Goal: Task Accomplishment & Management: Manage account settings

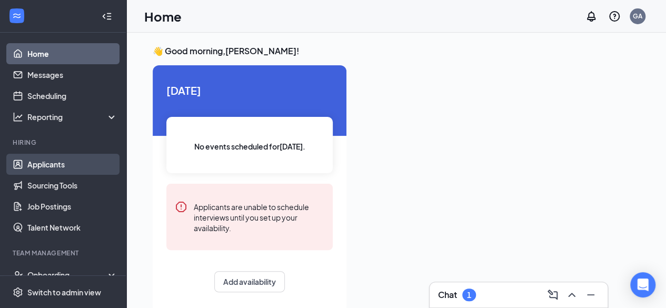
click at [54, 172] on link "Applicants" at bounding box center [72, 164] width 90 height 21
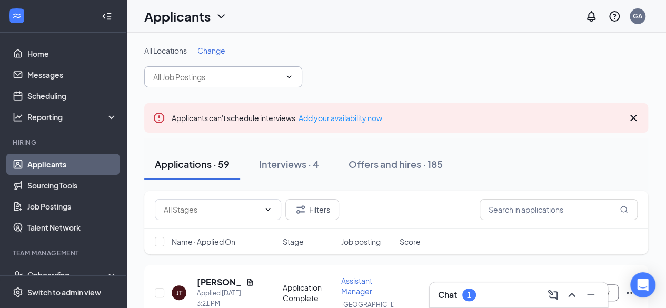
click at [217, 77] on input "text" at bounding box center [216, 77] width 127 height 12
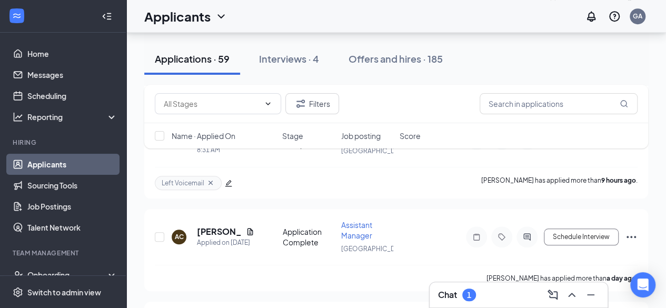
scroll to position [53, 0]
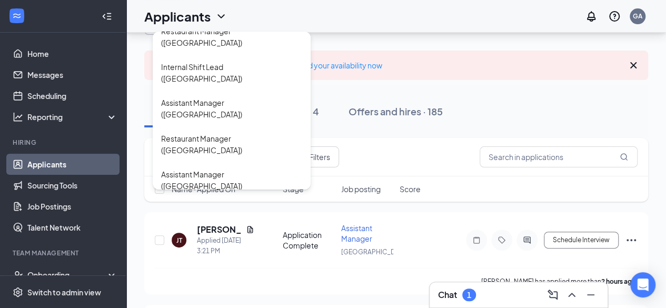
click at [248, 276] on div "Crew Member ([GEOGRAPHIC_DATA])" at bounding box center [227, 282] width 132 height 12
type input "Crew Member ([GEOGRAPHIC_DATA])"
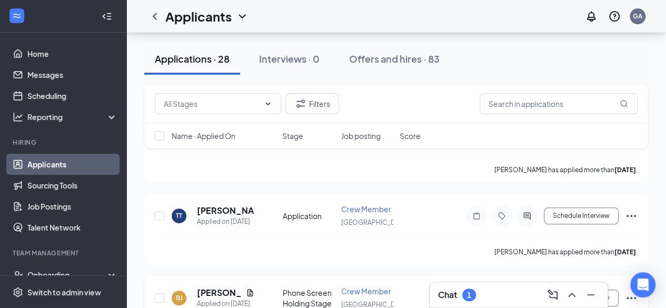
scroll to position [2254, 0]
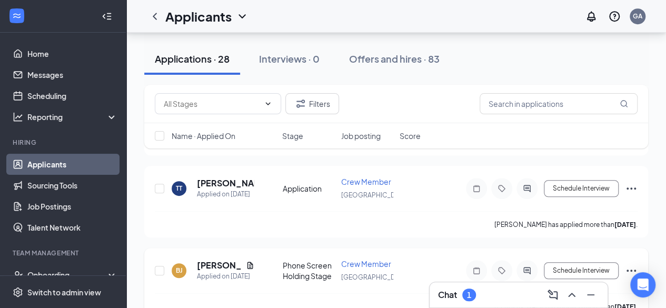
click at [630, 264] on icon "Ellipses" at bounding box center [631, 270] width 13 height 13
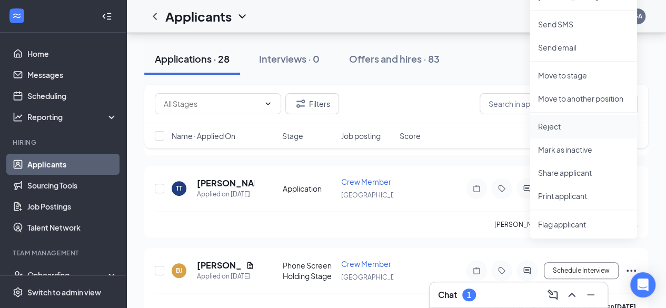
click at [567, 129] on p "Reject" at bounding box center [583, 126] width 91 height 11
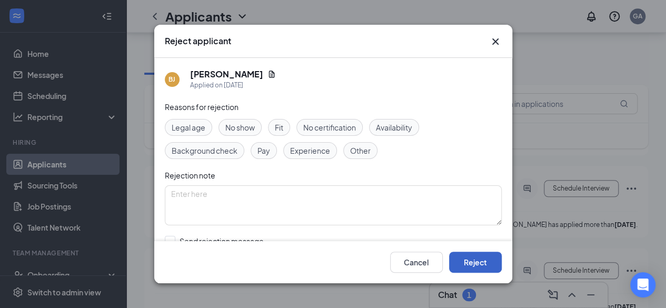
click at [487, 262] on button "Reject" at bounding box center [475, 262] width 53 height 21
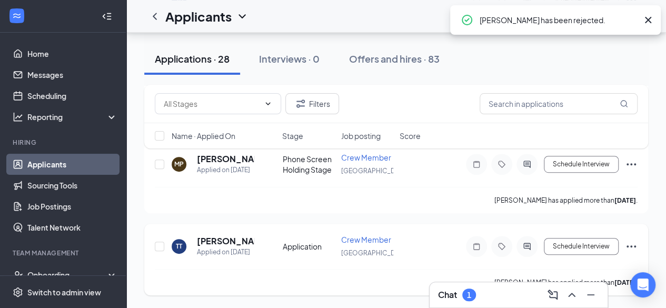
scroll to position [2173, 0]
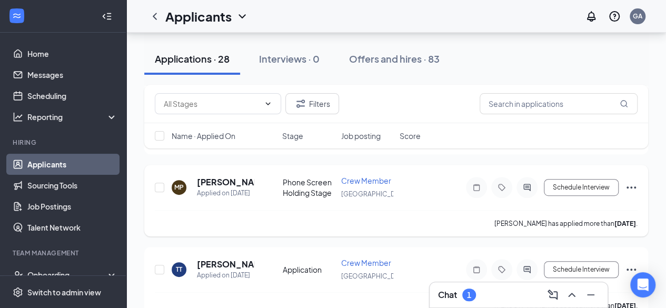
click at [636, 181] on icon "Ellipses" at bounding box center [631, 187] width 13 height 13
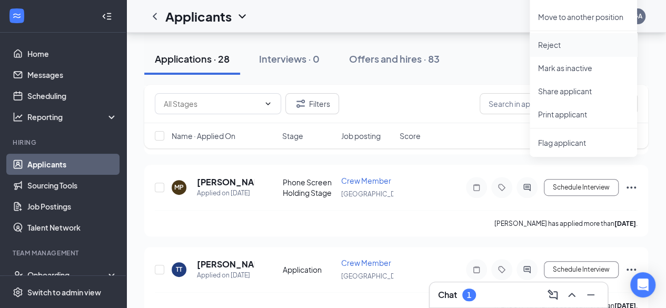
click at [559, 47] on p "Reject" at bounding box center [583, 44] width 91 height 11
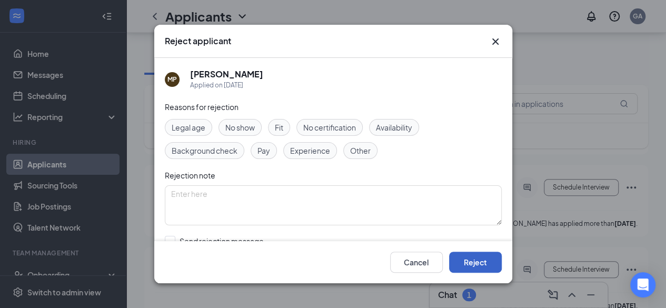
click at [486, 261] on button "Reject" at bounding box center [475, 262] width 53 height 21
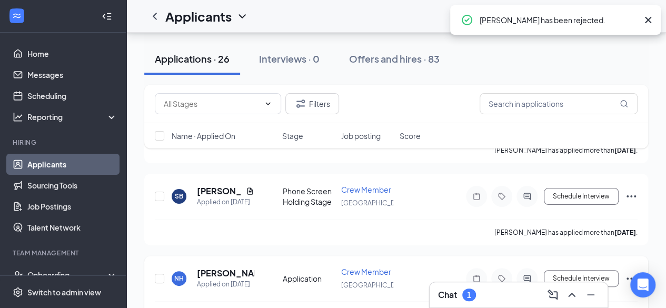
scroll to position [1983, 0]
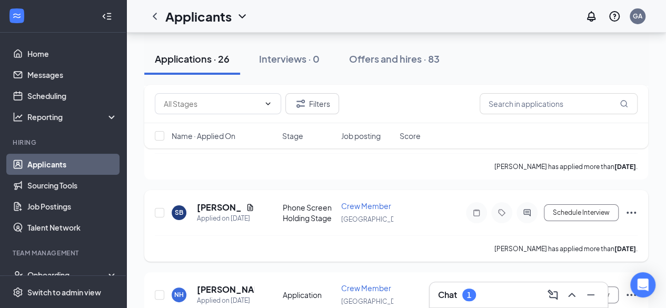
click at [634, 212] on icon "Ellipses" at bounding box center [631, 213] width 9 height 2
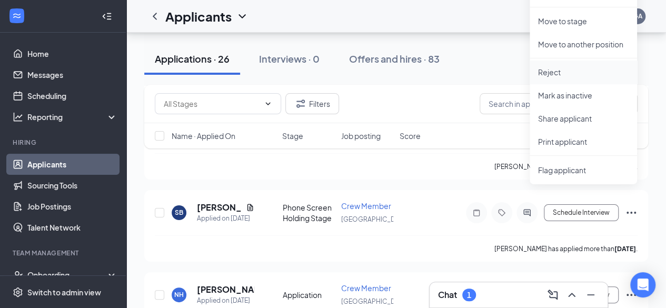
click at [576, 77] on li "Reject" at bounding box center [583, 72] width 107 height 23
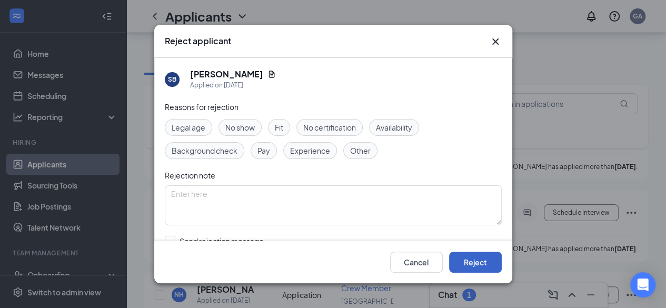
click at [482, 258] on button "Reject" at bounding box center [475, 262] width 53 height 21
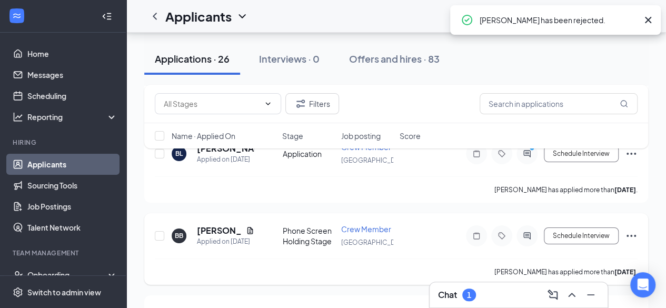
scroll to position [1773, 0]
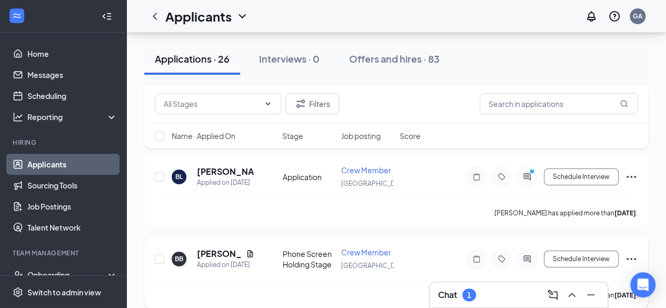
click at [631, 258] on icon "Ellipses" at bounding box center [631, 259] width 9 height 2
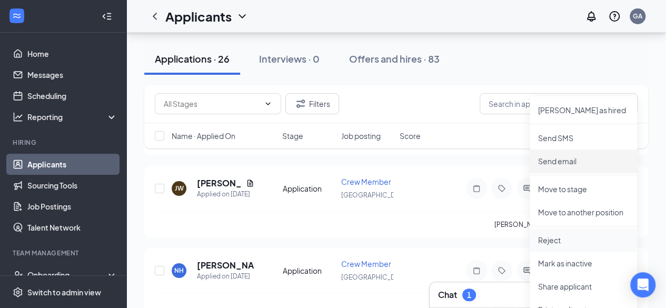
scroll to position [1931, 0]
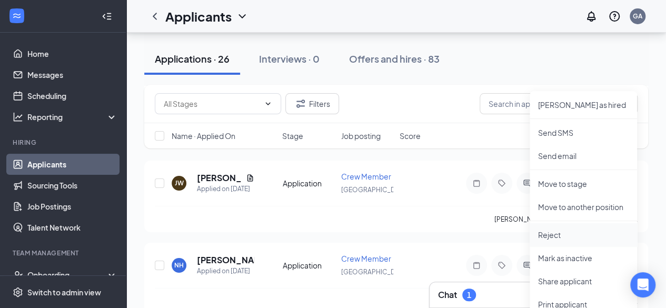
click at [565, 235] on p "Reject" at bounding box center [583, 235] width 91 height 11
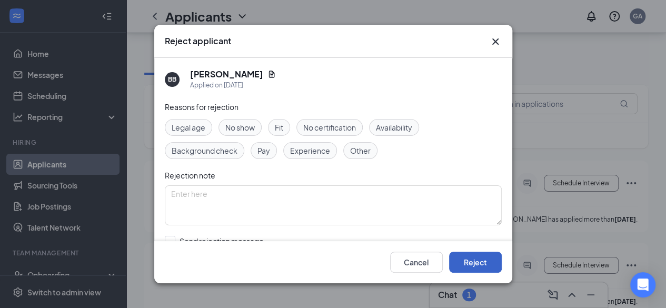
click at [488, 262] on button "Reject" at bounding box center [475, 262] width 53 height 21
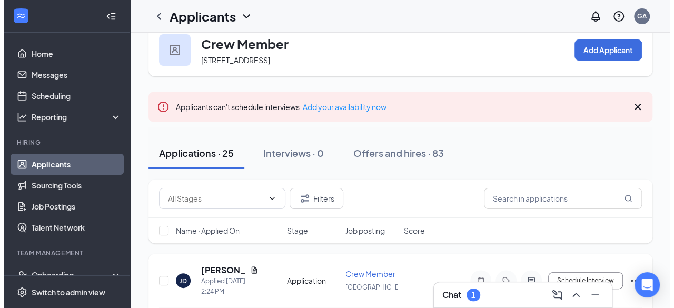
scroll to position [53, 0]
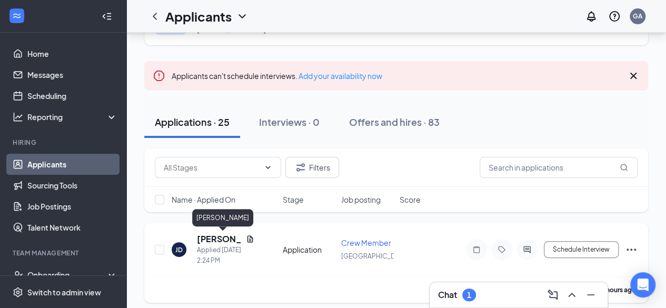
click at [214, 233] on h5 "[PERSON_NAME]" at bounding box center [219, 239] width 45 height 12
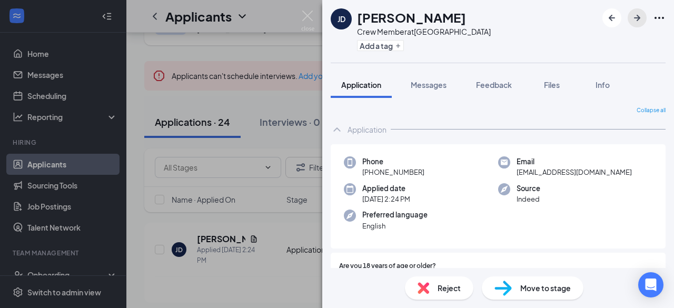
click at [637, 21] on icon "ArrowRight" at bounding box center [637, 18] width 13 height 13
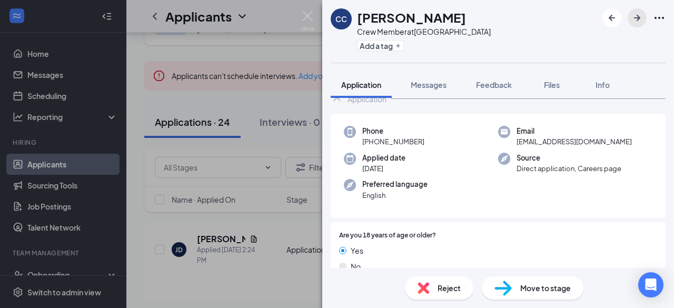
scroll to position [53, 0]
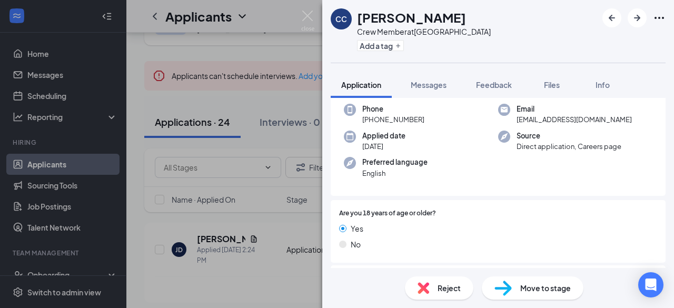
drag, startPoint x: 359, startPoint y: 20, endPoint x: 463, endPoint y: 22, distance: 104.8
click at [463, 22] on div "CC [PERSON_NAME] Crew Member at [GEOGRAPHIC_DATA] Add a tag" at bounding box center [498, 31] width 352 height 63
copy h1 "[PERSON_NAME]"
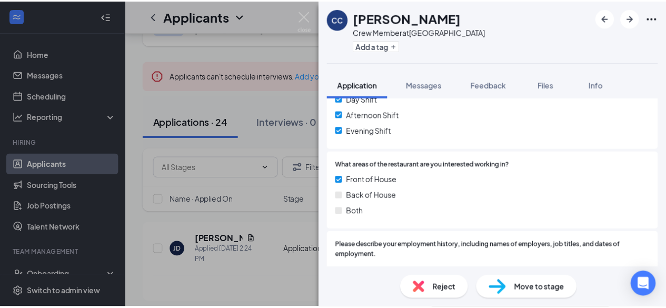
scroll to position [527, 0]
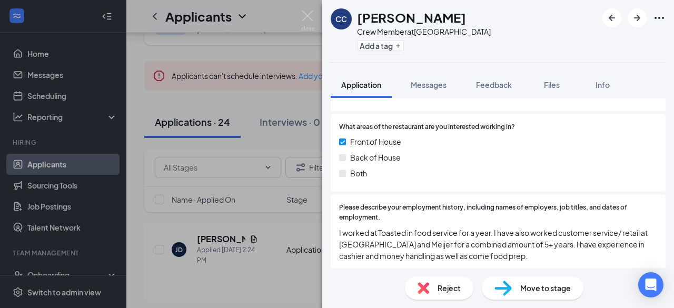
click at [400, 21] on h1 "[PERSON_NAME]" at bounding box center [411, 17] width 109 height 18
copy h1 "[PERSON_NAME]"
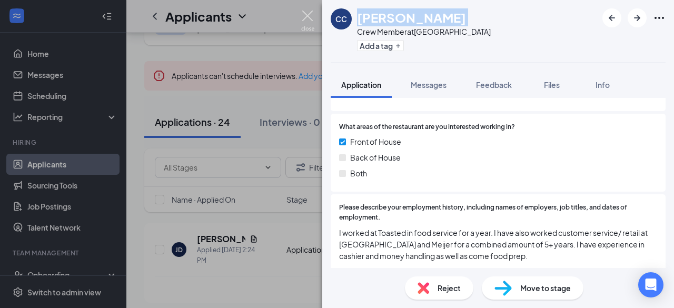
click at [314, 14] on img at bounding box center [307, 21] width 13 height 21
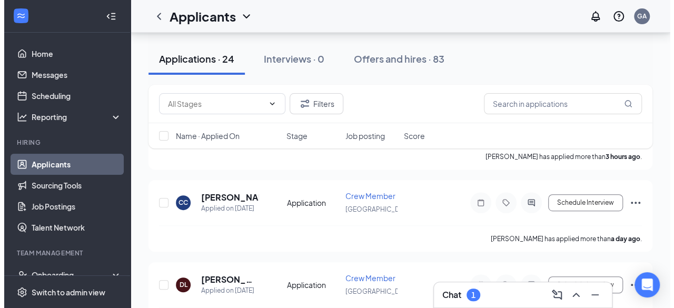
scroll to position [211, 0]
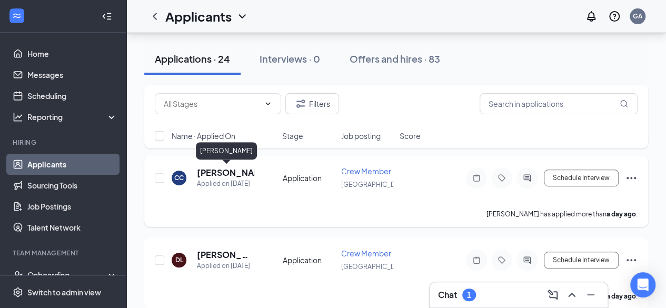
click at [213, 172] on h5 "[PERSON_NAME]" at bounding box center [225, 173] width 57 height 12
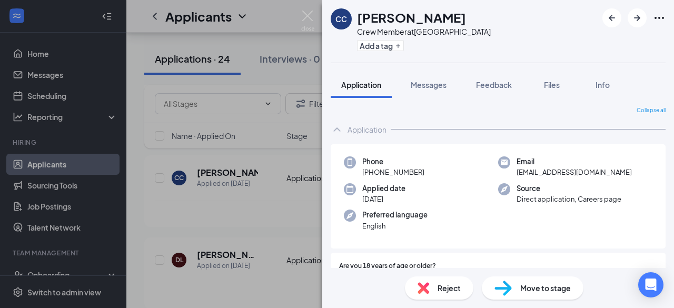
click at [437, 286] on div "Reject" at bounding box center [439, 287] width 68 height 23
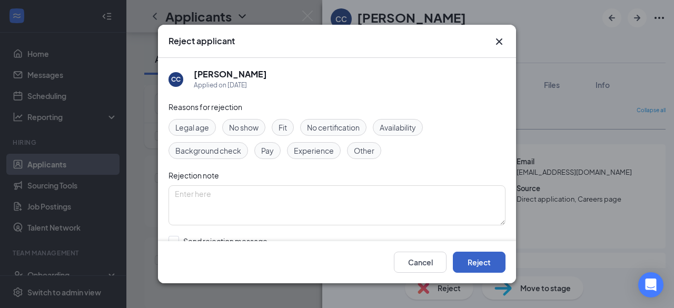
click at [485, 260] on button "Reject" at bounding box center [479, 262] width 53 height 21
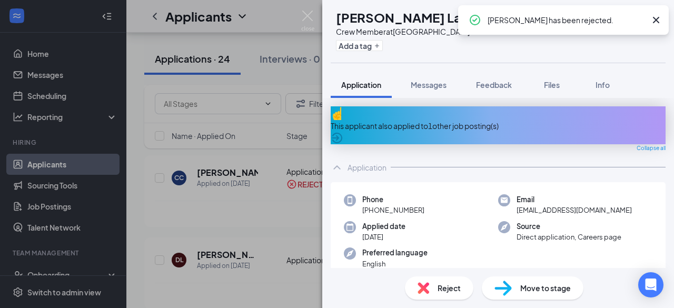
click at [480, 120] on div "This applicant also applied to 1 other job posting(s)" at bounding box center [498, 126] width 335 height 12
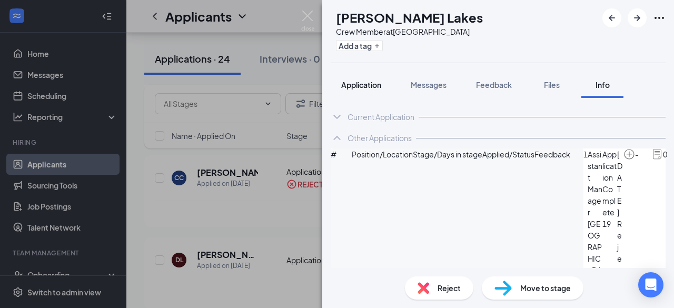
click at [369, 85] on span "Application" at bounding box center [361, 84] width 40 height 9
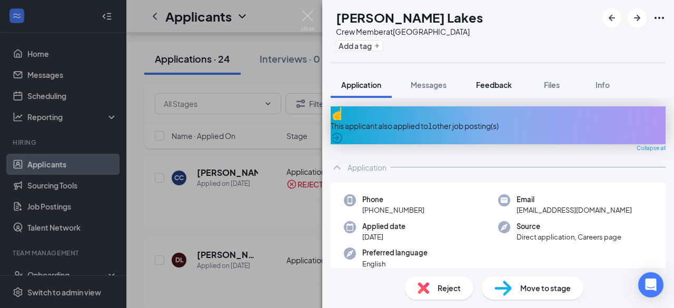
click at [503, 85] on span "Feedback" at bounding box center [494, 84] width 36 height 9
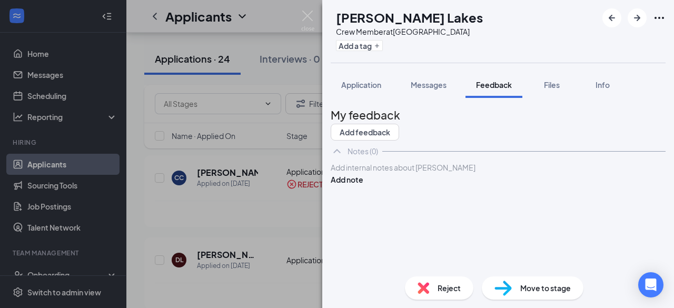
click at [380, 88] on span "Application" at bounding box center [361, 84] width 40 height 9
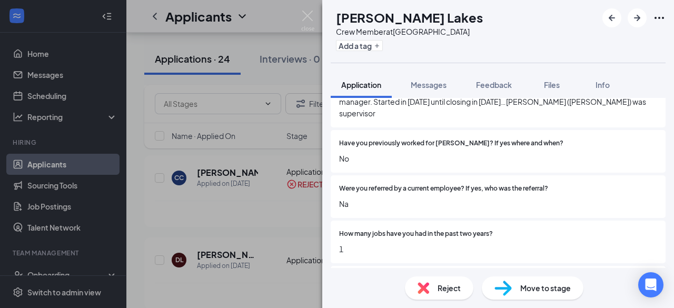
scroll to position [737, 0]
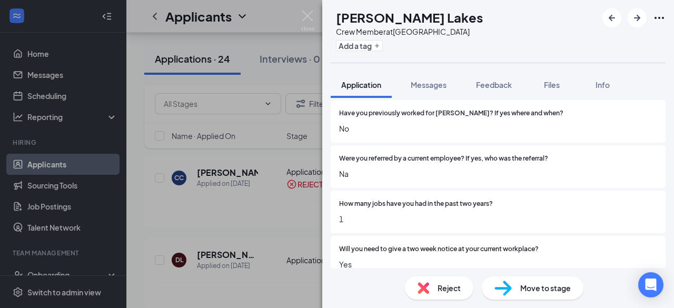
click at [438, 284] on span "Reject" at bounding box center [449, 288] width 23 height 12
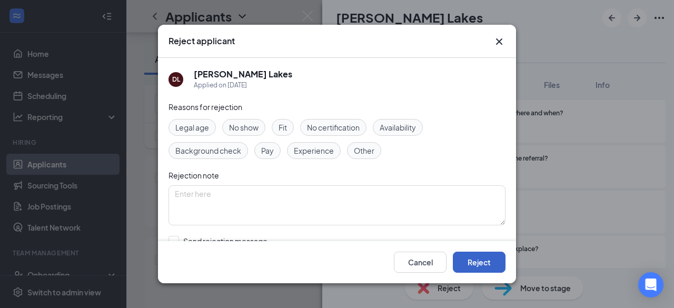
click at [471, 252] on button "Reject" at bounding box center [479, 262] width 53 height 21
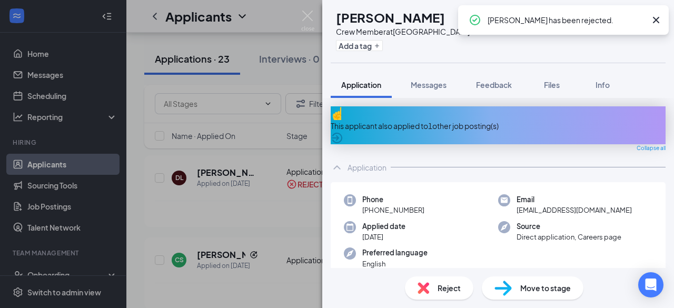
click at [443, 120] on div "This applicant also applied to 1 other job posting(s)" at bounding box center [498, 126] width 335 height 12
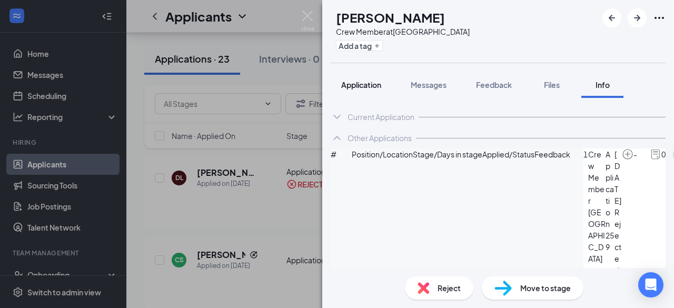
click at [349, 86] on span "Application" at bounding box center [361, 84] width 40 height 9
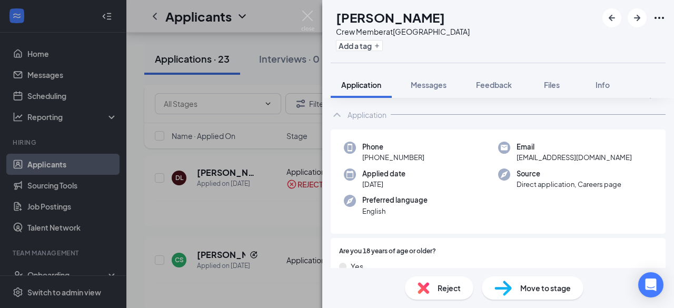
scroll to position [105, 0]
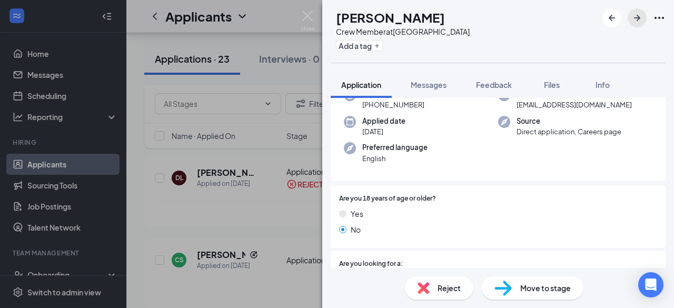
click at [635, 26] on button "button" at bounding box center [637, 17] width 19 height 19
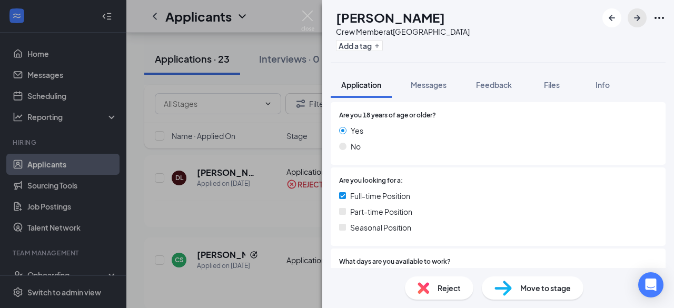
scroll to position [211, 0]
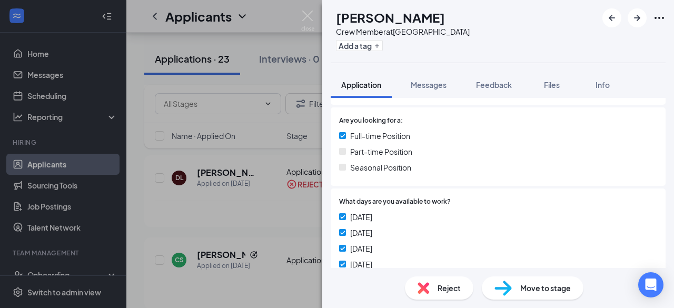
drag, startPoint x: 359, startPoint y: 17, endPoint x: 476, endPoint y: 17, distance: 117.4
click at [445, 17] on h1 "[PERSON_NAME]" at bounding box center [390, 17] width 109 height 18
copy h1 "[PERSON_NAME]"
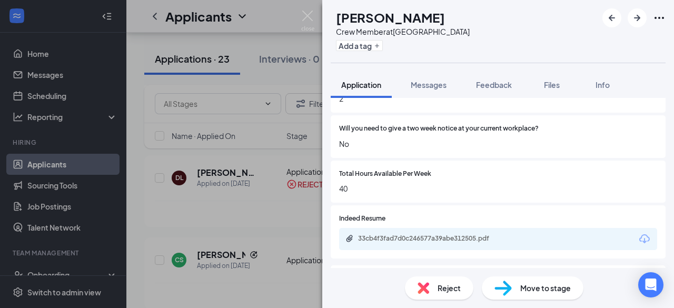
scroll to position [843, 0]
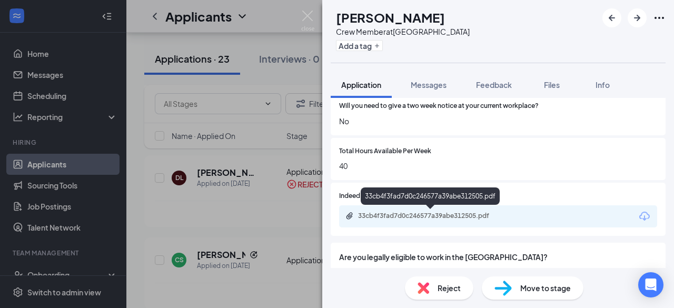
click at [423, 218] on div "33cb4f3fad7d0c246577a39abe312505.pdf" at bounding box center [431, 216] width 147 height 8
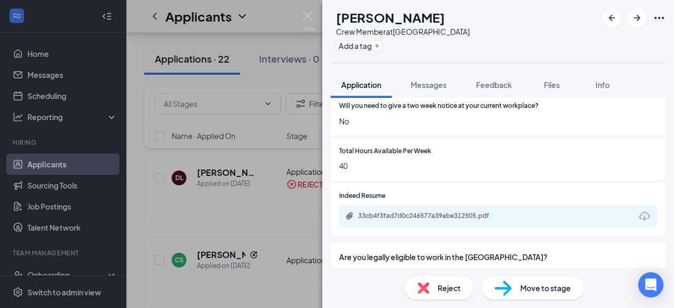
click at [516, 284] on div "Move to stage" at bounding box center [533, 287] width 102 height 23
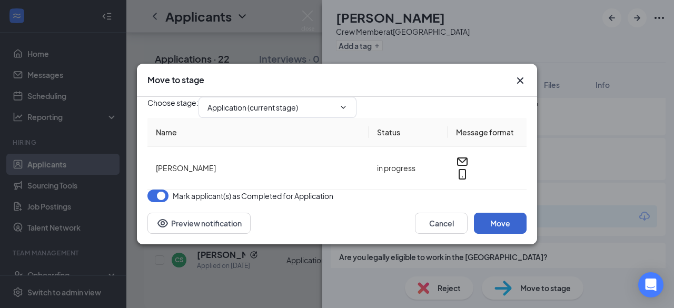
type input "Phone Screen Holding Stage (next stage)"
click at [488, 234] on button "Move" at bounding box center [500, 223] width 53 height 21
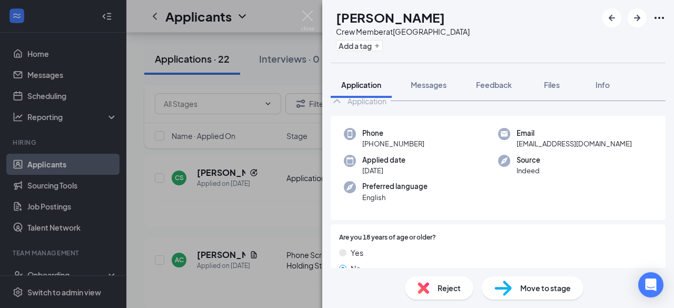
scroll to position [53, 0]
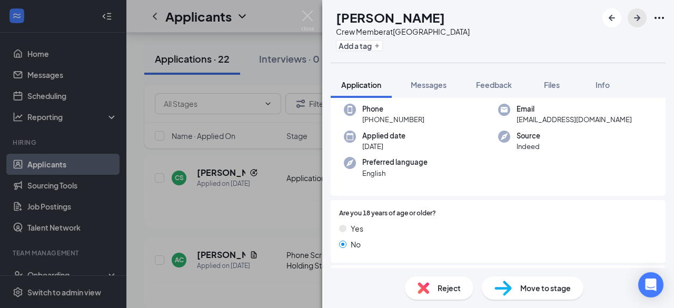
click at [640, 17] on icon "ArrowRight" at bounding box center [637, 18] width 13 height 13
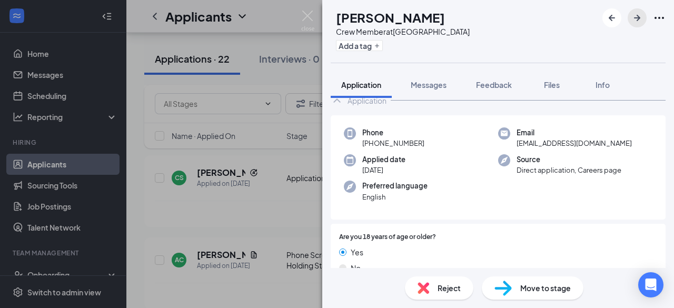
scroll to position [53, 0]
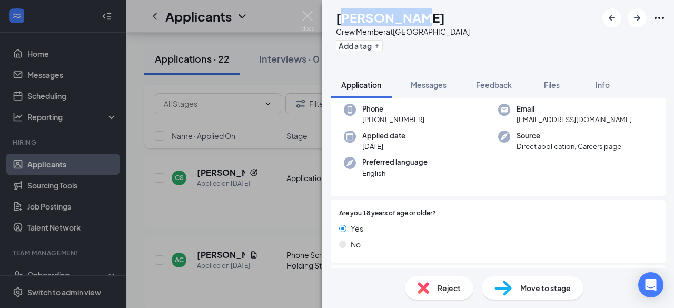
drag, startPoint x: 363, startPoint y: 16, endPoint x: 409, endPoint y: 21, distance: 46.0
click at [435, 18] on h1 "[PERSON_NAME]" at bounding box center [390, 17] width 109 height 18
drag, startPoint x: 360, startPoint y: 16, endPoint x: 483, endPoint y: 14, distance: 123.2
click at [483, 14] on div "NS [PERSON_NAME] Crew Member at [GEOGRAPHIC_DATA] Add a tag" at bounding box center [498, 31] width 352 height 63
copy h1 "[PERSON_NAME]"
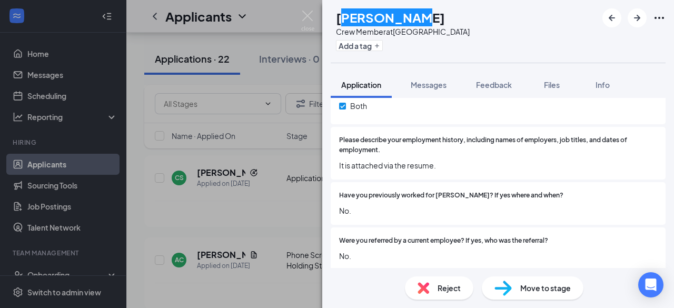
scroll to position [843, 0]
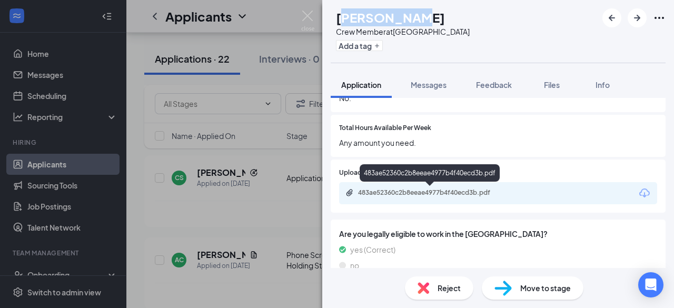
click at [446, 196] on div "483ae52360c2b8eeae4977b4f40ecd3b.pdf" at bounding box center [431, 193] width 147 height 8
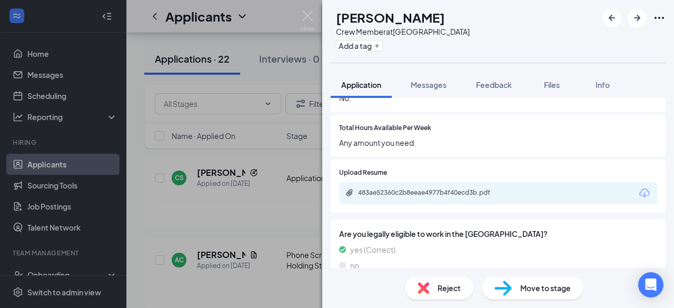
click at [519, 282] on div "Move to stage" at bounding box center [533, 287] width 102 height 23
type input "Phone Screen Holding Stage (next stage)"
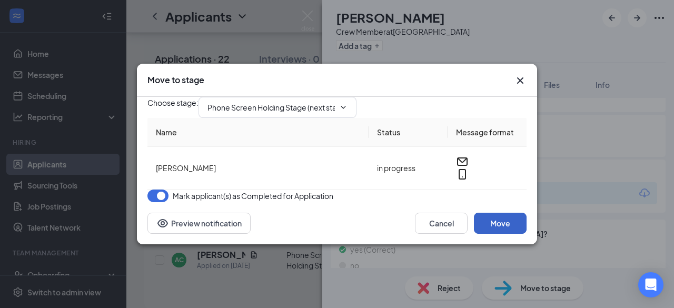
click at [518, 234] on button "Move" at bounding box center [500, 223] width 53 height 21
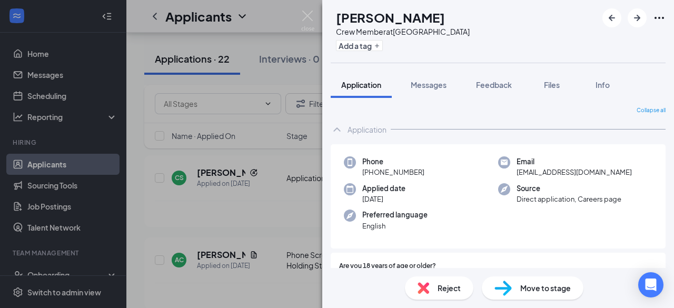
drag, startPoint x: 360, startPoint y: 17, endPoint x: 443, endPoint y: 15, distance: 83.8
click at [443, 15] on h1 "[PERSON_NAME]" at bounding box center [390, 17] width 109 height 18
copy h1 "[PERSON_NAME]"
click at [436, 288] on div "Reject" at bounding box center [439, 287] width 68 height 23
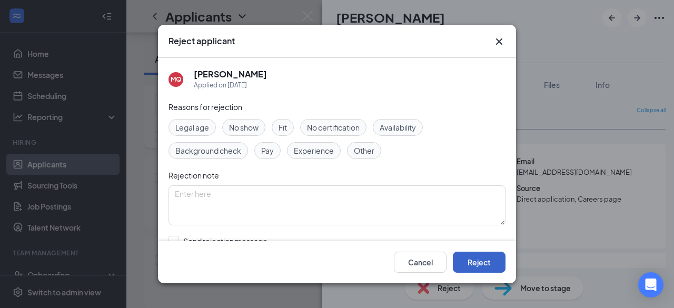
click at [482, 255] on button "Reject" at bounding box center [479, 262] width 53 height 21
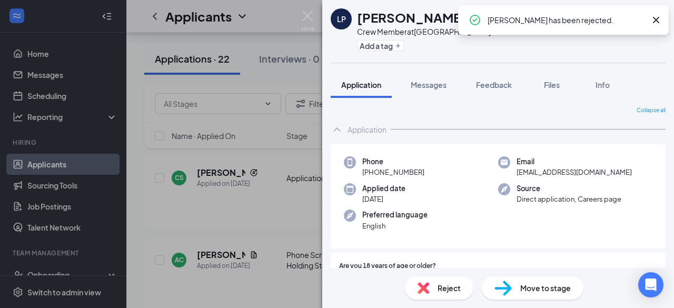
scroll to position [53, 0]
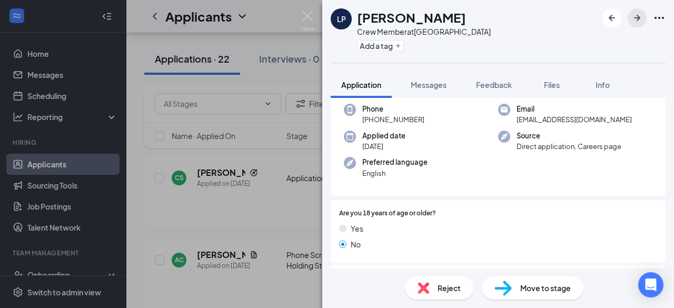
click at [642, 17] on icon "ArrowRight" at bounding box center [637, 18] width 13 height 13
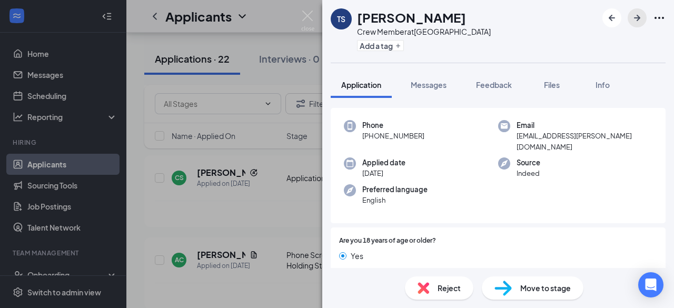
scroll to position [53, 0]
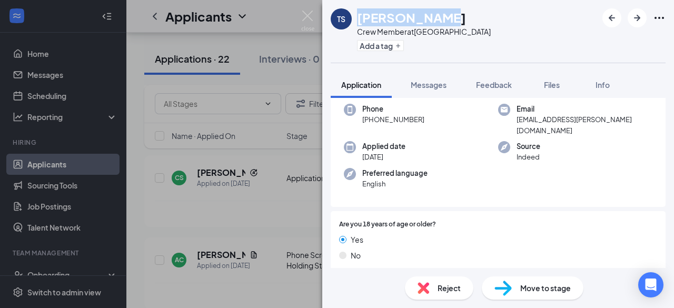
drag, startPoint x: 355, startPoint y: 18, endPoint x: 437, endPoint y: 19, distance: 81.6
click at [437, 19] on div "TS [PERSON_NAME] Crew Member at [GEOGRAPHIC_DATA] Add a tag" at bounding box center [411, 31] width 160 height 46
copy h1 "[PERSON_NAME]"
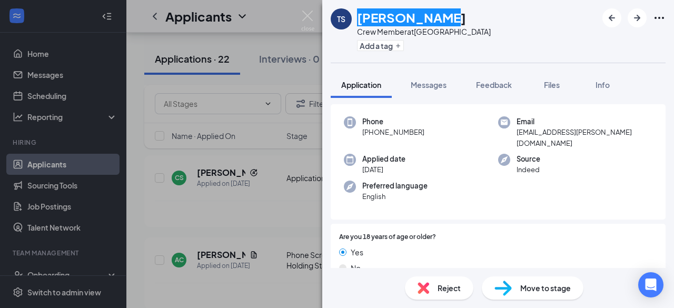
scroll to position [0, 0]
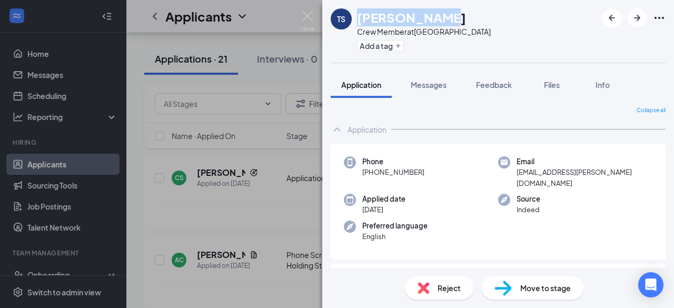
click at [506, 293] on img at bounding box center [503, 288] width 17 height 15
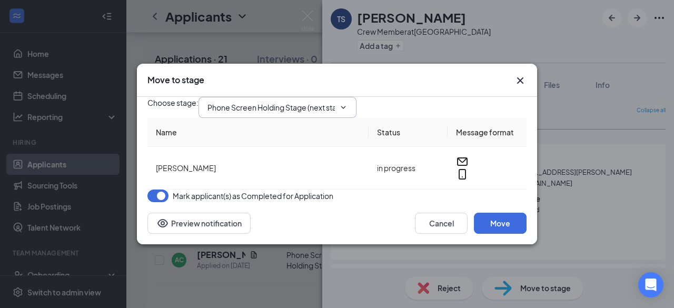
click at [330, 105] on input "Phone Screen Holding Stage (next stage)" at bounding box center [271, 108] width 127 height 12
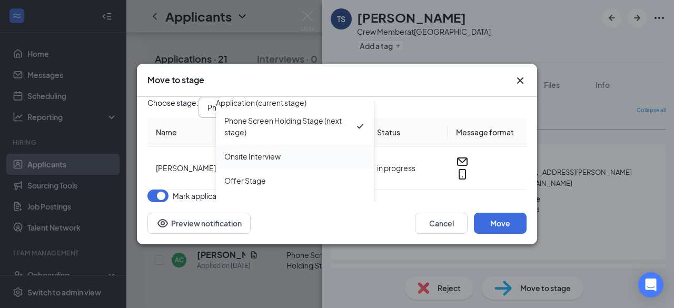
click at [300, 154] on div "Onsite Interview" at bounding box center [294, 157] width 141 height 12
type input "Onsite Interview"
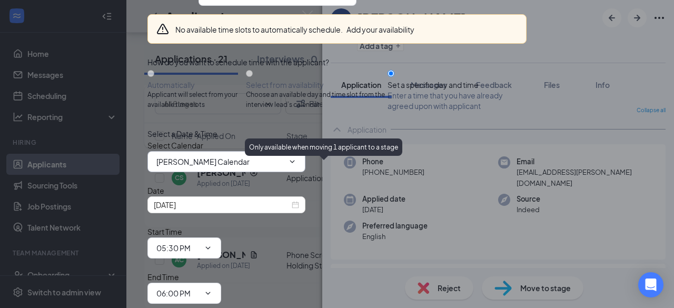
scroll to position [105, 0]
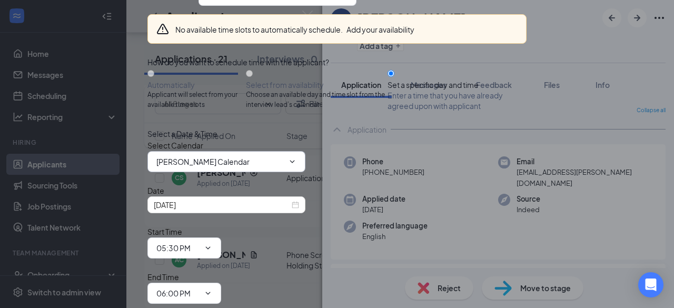
click at [202, 161] on input "[PERSON_NAME] Calendar" at bounding box center [219, 162] width 127 height 12
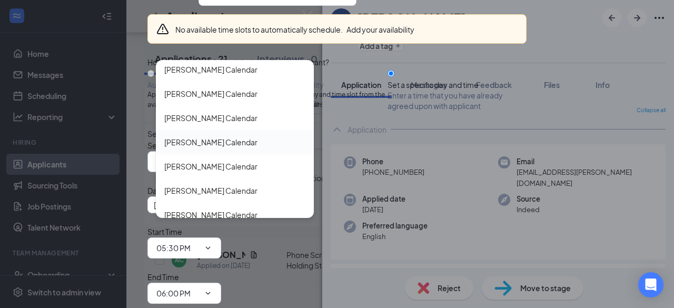
scroll to position [1949, 0]
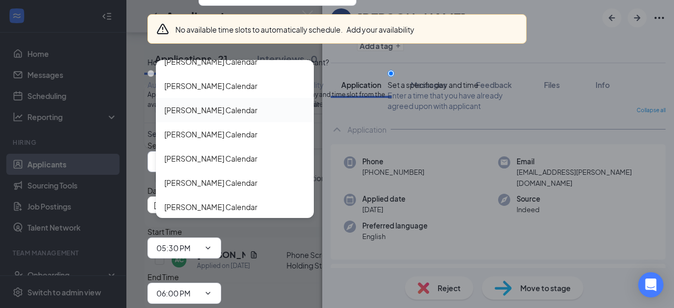
click at [206, 111] on div "[PERSON_NAME] Calendar" at bounding box center [210, 110] width 93 height 12
type input "[PERSON_NAME] Calendar"
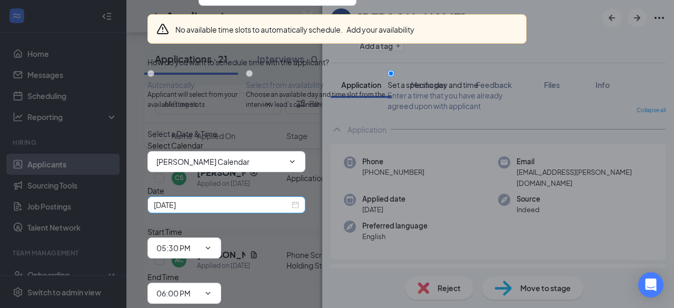
click at [293, 201] on div "[DATE]" at bounding box center [226, 205] width 145 height 12
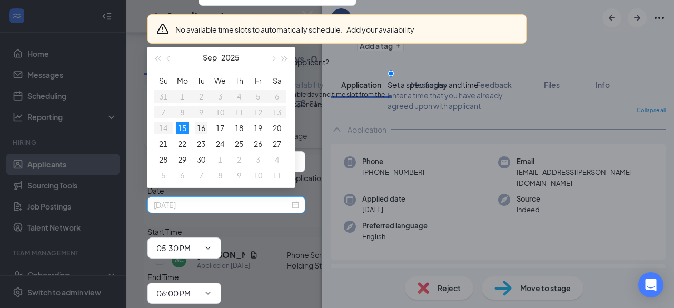
type input "[DATE]"
click at [202, 127] on div "16" at bounding box center [201, 128] width 13 height 13
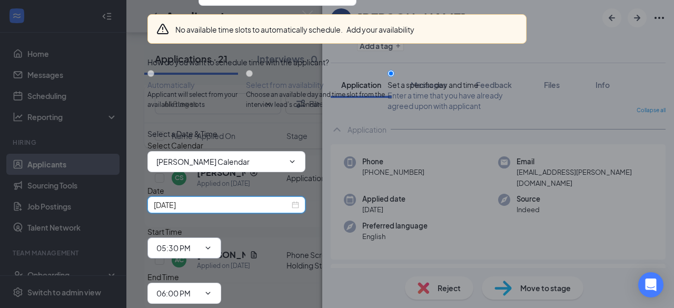
click at [200, 242] on input "05:30 PM" at bounding box center [177, 248] width 43 height 12
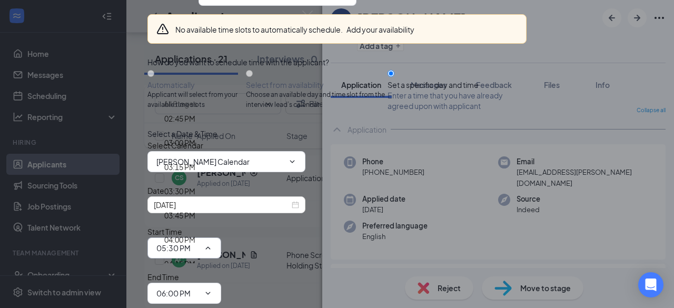
scroll to position [1341, 0]
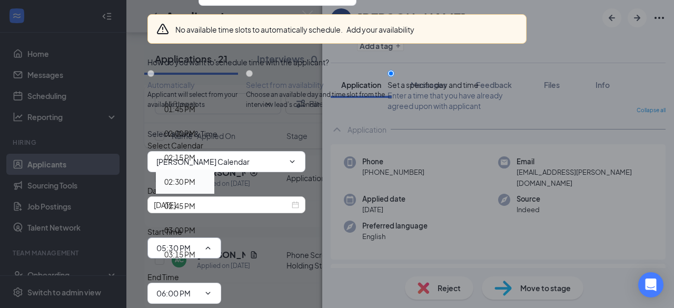
click at [206, 176] on div "02:30 PM" at bounding box center [185, 182] width 42 height 12
type input "02:30 PM"
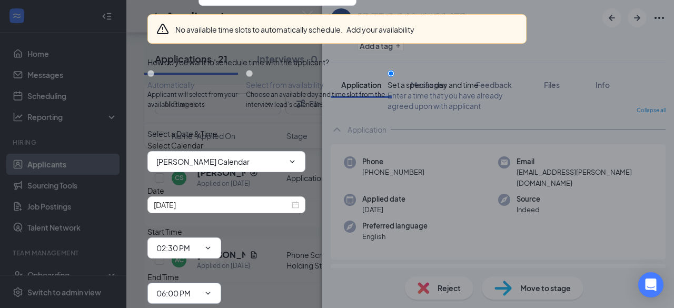
click at [200, 288] on input "06:00 PM" at bounding box center [177, 294] width 43 height 12
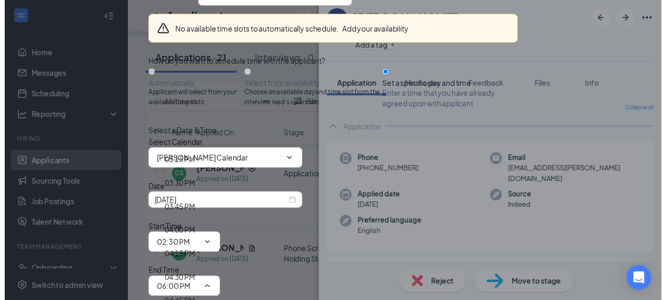
scroll to position [1419, 0]
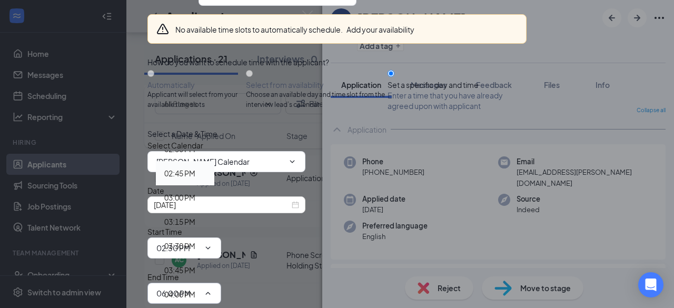
click at [195, 167] on div "02:45 PM" at bounding box center [179, 173] width 31 height 12
type input "02:45 PM"
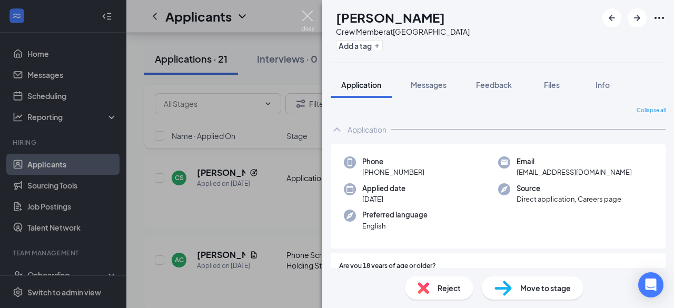
click at [311, 16] on img at bounding box center [307, 21] width 13 height 21
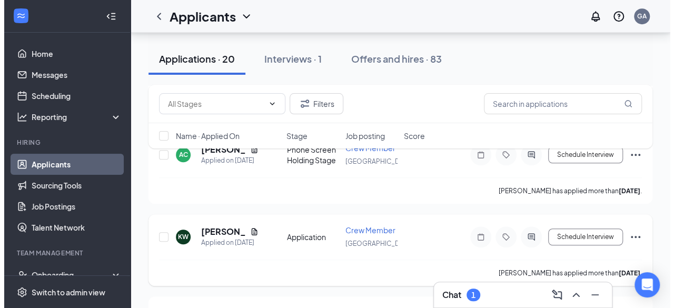
scroll to position [421, 0]
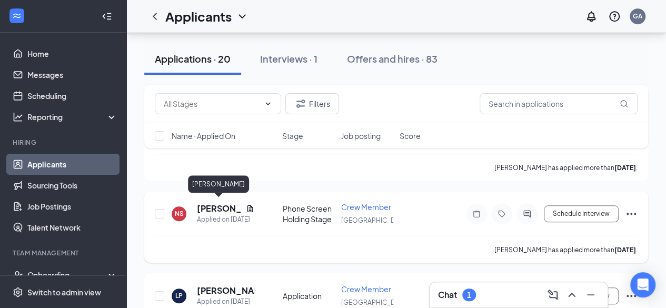
click at [217, 203] on h5 "[PERSON_NAME]" at bounding box center [219, 209] width 45 height 12
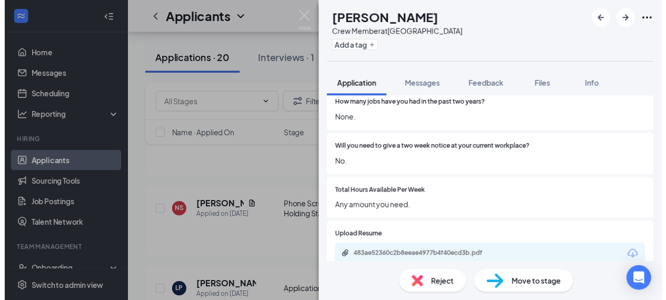
scroll to position [843, 0]
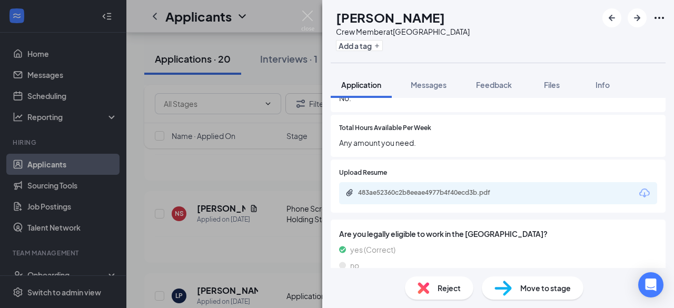
click at [452, 196] on div "483ae52360c2b8eeae4977b4f40ecd3b.pdf" at bounding box center [431, 193] width 147 height 8
click at [312, 15] on img at bounding box center [307, 21] width 13 height 21
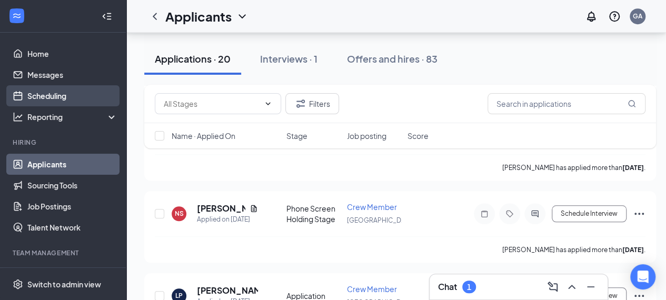
click at [48, 98] on link "Scheduling" at bounding box center [72, 95] width 90 height 21
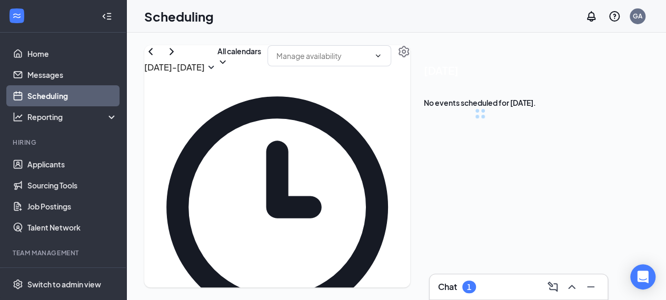
scroll to position [518, 0]
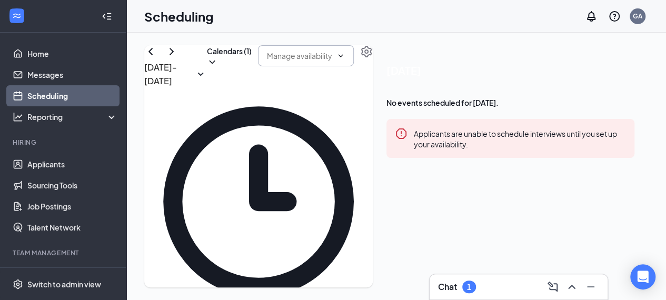
click at [332, 62] on input "text" at bounding box center [299, 56] width 65 height 12
click at [218, 67] on icon "ChevronDown" at bounding box center [212, 62] width 11 height 11
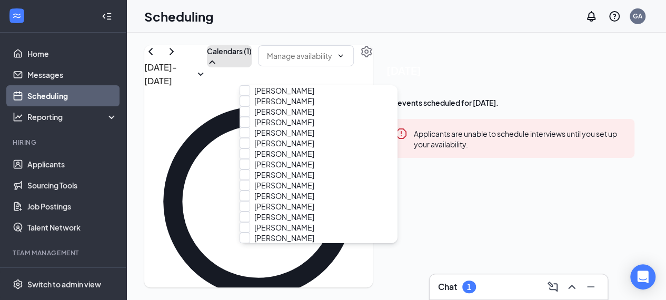
scroll to position [1843, 0]
click at [254, 117] on input "[PERSON_NAME]" at bounding box center [277, 111] width 75 height 11
checkbox input "true"
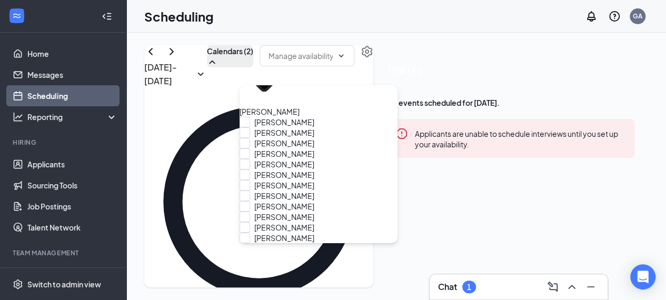
click at [370, 19] on div "Scheduling GA" at bounding box center [396, 16] width 540 height 33
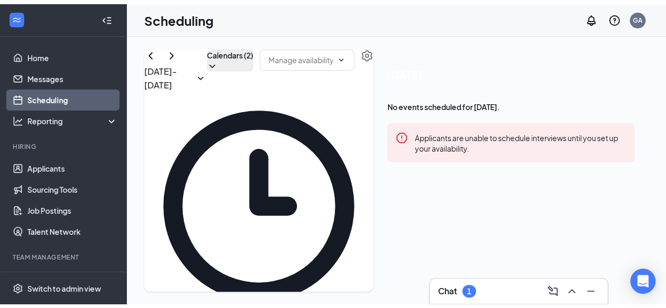
scroll to position [939, 0]
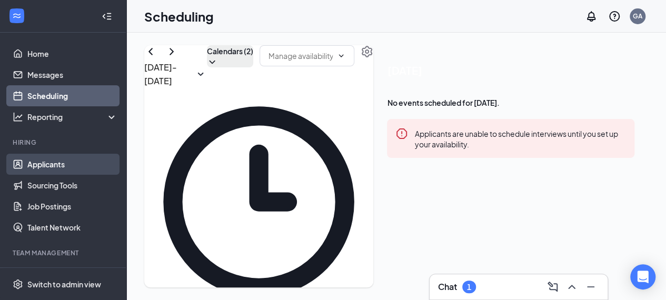
click at [58, 154] on link "Applicants" at bounding box center [72, 164] width 90 height 21
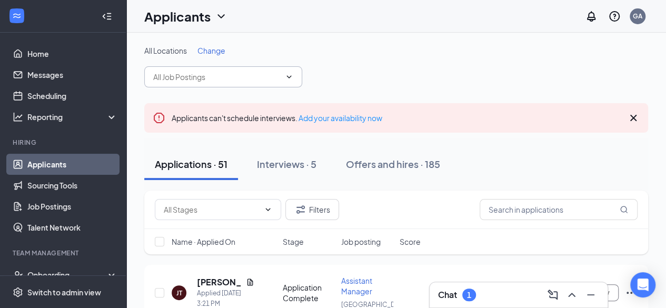
click at [238, 68] on span at bounding box center [223, 76] width 158 height 21
click at [236, 84] on span at bounding box center [223, 76] width 158 height 21
click at [230, 82] on input "text" at bounding box center [216, 77] width 127 height 12
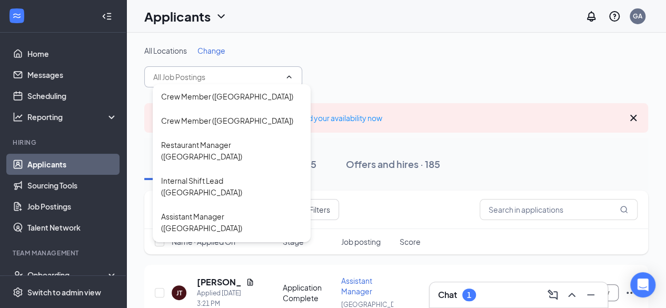
scroll to position [169, 0]
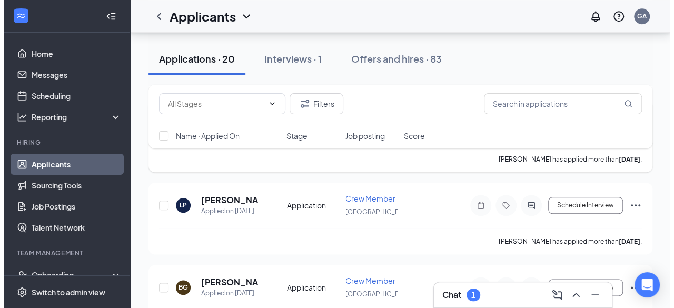
scroll to position [421, 0]
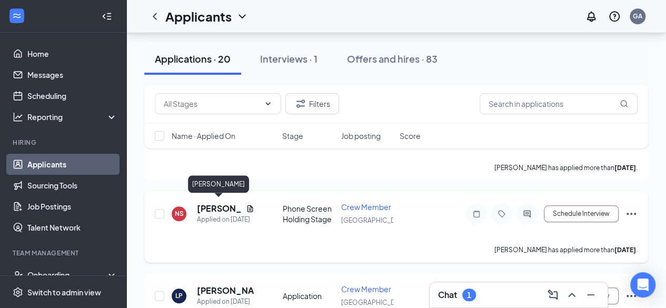
click at [215, 207] on h5 "[PERSON_NAME]" at bounding box center [219, 209] width 45 height 12
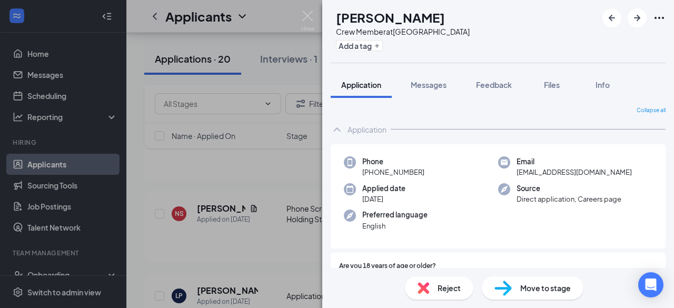
click at [446, 291] on span "Reject" at bounding box center [449, 288] width 23 height 12
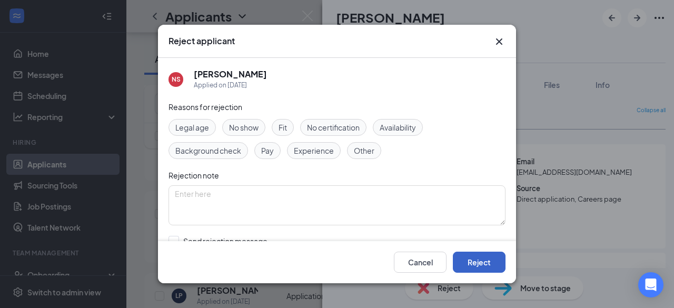
click at [486, 265] on button "Reject" at bounding box center [479, 262] width 53 height 21
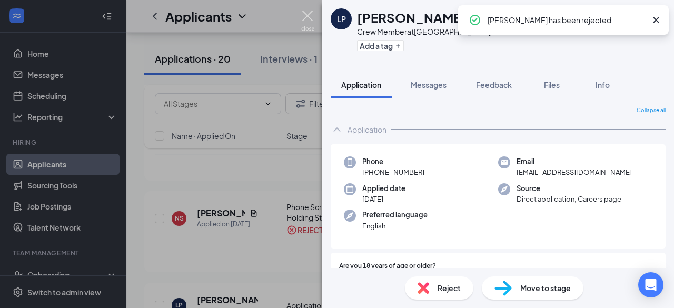
click at [306, 16] on img at bounding box center [307, 21] width 13 height 21
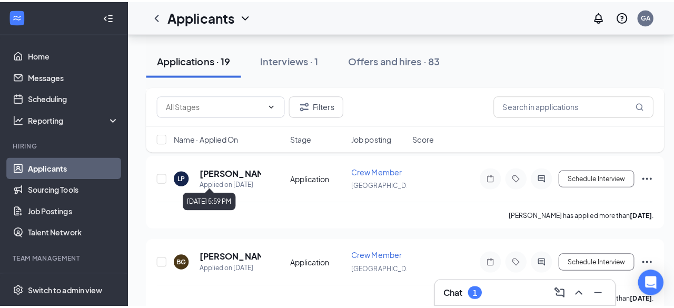
scroll to position [527, 0]
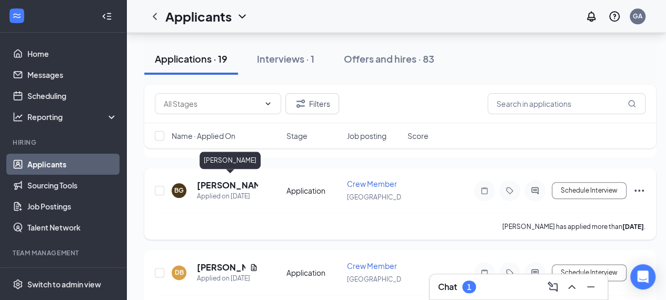
click at [226, 180] on h5 "[PERSON_NAME]" at bounding box center [227, 186] width 61 height 12
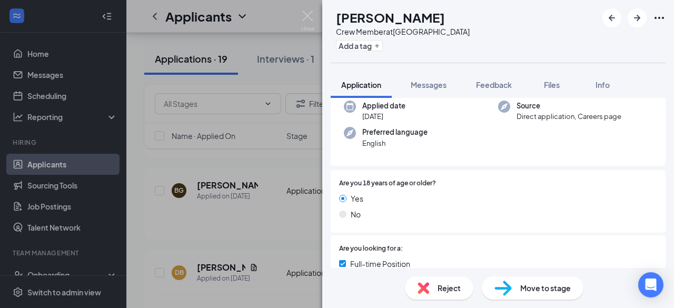
scroll to position [105, 0]
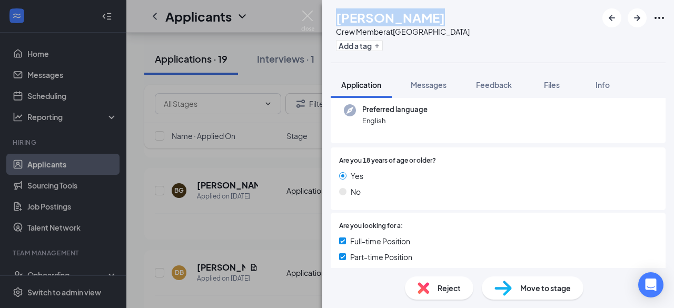
drag, startPoint x: 363, startPoint y: 20, endPoint x: 458, endPoint y: 21, distance: 94.8
click at [458, 21] on div "BG [PERSON_NAME] Crew Member at [GEOGRAPHIC_DATA] Add a tag" at bounding box center [498, 31] width 352 height 63
copy h1 "[PERSON_NAME]"
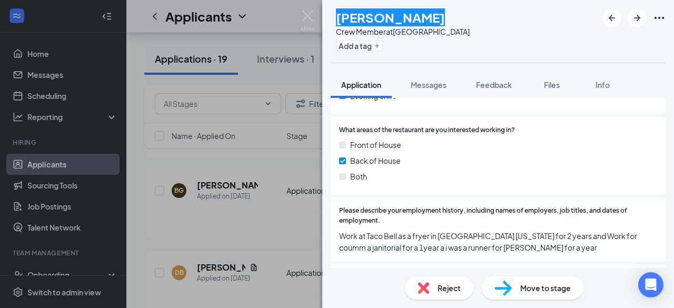
scroll to position [527, 0]
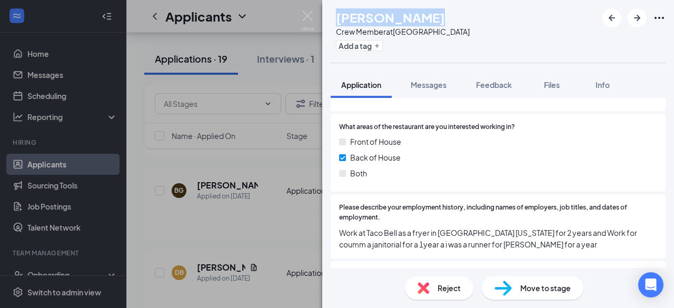
click at [456, 283] on span "Reject" at bounding box center [449, 288] width 23 height 12
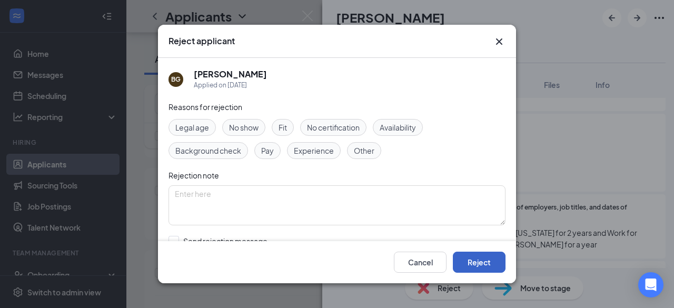
click at [486, 266] on button "Reject" at bounding box center [479, 262] width 53 height 21
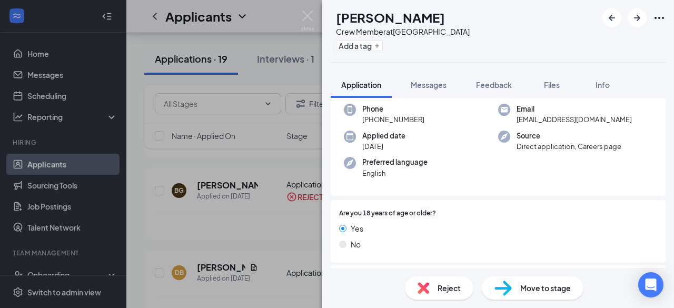
scroll to position [105, 0]
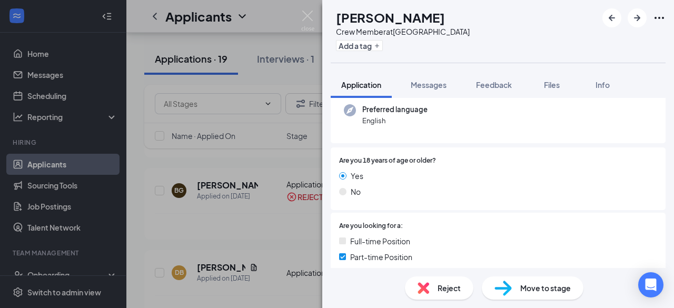
drag, startPoint x: 359, startPoint y: 17, endPoint x: 466, endPoint y: 16, distance: 106.4
click at [466, 16] on div "DB [PERSON_NAME] Crew Member at [GEOGRAPHIC_DATA] Add a tag" at bounding box center [498, 31] width 352 height 63
copy h1 "[PERSON_NAME]"
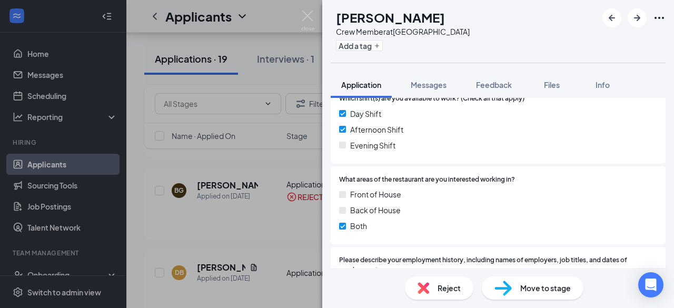
scroll to position [263, 0]
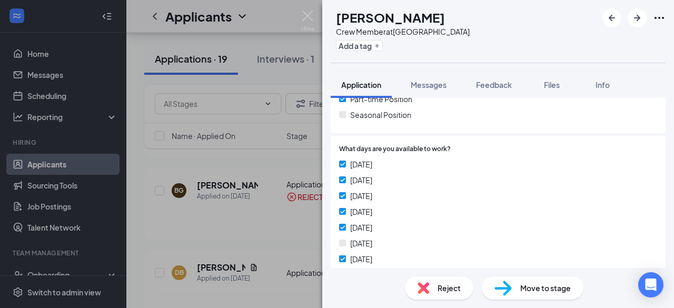
click at [394, 18] on h1 "[PERSON_NAME]" at bounding box center [390, 17] width 109 height 18
copy h1 "[PERSON_NAME]"
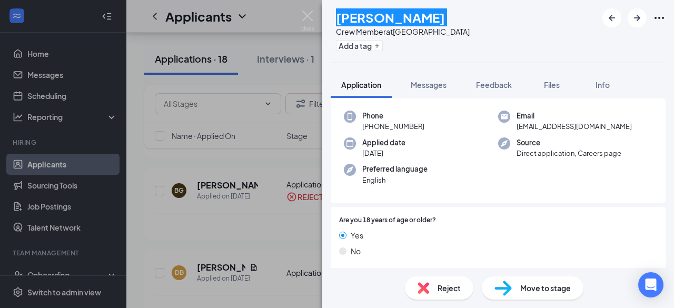
scroll to position [0, 0]
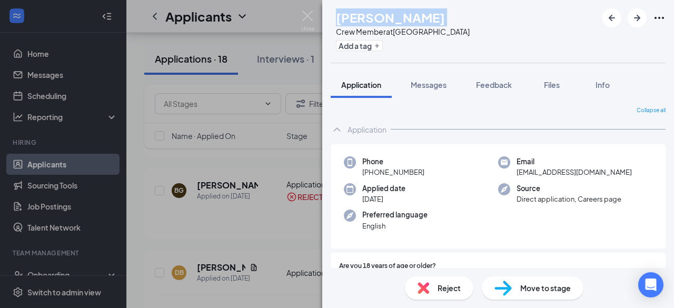
click at [517, 290] on div "Move to stage" at bounding box center [533, 287] width 102 height 23
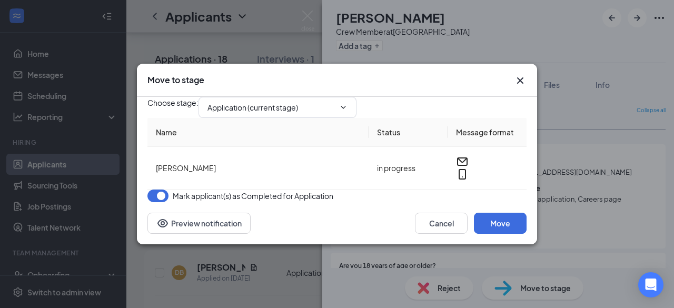
type input "Phone Screen Holding Stage (next stage)"
click at [502, 234] on button "Move" at bounding box center [500, 223] width 53 height 21
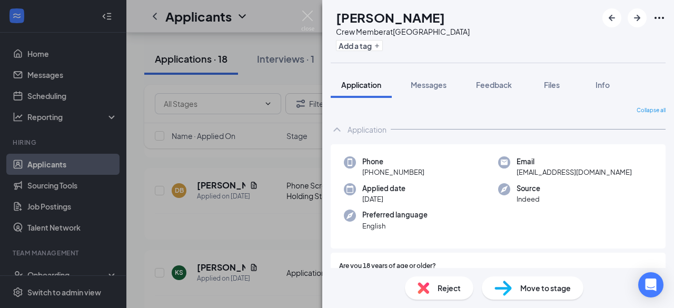
scroll to position [53, 0]
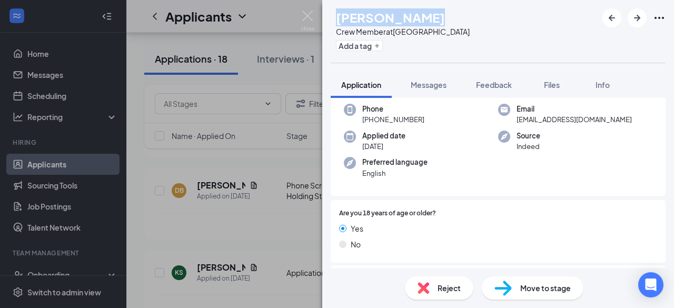
drag, startPoint x: 360, startPoint y: 18, endPoint x: 454, endPoint y: 17, distance: 93.8
click at [454, 17] on div "KS [PERSON_NAME] Crew Member at [GEOGRAPHIC_DATA] Add a tag" at bounding box center [498, 31] width 352 height 63
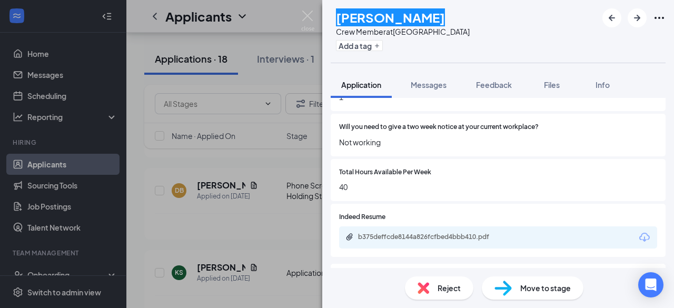
scroll to position [843, 0]
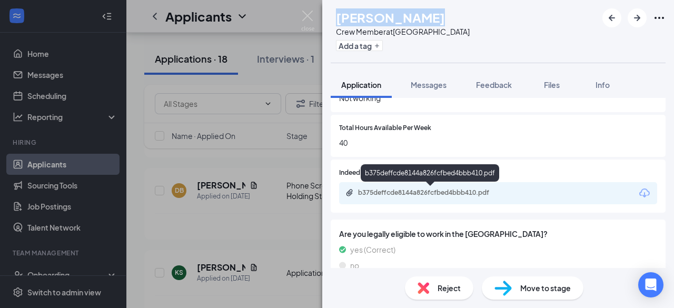
click at [404, 196] on div "b375deffcde8144a826fcfbed4bbb410.pdf" at bounding box center [431, 193] width 147 height 8
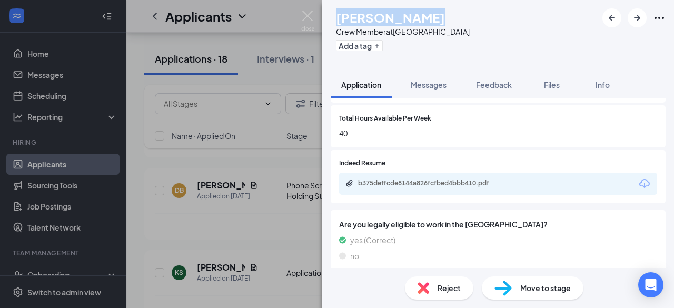
scroll to position [857, 0]
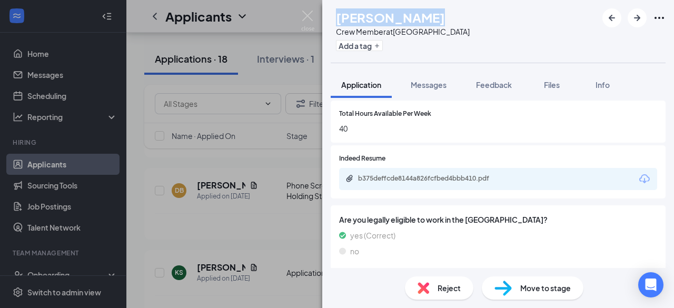
click at [453, 281] on div "Reject" at bounding box center [439, 287] width 68 height 23
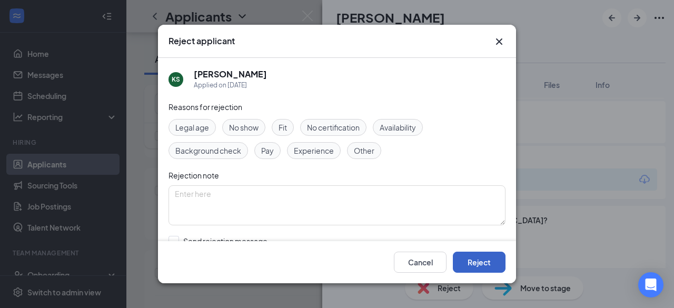
click at [482, 261] on button "Reject" at bounding box center [479, 262] width 53 height 21
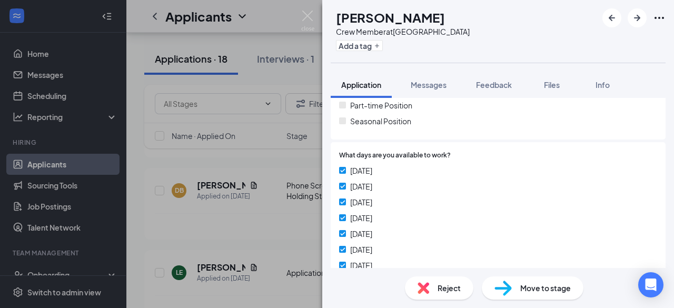
scroll to position [68, 0]
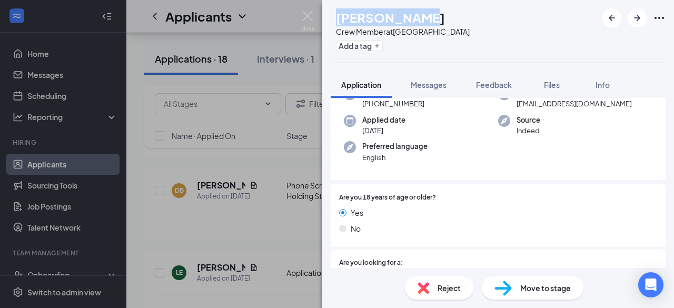
drag, startPoint x: 357, startPoint y: 21, endPoint x: 440, endPoint y: 23, distance: 82.7
click at [440, 23] on div "[PERSON_NAME]" at bounding box center [403, 17] width 134 height 18
copy h1 "[PERSON_NAME]"
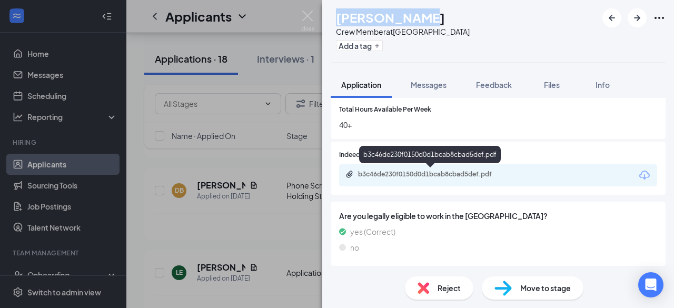
click at [429, 171] on div "b3c46de230f0150d0d1bcab8cbad5def.pdf" at bounding box center [498, 175] width 318 height 22
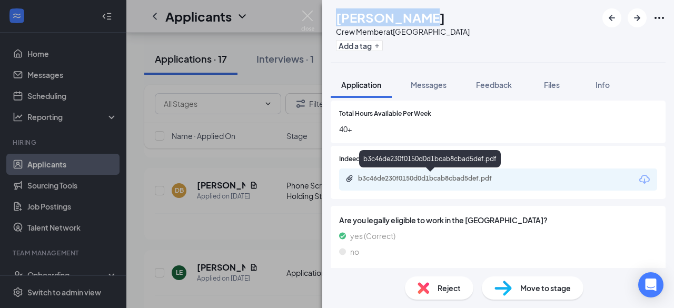
click at [421, 180] on div "b3c46de230f0150d0d1bcab8cbad5def.pdf" at bounding box center [431, 178] width 147 height 8
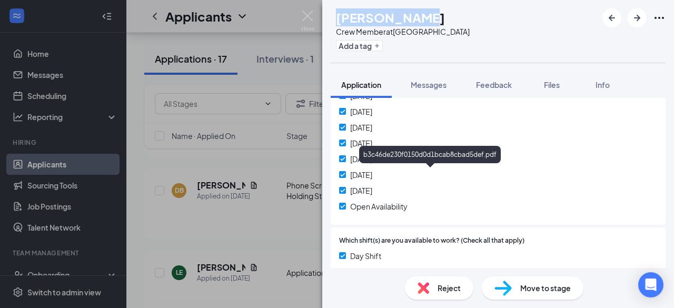
scroll to position [0, 0]
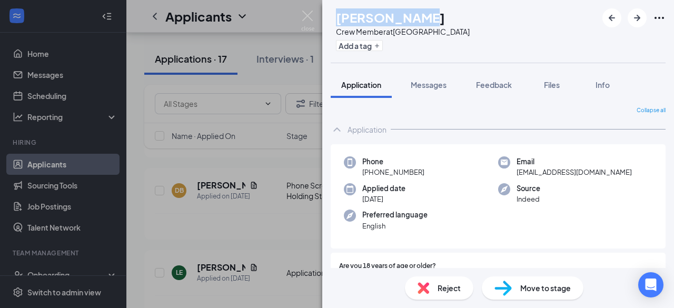
click at [526, 297] on div "Move to stage" at bounding box center [533, 287] width 102 height 23
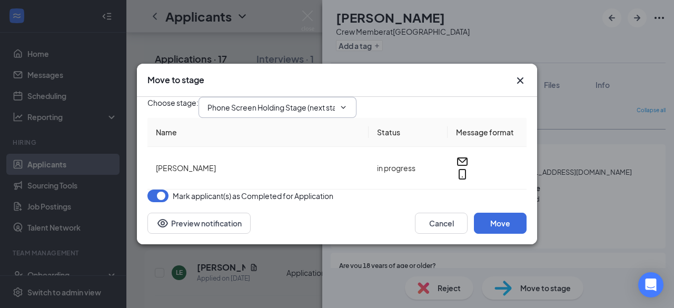
click at [243, 107] on span "Phone Screen Holding Stage (next stage)" at bounding box center [278, 107] width 158 height 21
click at [348, 103] on icon "ChevronDown" at bounding box center [343, 107] width 8 height 8
click at [335, 102] on input "Phone Screen Holding Stage (next stage)" at bounding box center [271, 108] width 127 height 12
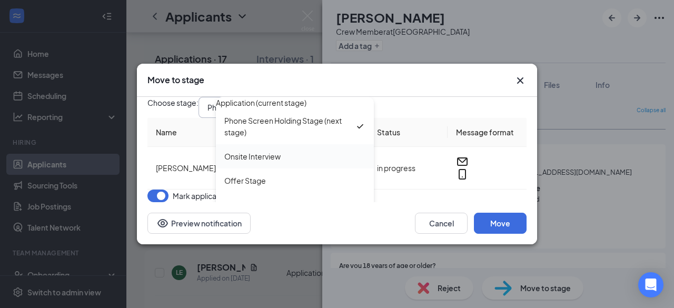
click at [297, 151] on div "Onsite Interview" at bounding box center [294, 157] width 141 height 12
type input "Onsite Interview"
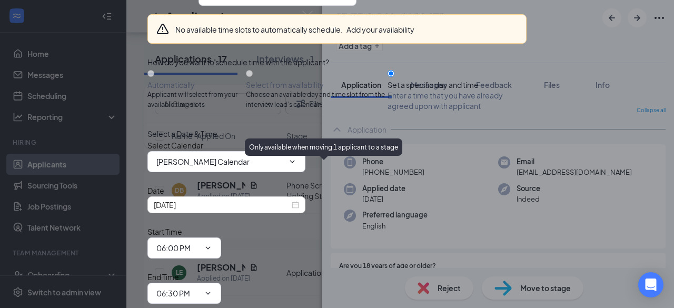
scroll to position [105, 0]
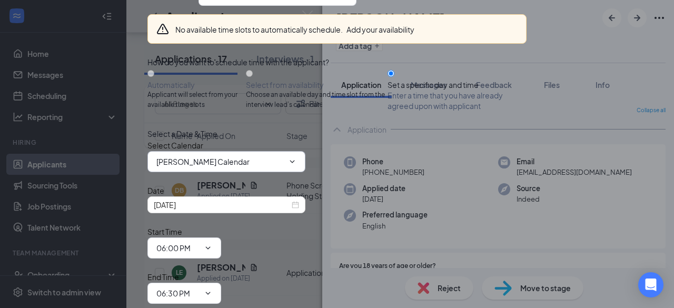
click at [230, 162] on input "[PERSON_NAME] Calendar" at bounding box center [219, 162] width 127 height 12
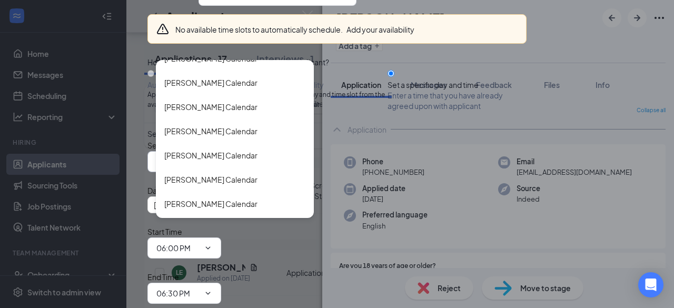
scroll to position [1896, 0]
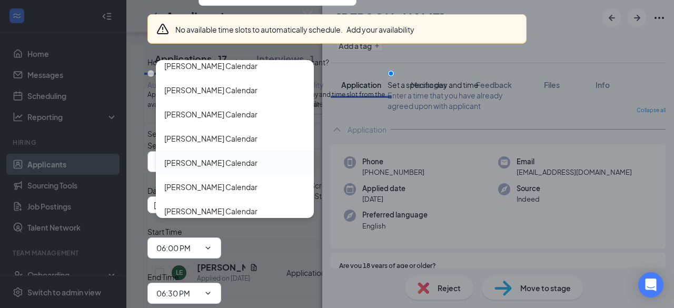
click at [220, 164] on div "[PERSON_NAME] Calendar" at bounding box center [210, 163] width 93 height 12
type input "[PERSON_NAME] Calendar"
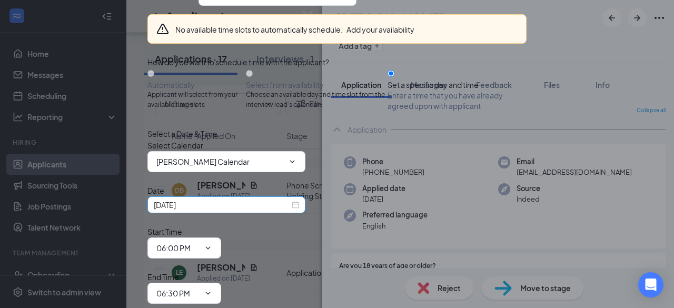
click at [294, 201] on div "[DATE]" at bounding box center [226, 205] width 145 height 12
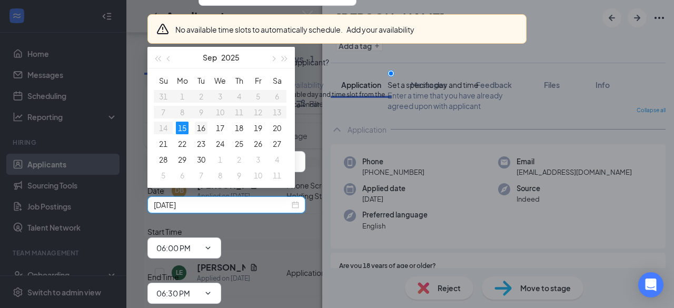
type input "[DATE]"
click at [199, 125] on div "16" at bounding box center [201, 128] width 13 height 13
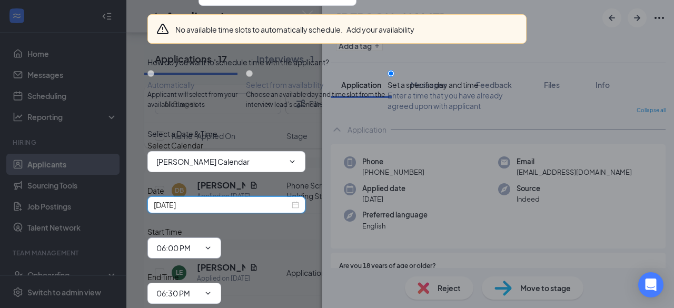
click at [200, 242] on input "06:00 PM" at bounding box center [177, 248] width 43 height 12
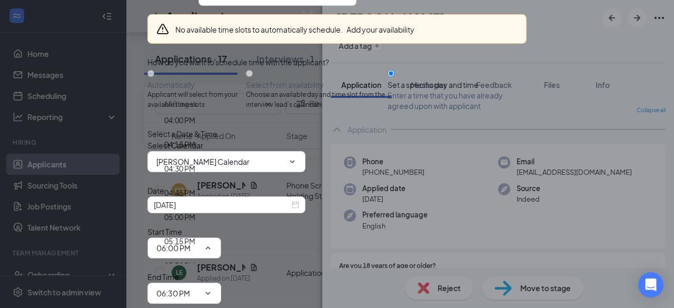
scroll to position [1477, 0]
click at [195, 136] on div "03:30 PM" at bounding box center [179, 142] width 31 height 12
type input "03:30 PM"
click at [200, 288] on input "06:30 PM" at bounding box center [177, 294] width 43 height 12
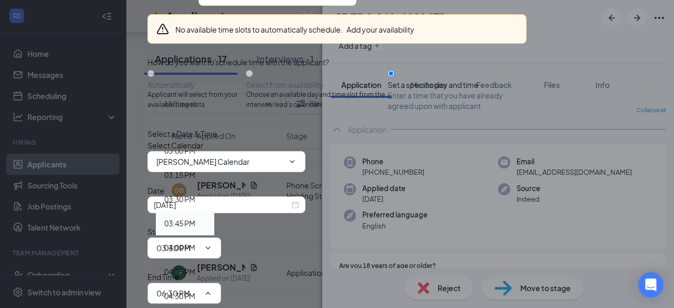
click at [195, 218] on div "03:45 PM" at bounding box center [179, 224] width 31 height 12
type input "03:45 PM"
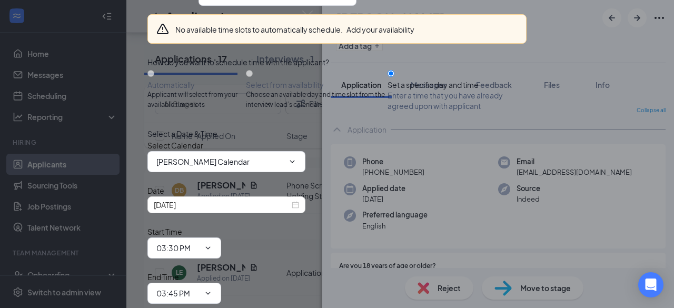
click at [212, 244] on icon "ChevronDown" at bounding box center [208, 248] width 8 height 8
click at [221, 238] on span "03:30 PM 12:00 AM 12:15 AM 12:30 AM 12:45 AM 01:00 AM 01:15 AM 01:30 AM 01:45 A…" at bounding box center [184, 248] width 74 height 21
click at [200, 288] on input "03:45 PM" at bounding box center [177, 294] width 43 height 12
click at [212, 244] on icon "ChevronDown" at bounding box center [208, 248] width 8 height 8
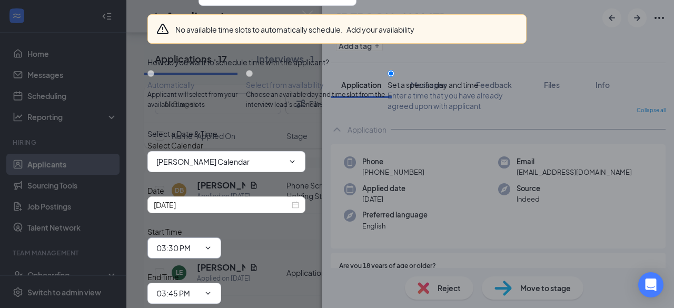
click at [212, 244] on icon "ChevronDown" at bounding box center [208, 248] width 8 height 8
click at [200, 242] on input "03:30 PM" at bounding box center [177, 248] width 43 height 12
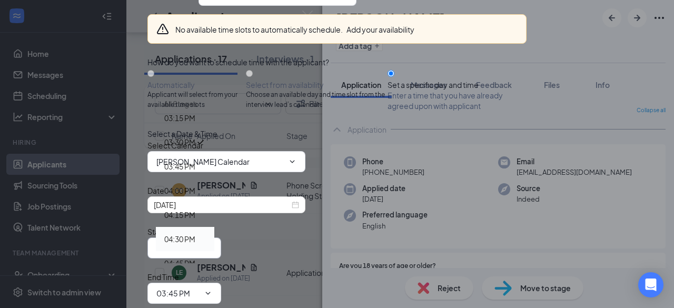
click at [214, 227] on div "04:30 PM" at bounding box center [185, 239] width 58 height 24
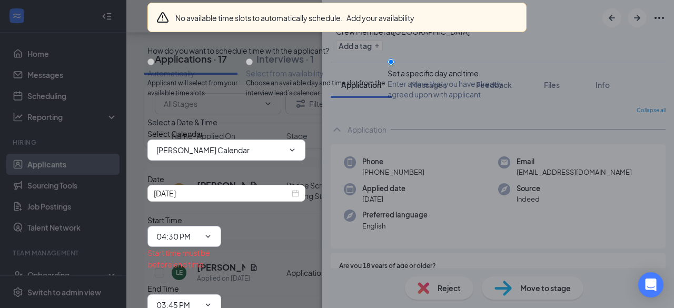
click at [200, 231] on input "04:30 PM" at bounding box center [177, 237] width 43 height 12
click at [195, 149] on div "03:45 PM" at bounding box center [179, 155] width 31 height 12
type input "03:45 PM"
click at [221, 283] on div "End Time 03:45 PM 12:00 AM 12:15 AM 12:30 AM 12:45 AM 01:00 AM 01:15 AM 01:30 A…" at bounding box center [184, 299] width 74 height 33
click at [200, 299] on input "03:45 PM" at bounding box center [177, 305] width 43 height 12
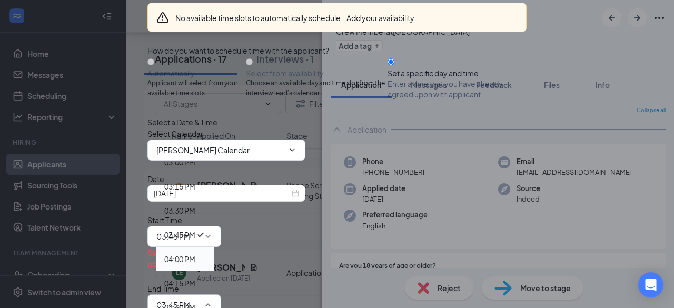
click at [195, 253] on div "04:00 PM" at bounding box center [179, 259] width 31 height 12
type input "04:00 PM"
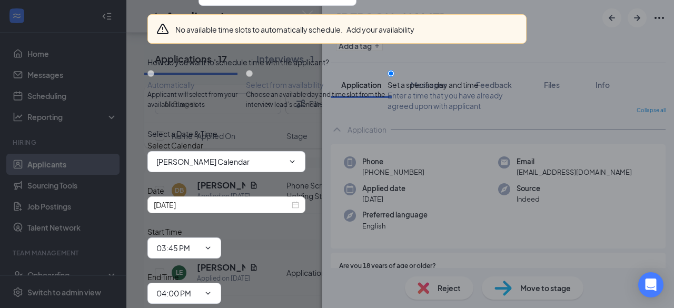
click at [480, 204] on div "Date [DATE] Start Time 03:45 PM 12:00 AM 12:15 AM 12:30 AM 12:45 AM 01:00 AM 01…" at bounding box center [336, 244] width 379 height 119
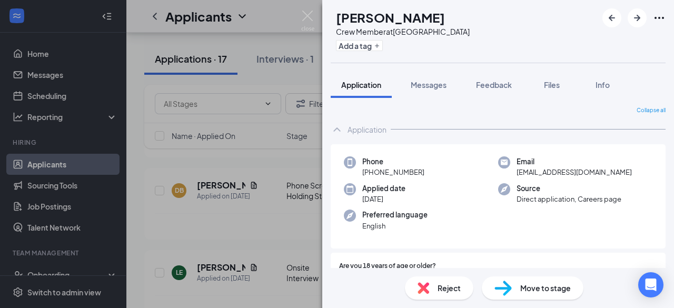
scroll to position [53, 0]
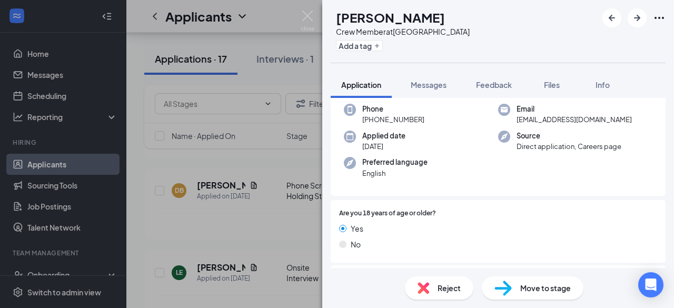
drag, startPoint x: 361, startPoint y: 17, endPoint x: 438, endPoint y: 24, distance: 77.7
click at [438, 24] on h1 "[PERSON_NAME]" at bounding box center [390, 17] width 109 height 18
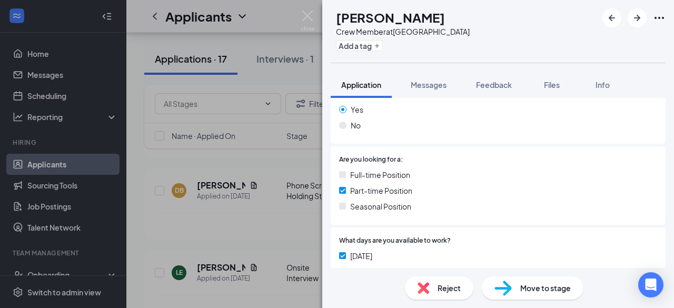
scroll to position [0, 0]
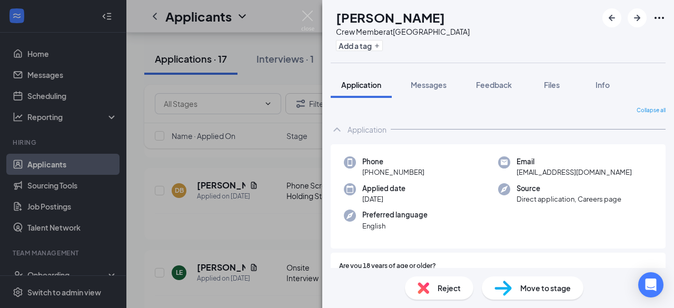
click at [512, 297] on div "Move to stage" at bounding box center [533, 287] width 102 height 23
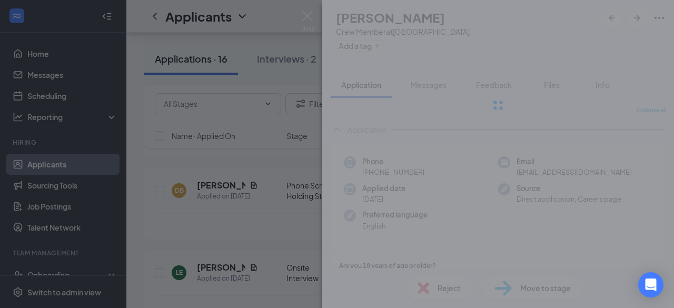
type input "Phone Screen Holding Stage (next stage)"
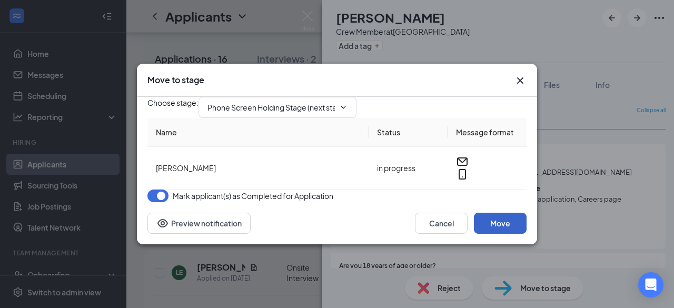
click at [497, 234] on button "Move" at bounding box center [500, 223] width 53 height 21
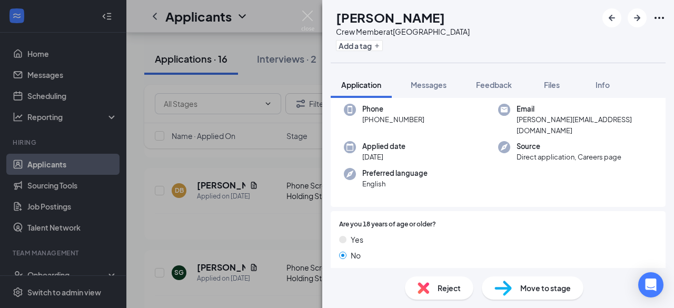
scroll to position [105, 0]
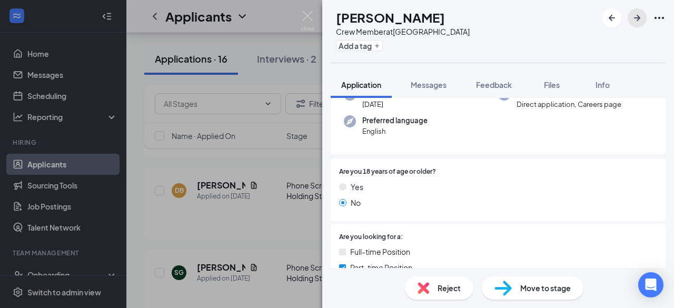
click at [640, 13] on icon "ArrowRight" at bounding box center [637, 18] width 13 height 13
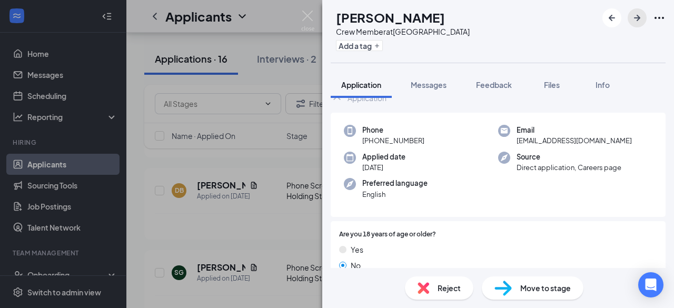
scroll to position [53, 0]
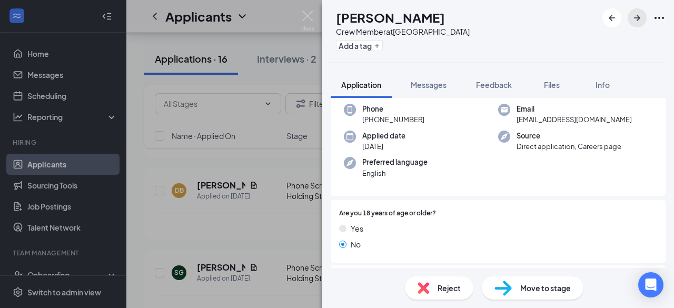
click at [633, 18] on icon "ArrowRight" at bounding box center [637, 18] width 13 height 13
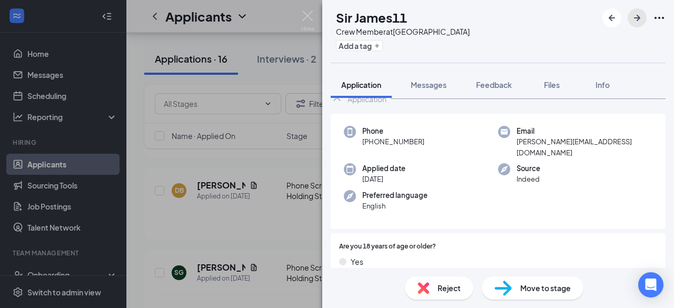
scroll to position [53, 0]
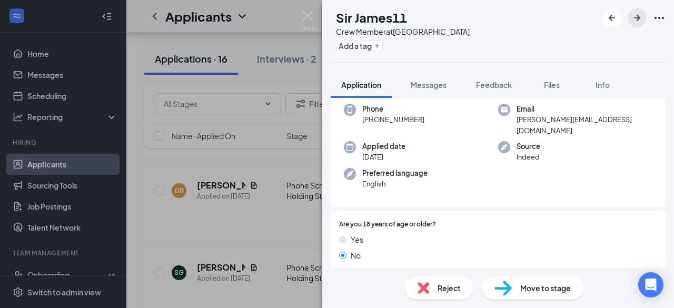
click at [639, 17] on icon "ArrowRight" at bounding box center [637, 18] width 6 height 6
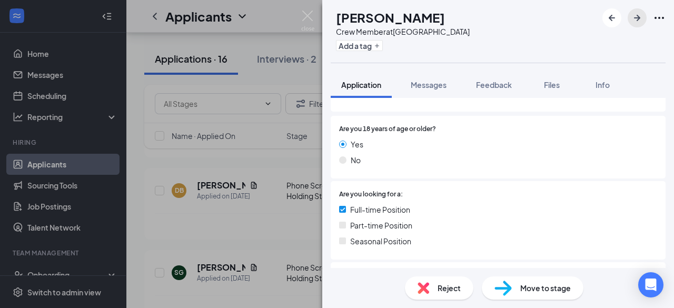
scroll to position [158, 0]
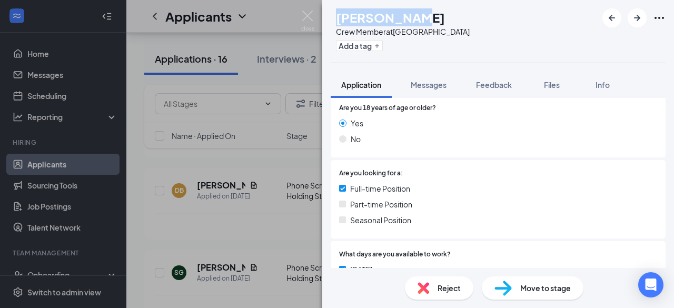
drag, startPoint x: 357, startPoint y: 16, endPoint x: 427, endPoint y: 14, distance: 70.6
click at [427, 14] on div "[PERSON_NAME] [PERSON_NAME] Crew Member at [GEOGRAPHIC_DATA] Add a tag" at bounding box center [400, 31] width 139 height 46
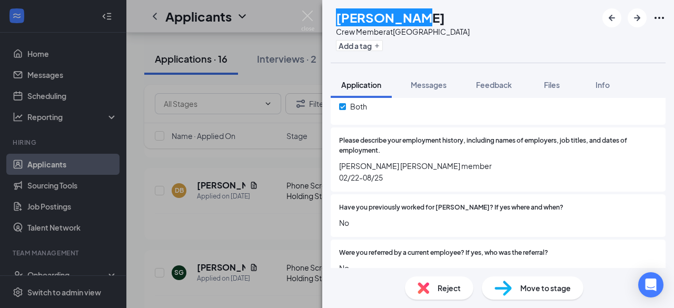
scroll to position [632, 0]
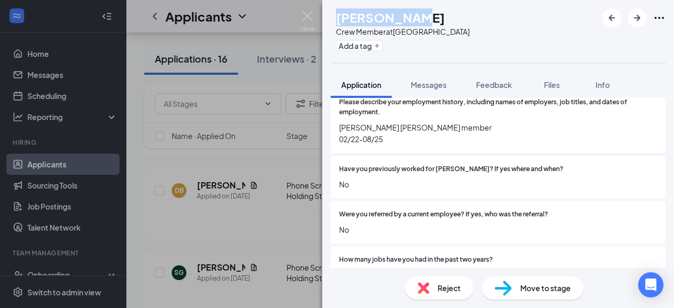
click at [500, 283] on img at bounding box center [503, 288] width 17 height 15
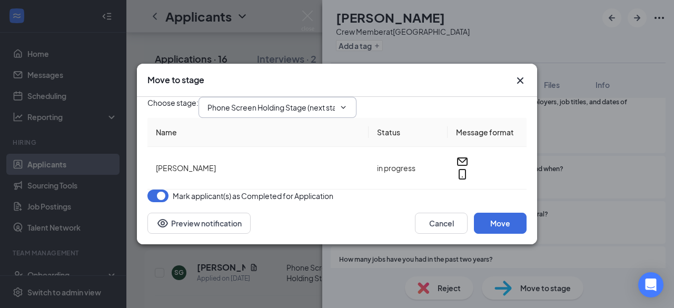
click at [313, 104] on input "Phone Screen Holding Stage (next stage)" at bounding box center [271, 108] width 127 height 12
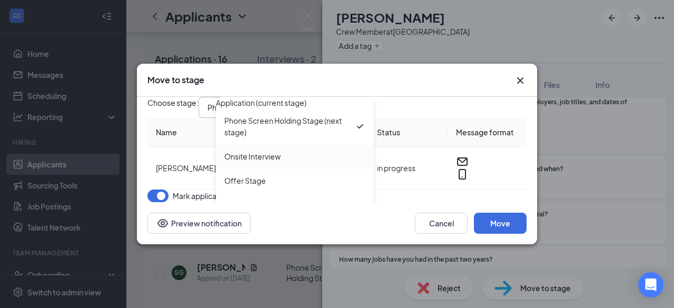
click at [294, 151] on div "Onsite Interview" at bounding box center [294, 157] width 141 height 12
type input "Onsite Interview"
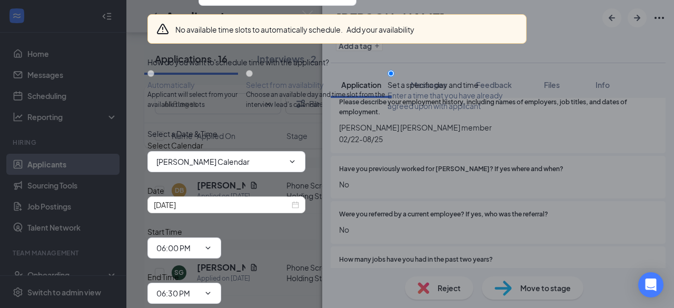
scroll to position [105, 0]
click at [243, 162] on input "[PERSON_NAME] Calendar" at bounding box center [219, 162] width 127 height 12
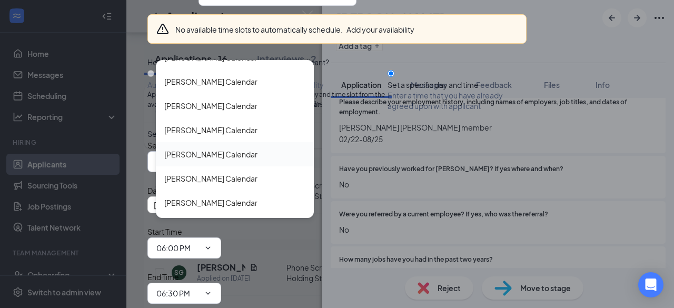
scroll to position [1949, 0]
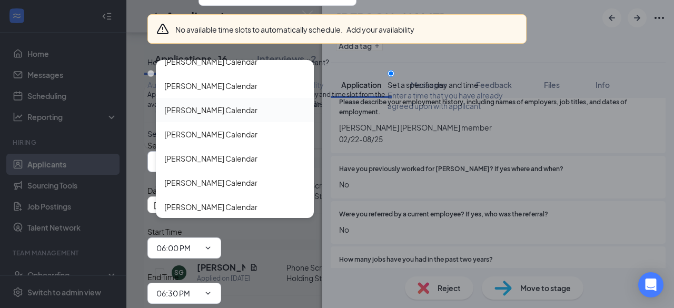
click at [210, 109] on div "[PERSON_NAME] Calendar" at bounding box center [210, 110] width 93 height 12
type input "[PERSON_NAME] Calendar"
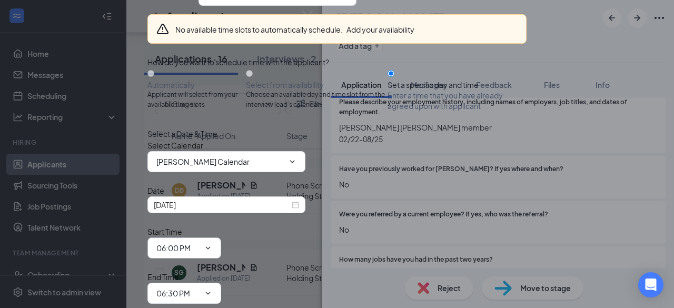
click at [200, 242] on input "06:00 PM" at bounding box center [177, 248] width 43 height 12
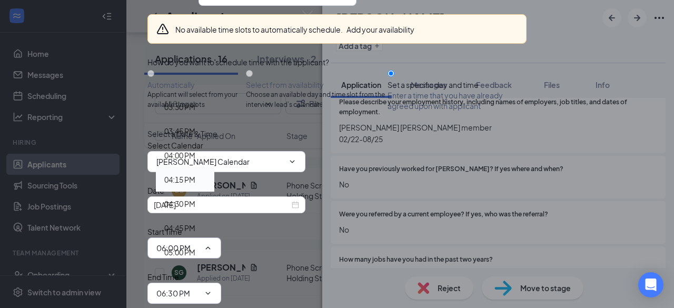
click at [195, 174] on div "04:15 PM" at bounding box center [179, 180] width 31 height 12
type input "04:15 PM"
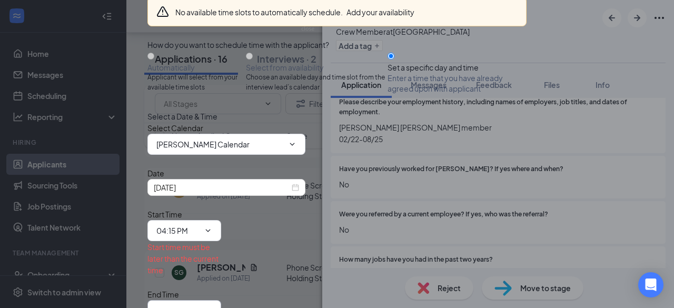
click at [200, 305] on input "06:30 PM" at bounding box center [177, 311] width 43 height 12
click at [292, 193] on div "[DATE]" at bounding box center [226, 188] width 145 height 12
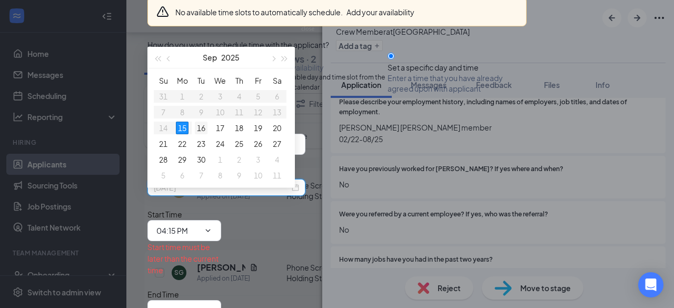
type input "[DATE]"
click at [202, 126] on div "16" at bounding box center [201, 128] width 13 height 13
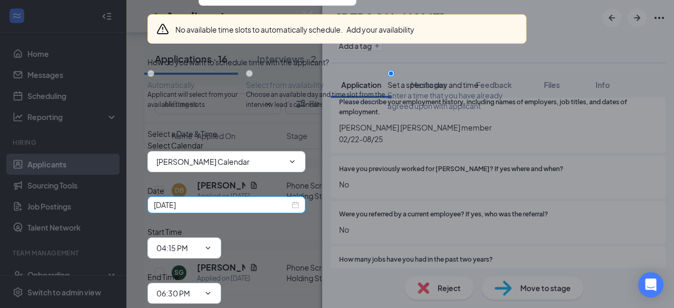
click at [200, 288] on input "06:30 PM" at bounding box center [177, 294] width 43 height 12
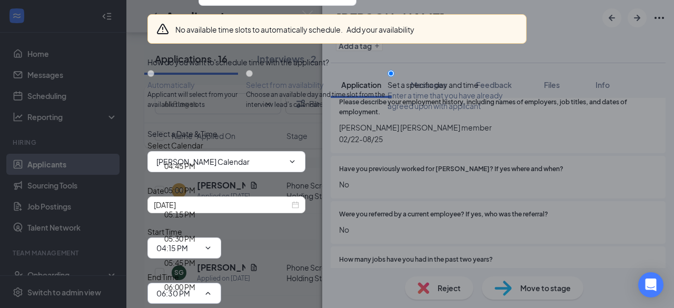
scroll to position [1599, 0]
click at [206, 157] on div "04:30 PM" at bounding box center [185, 163] width 42 height 12
type input "04:30 PM"
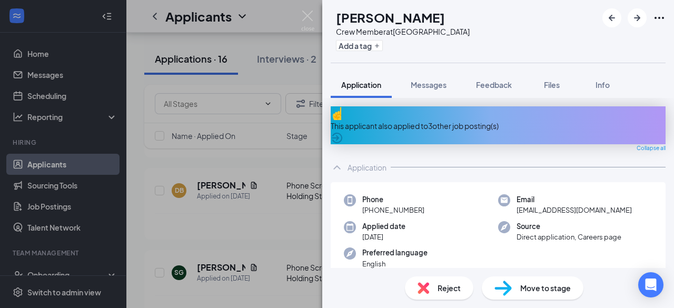
click at [436, 126] on div "This applicant also applied to 3 other job posting(s)" at bounding box center [498, 125] width 335 height 38
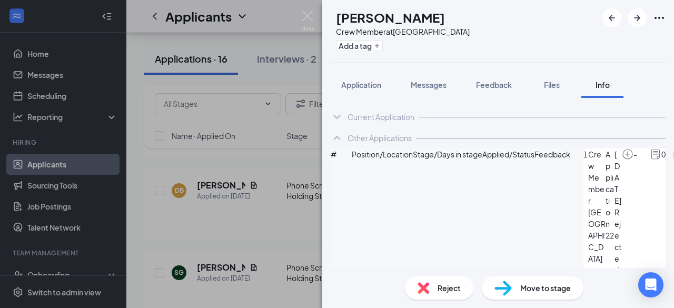
click at [433, 292] on div "Reject" at bounding box center [439, 287] width 68 height 23
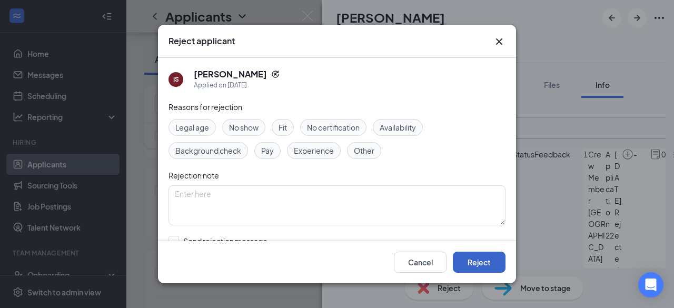
click at [479, 262] on button "Reject" at bounding box center [479, 262] width 53 height 21
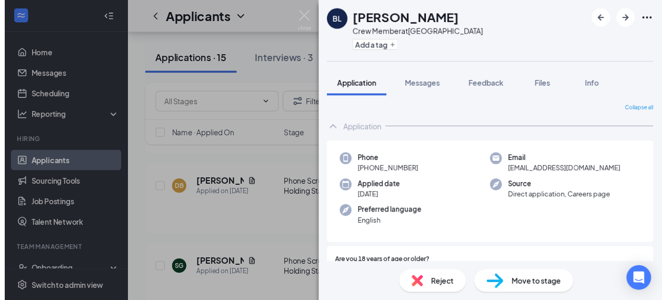
scroll to position [53, 0]
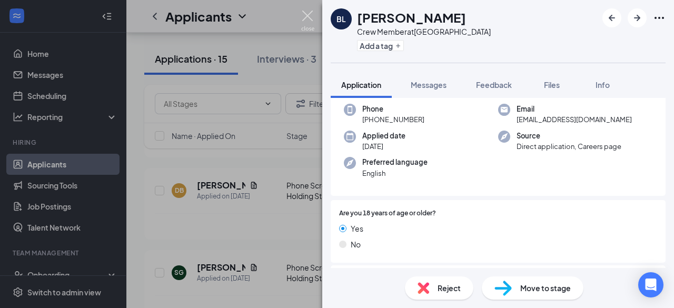
click at [308, 11] on img at bounding box center [307, 21] width 13 height 21
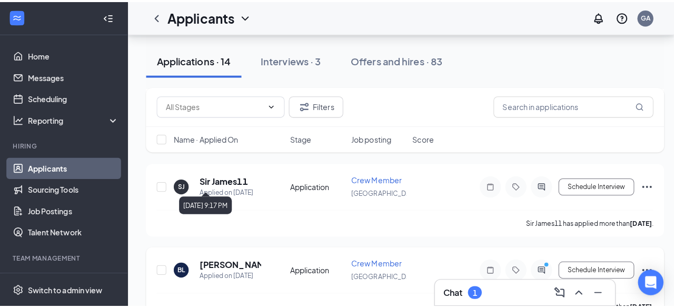
scroll to position [895, 0]
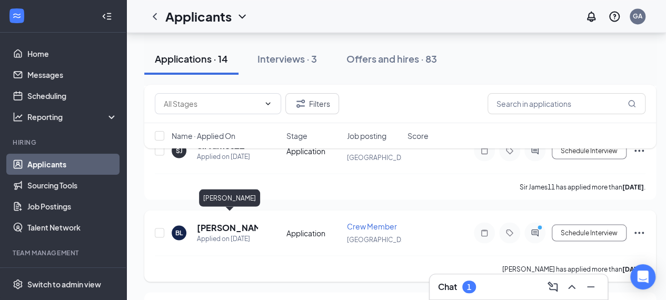
click at [219, 222] on h5 "[PERSON_NAME]" at bounding box center [227, 228] width 61 height 12
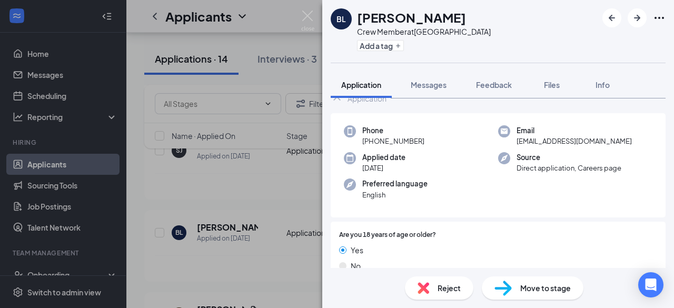
scroll to position [53, 0]
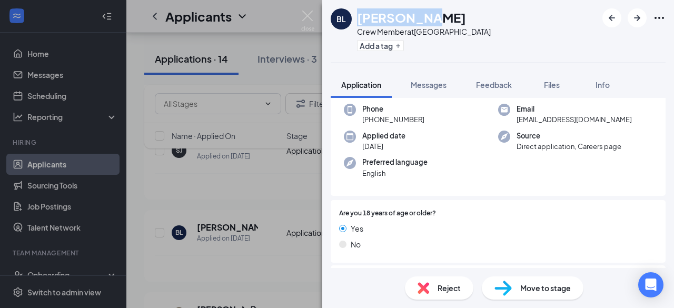
drag, startPoint x: 359, startPoint y: 13, endPoint x: 446, endPoint y: 14, distance: 86.9
click at [446, 14] on div "[PERSON_NAME]" at bounding box center [424, 17] width 134 height 18
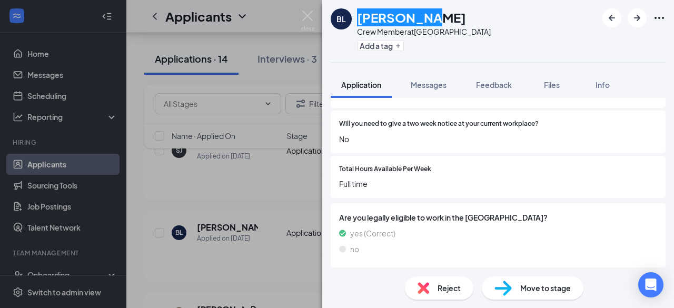
scroll to position [792, 0]
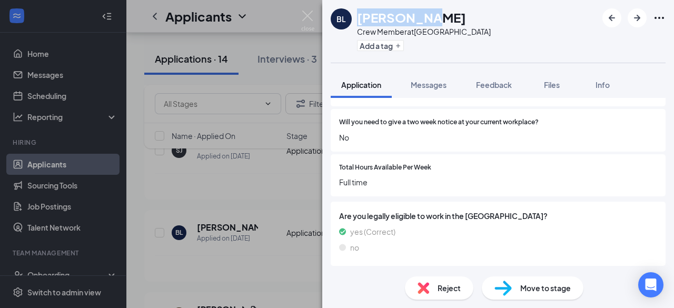
click at [454, 283] on div "Reject" at bounding box center [439, 287] width 68 height 23
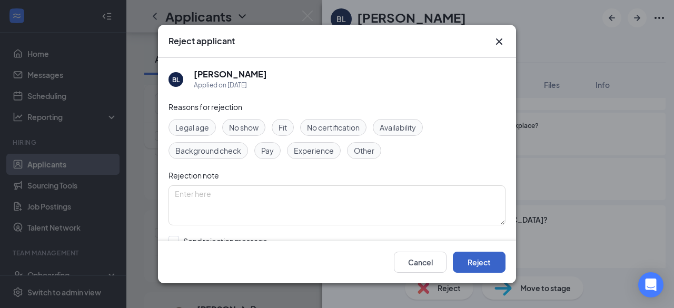
click at [489, 262] on button "Reject" at bounding box center [479, 262] width 53 height 21
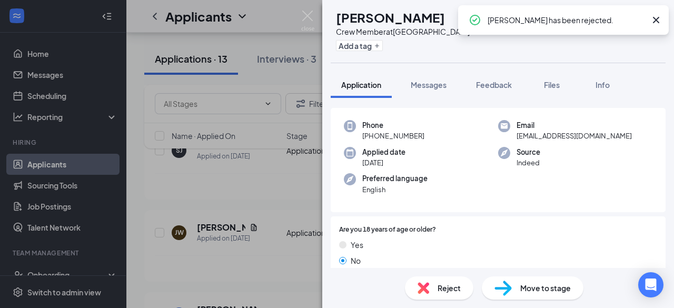
scroll to position [53, 0]
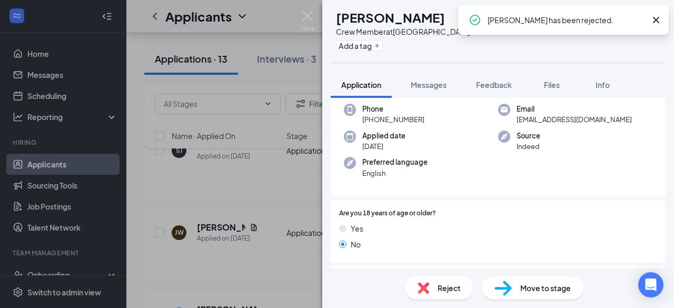
click at [654, 23] on icon "Cross" at bounding box center [656, 20] width 13 height 13
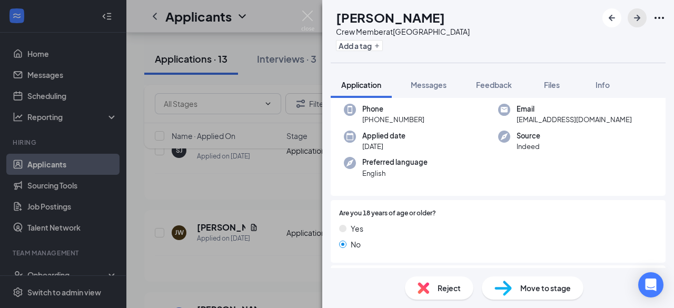
click at [639, 24] on button "button" at bounding box center [637, 17] width 19 height 19
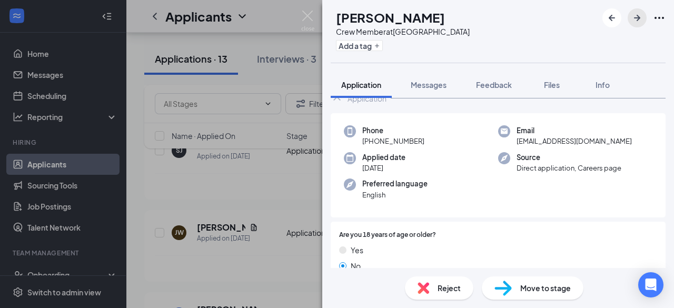
scroll to position [53, 0]
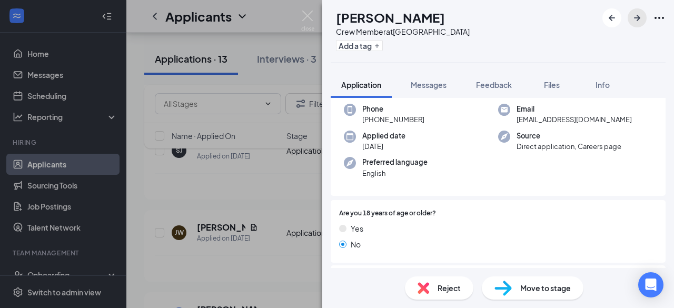
click at [631, 19] on icon "ArrowRight" at bounding box center [637, 18] width 13 height 13
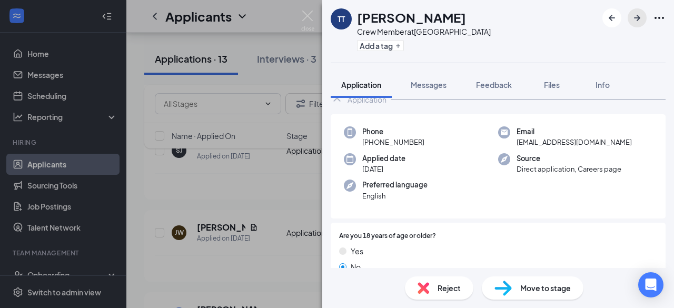
scroll to position [53, 0]
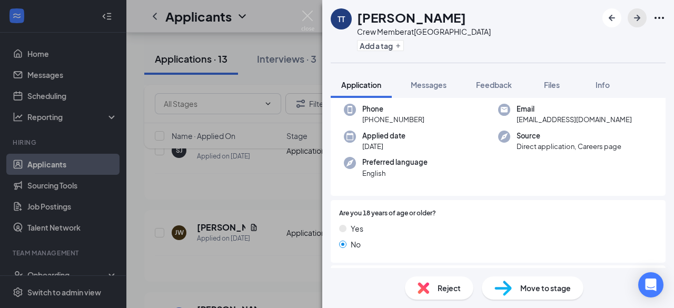
click at [644, 11] on button "button" at bounding box center [637, 17] width 19 height 19
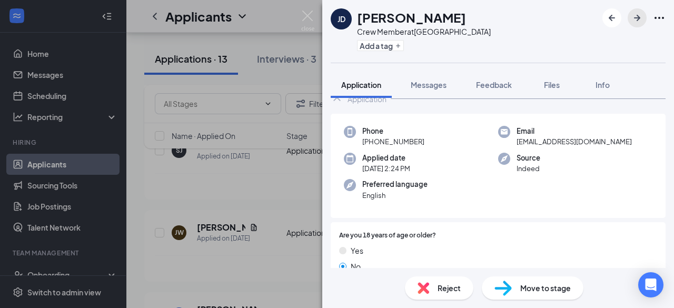
scroll to position [53, 0]
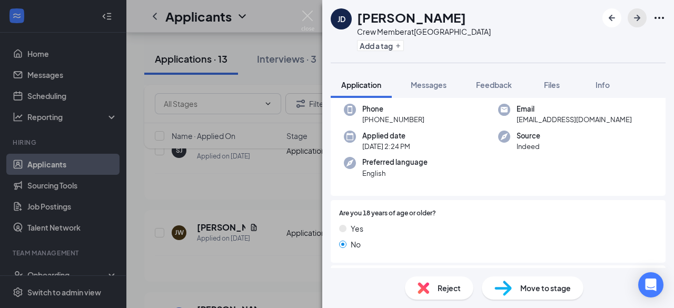
click at [641, 14] on icon "ArrowRight" at bounding box center [637, 18] width 13 height 13
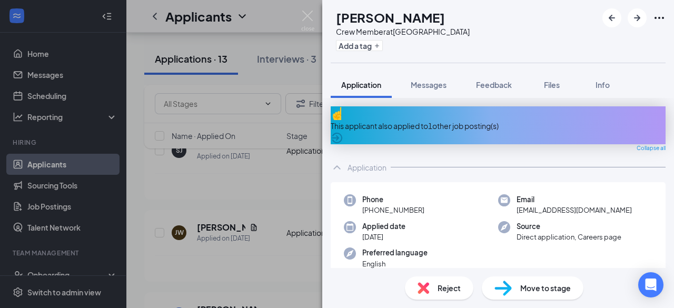
click at [443, 120] on div "This applicant also applied to 1 other job posting(s)" at bounding box center [498, 126] width 335 height 12
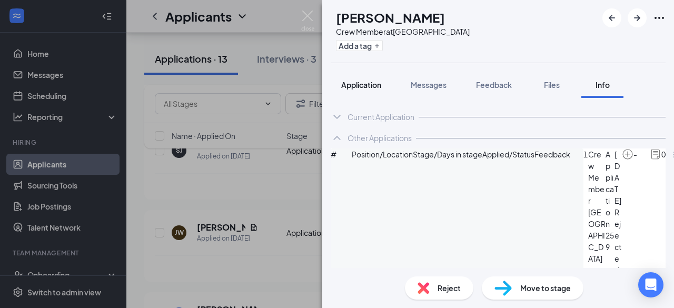
click at [379, 80] on span "Application" at bounding box center [361, 84] width 40 height 9
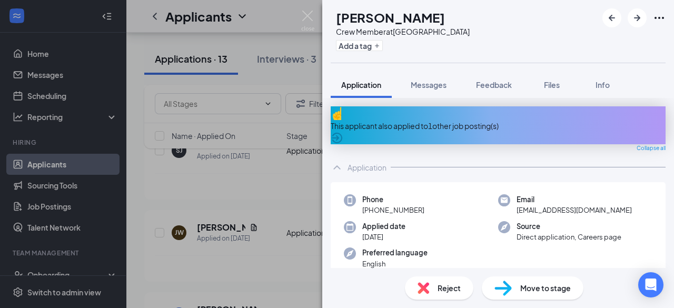
click at [312, 9] on div "[PERSON_NAME] Crew Member at [GEOGRAPHIC_DATA] Add a tag Application Messages F…" at bounding box center [337, 154] width 674 height 308
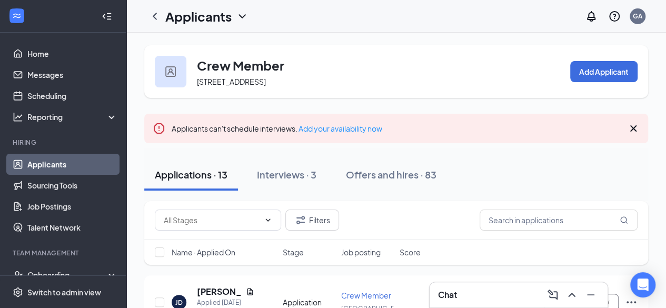
scroll to position [53, 0]
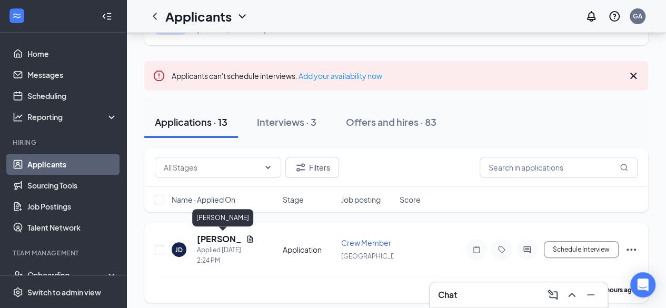
click at [215, 234] on h5 "[PERSON_NAME]" at bounding box center [219, 239] width 45 height 12
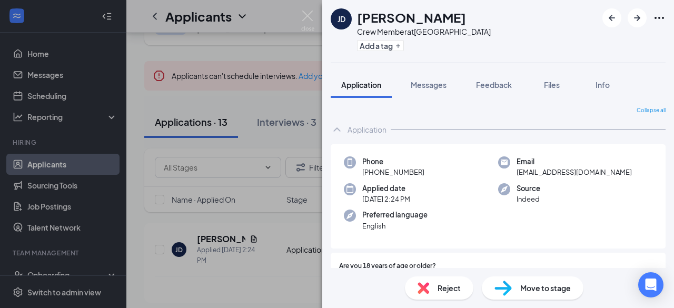
click at [303, 122] on div "[PERSON_NAME] [PERSON_NAME] Crew Member at [GEOGRAPHIC_DATA] Add a tag Applicat…" at bounding box center [337, 154] width 674 height 308
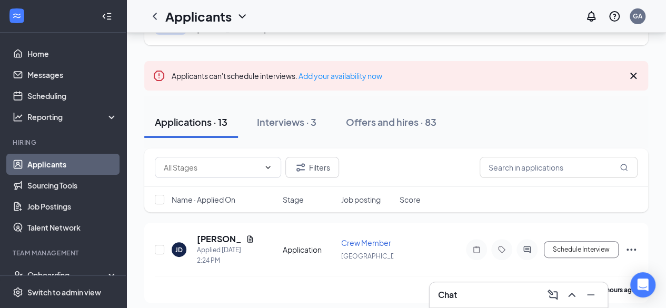
click at [303, 122] on div "Interviews · 3" at bounding box center [287, 121] width 60 height 13
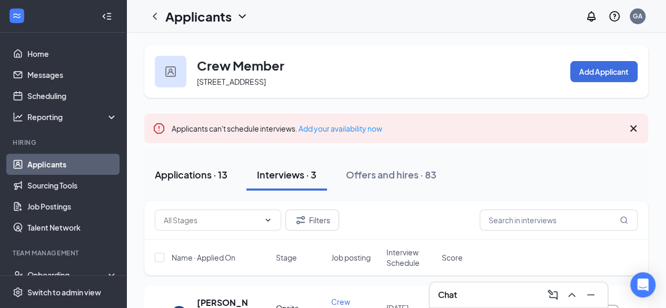
click at [190, 180] on div "Applications · 13" at bounding box center [191, 174] width 73 height 13
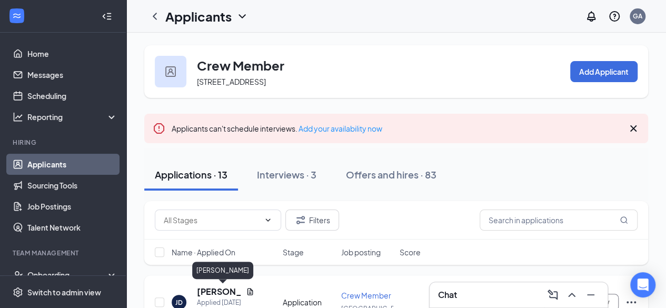
click at [212, 290] on h5 "[PERSON_NAME]" at bounding box center [219, 292] width 45 height 12
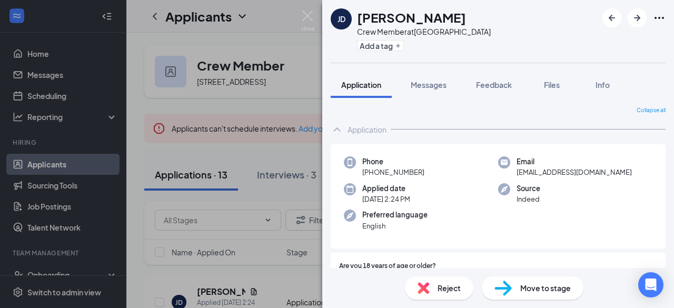
click at [521, 283] on span "Move to stage" at bounding box center [545, 288] width 51 height 12
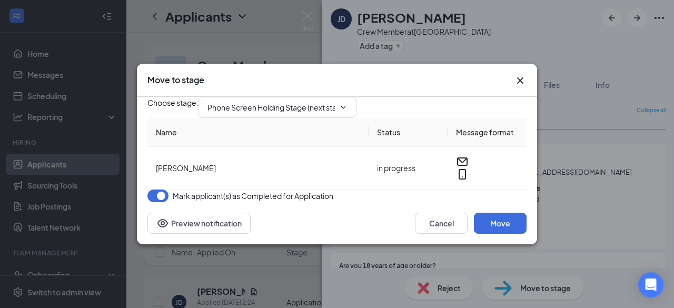
click at [497, 227] on div "Cancel Move Preview notification" at bounding box center [337, 223] width 400 height 42
click at [502, 234] on button "Move" at bounding box center [500, 223] width 53 height 21
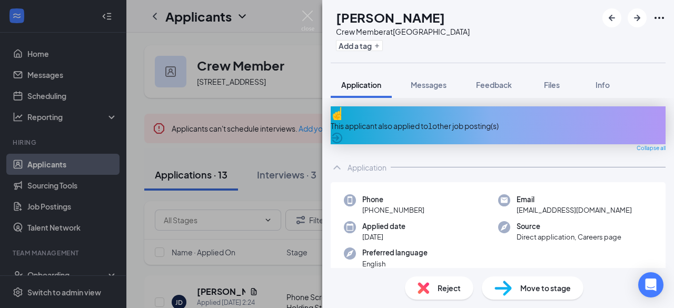
click at [528, 287] on span "Move to stage" at bounding box center [545, 288] width 51 height 12
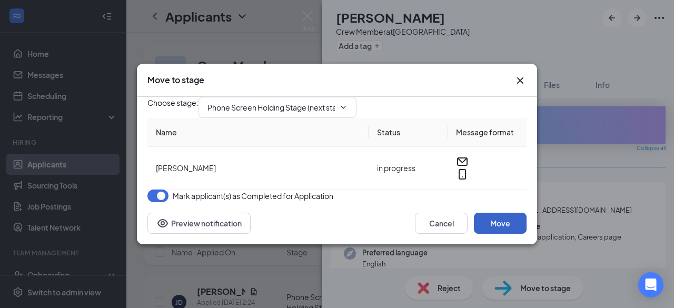
click at [507, 234] on button "Move" at bounding box center [500, 223] width 53 height 21
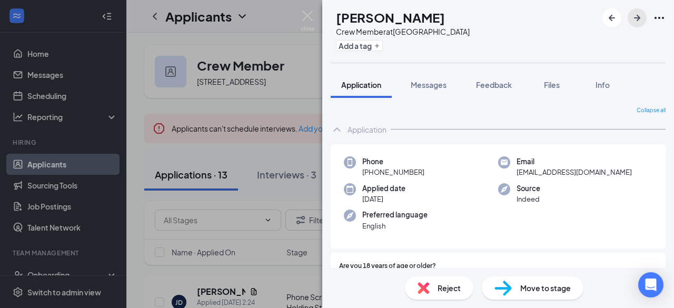
click at [641, 11] on button "button" at bounding box center [637, 17] width 19 height 19
click at [507, 283] on img at bounding box center [503, 288] width 17 height 15
type input "Phone Screen Holding Stage (next stage)"
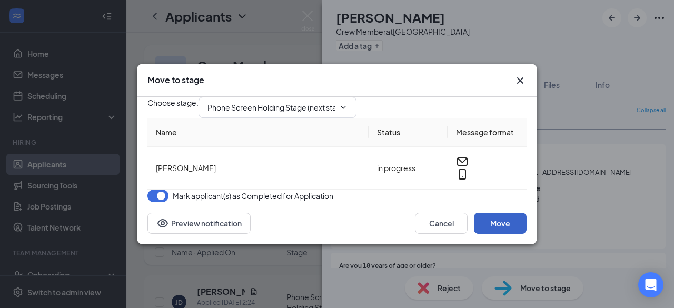
click at [493, 234] on button "Move" at bounding box center [500, 223] width 53 height 21
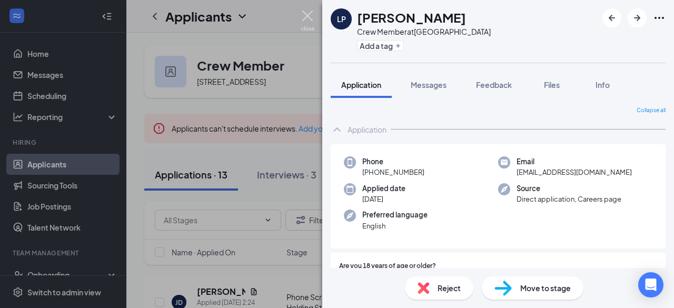
drag, startPoint x: 314, startPoint y: 19, endPoint x: 413, endPoint y: 209, distance: 213.7
click at [314, 19] on img at bounding box center [307, 21] width 13 height 21
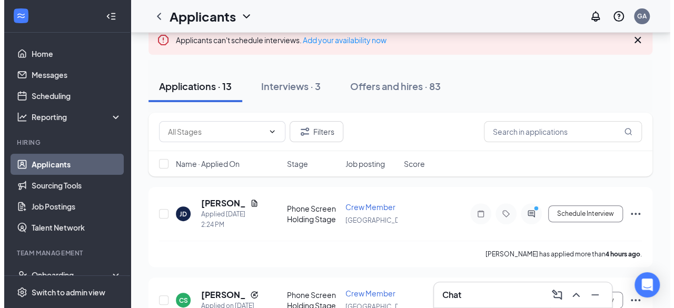
scroll to position [105, 0]
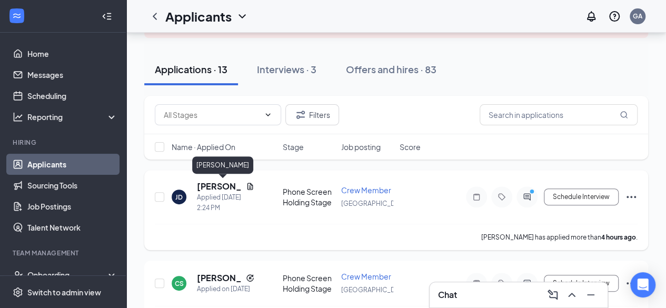
click at [208, 181] on h5 "[PERSON_NAME]" at bounding box center [219, 187] width 45 height 12
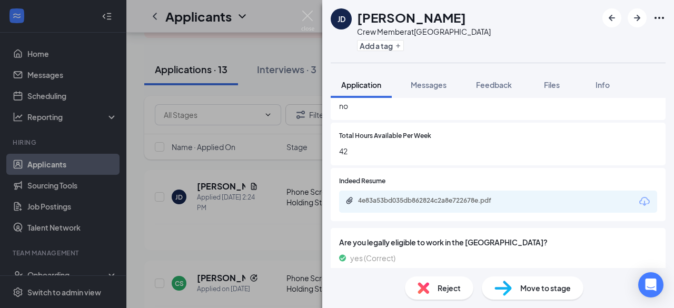
scroll to position [790, 0]
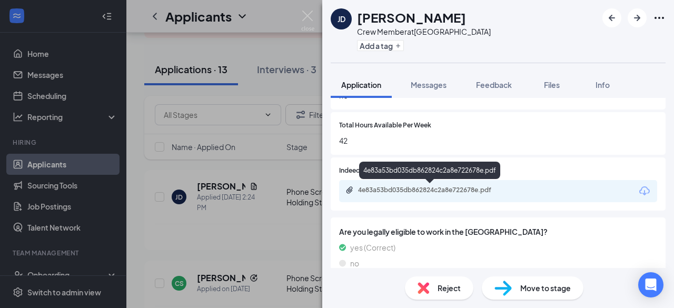
click at [469, 189] on div "4e83a53bd035db862824c2a8e722678e.pdf" at bounding box center [431, 190] width 147 height 8
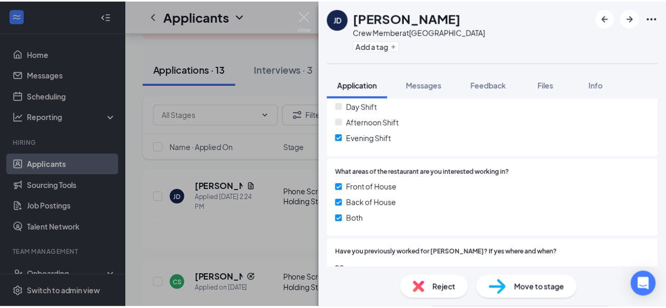
scroll to position [542, 0]
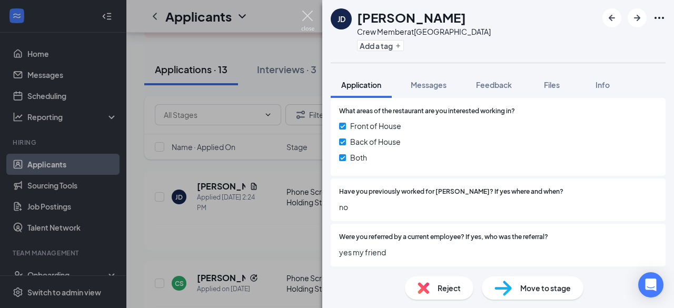
click at [314, 14] on div "[PERSON_NAME] [PERSON_NAME] Crew Member at [GEOGRAPHIC_DATA] Add a tag Applicat…" at bounding box center [337, 154] width 674 height 308
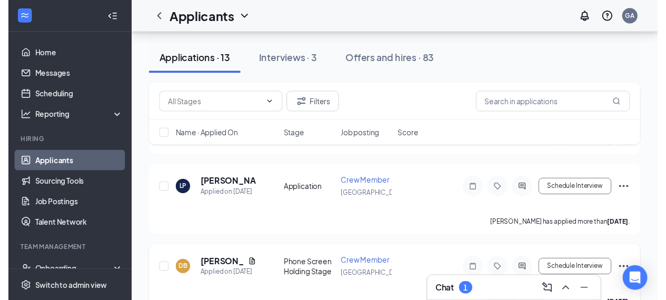
scroll to position [421, 0]
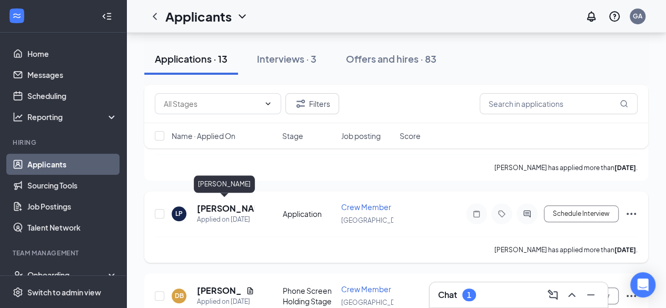
click at [212, 204] on h5 "[PERSON_NAME]" at bounding box center [225, 209] width 57 height 12
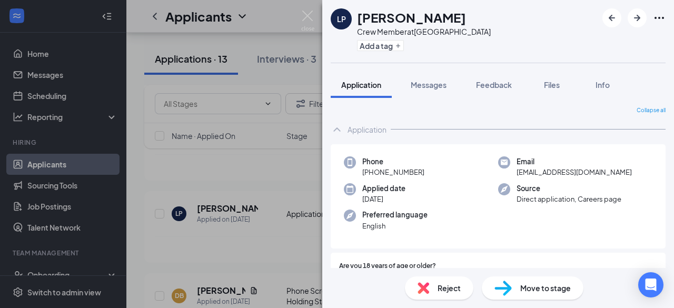
click at [502, 280] on div "Move to stage" at bounding box center [533, 287] width 102 height 23
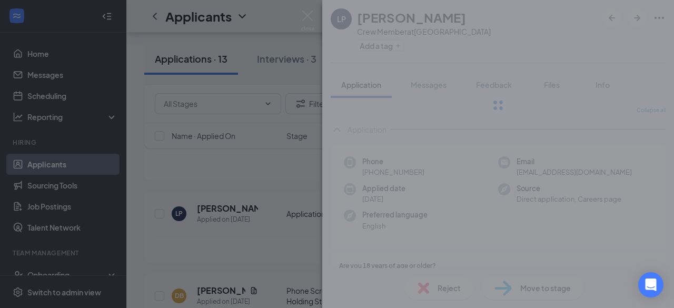
type input "Phone Screen Holding Stage (next stage)"
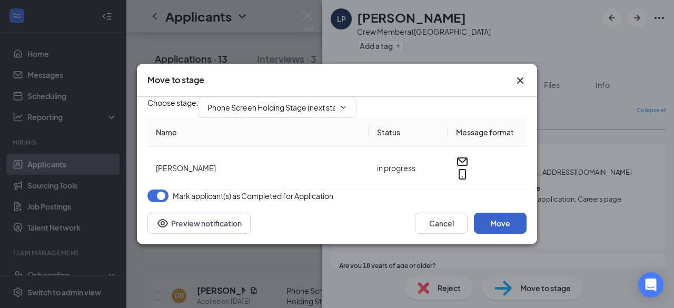
click at [511, 234] on button "Move" at bounding box center [500, 223] width 53 height 21
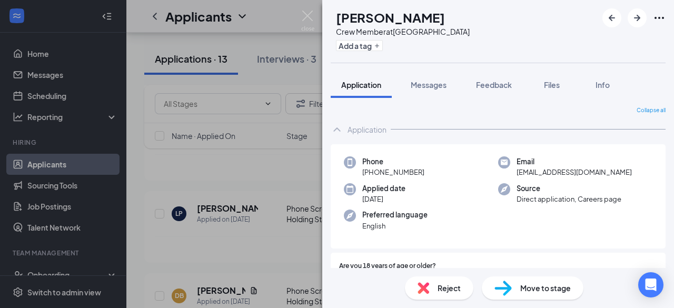
click at [313, 17] on img at bounding box center [307, 21] width 13 height 21
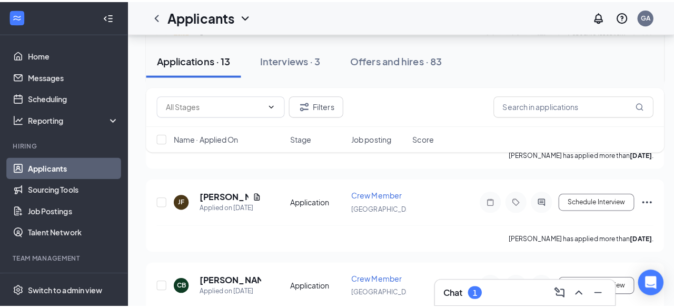
scroll to position [685, 0]
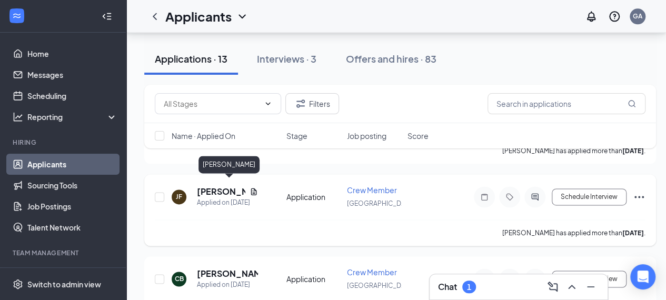
click at [216, 186] on h5 "[PERSON_NAME]" at bounding box center [221, 192] width 48 height 12
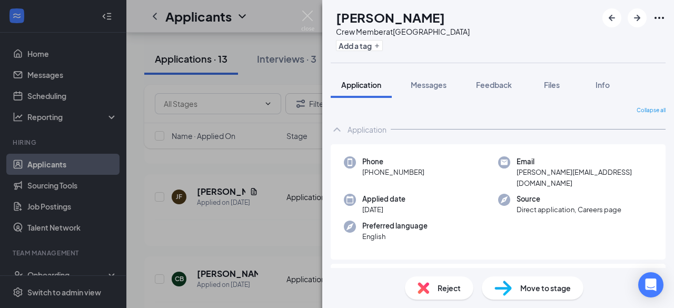
click at [506, 297] on div "Move to stage" at bounding box center [533, 287] width 102 height 23
type input "Application (current stage)"
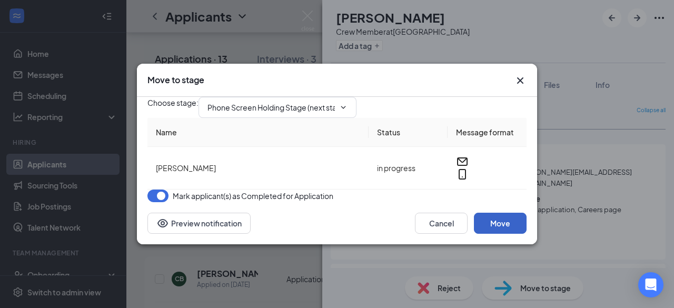
click at [501, 234] on button "Move" at bounding box center [500, 223] width 53 height 21
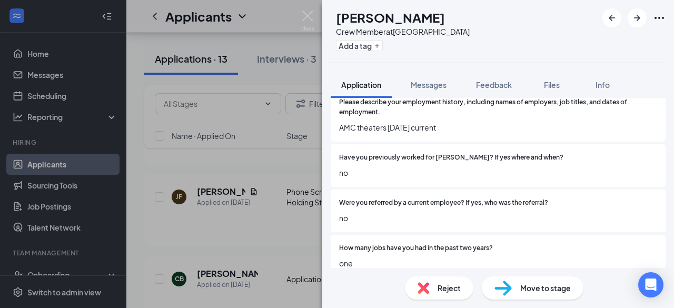
scroll to position [803, 0]
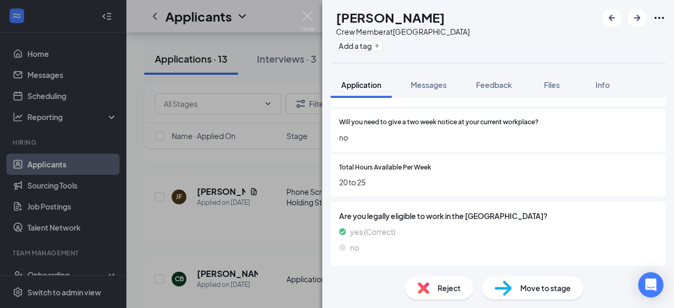
click at [450, 284] on span "Reject" at bounding box center [449, 288] width 23 height 12
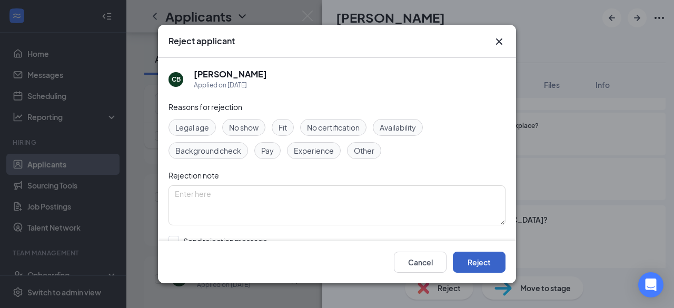
click at [470, 262] on button "Reject" at bounding box center [479, 262] width 53 height 21
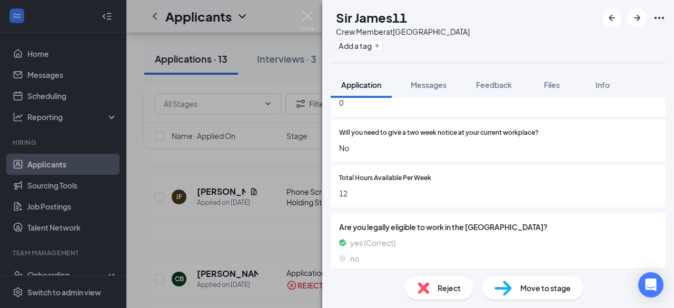
click at [447, 282] on div "Reject" at bounding box center [439, 287] width 68 height 23
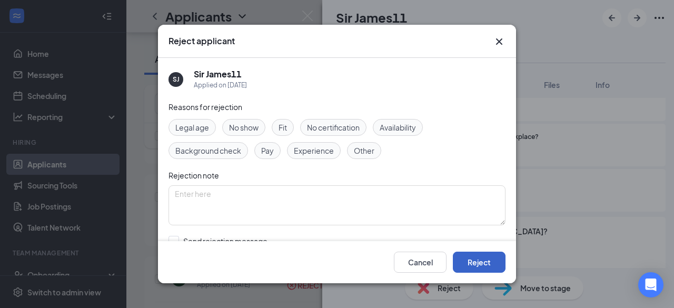
click at [464, 256] on button "Reject" at bounding box center [479, 262] width 53 height 21
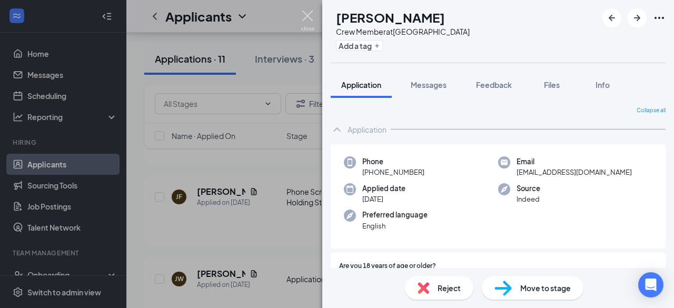
click at [303, 17] on img at bounding box center [307, 21] width 13 height 21
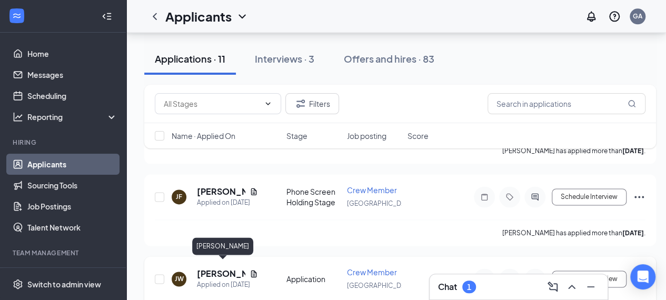
click at [210, 271] on h5 "[PERSON_NAME]" at bounding box center [221, 274] width 48 height 12
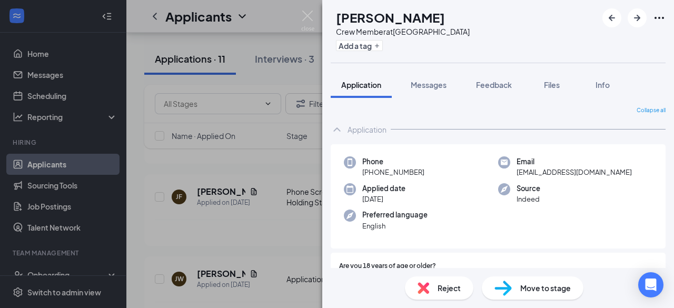
click at [518, 279] on div "Move to stage" at bounding box center [533, 287] width 102 height 23
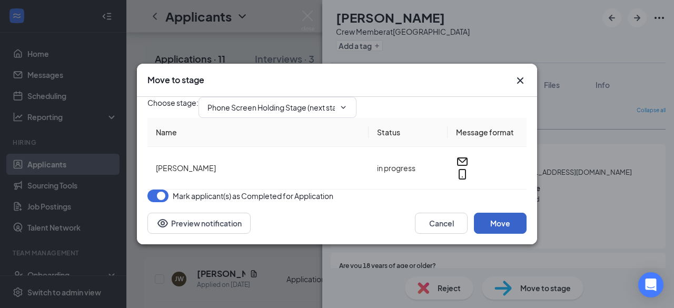
click at [507, 234] on button "Move" at bounding box center [500, 223] width 53 height 21
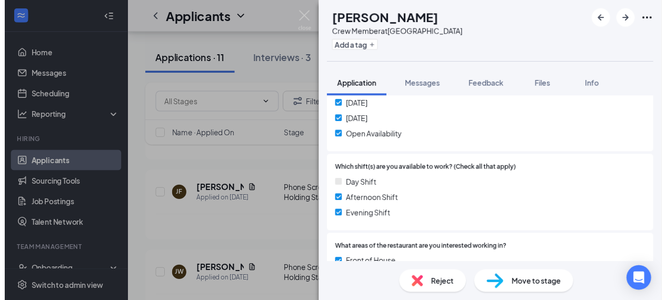
scroll to position [474, 0]
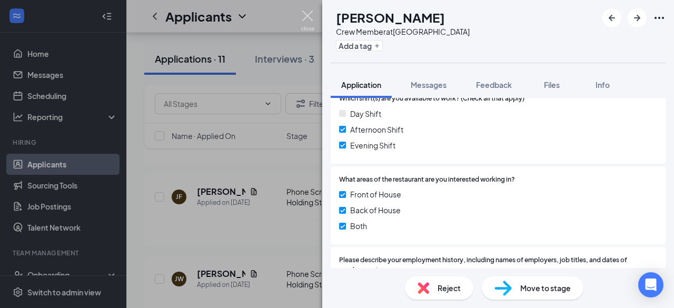
click at [308, 11] on img at bounding box center [307, 21] width 13 height 21
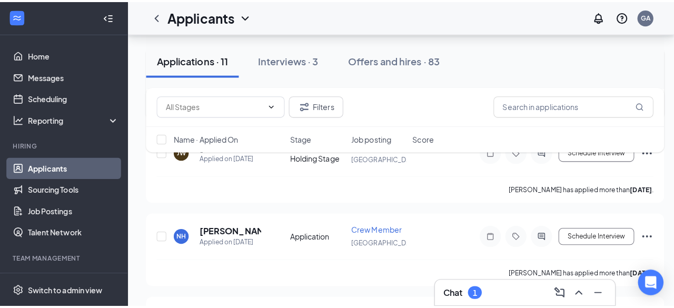
scroll to position [843, 0]
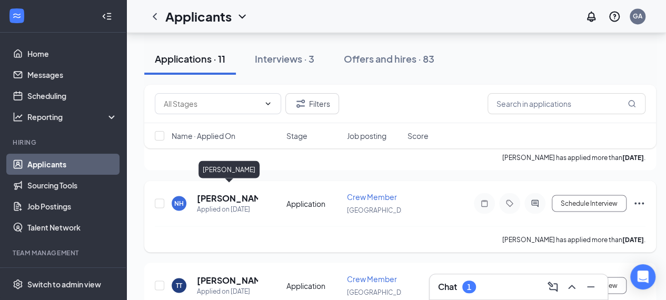
click at [220, 192] on h5 "[PERSON_NAME]" at bounding box center [227, 198] width 61 height 12
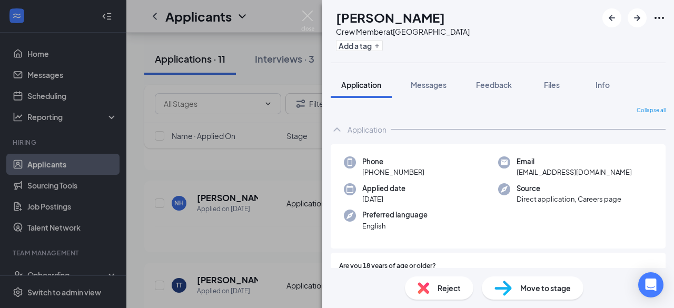
click at [549, 291] on span "Move to stage" at bounding box center [545, 288] width 51 height 12
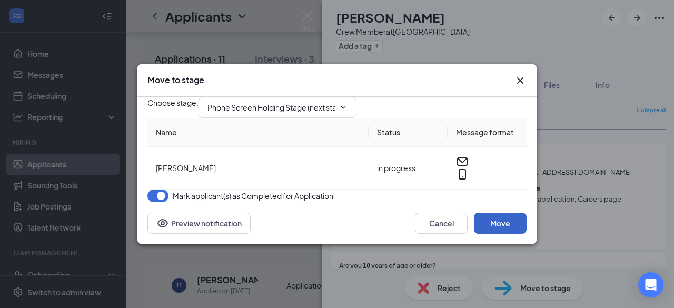
click at [493, 233] on button "Move" at bounding box center [500, 223] width 53 height 21
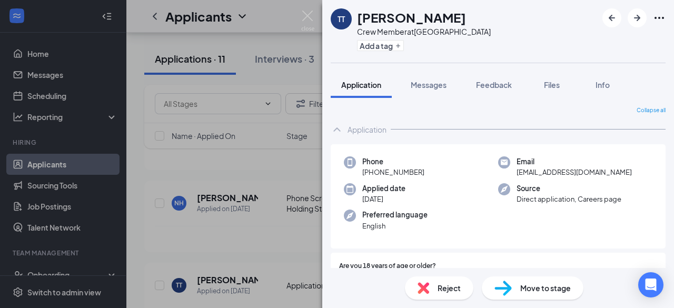
click at [531, 295] on div "Move to stage" at bounding box center [533, 287] width 102 height 23
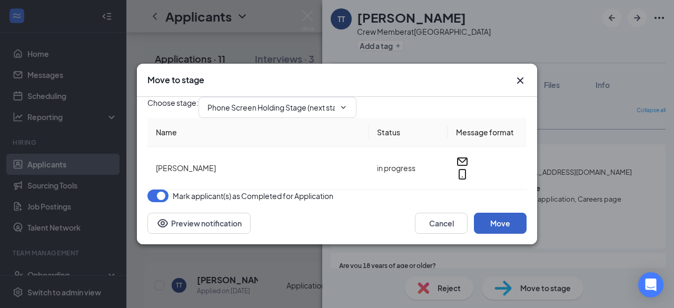
click at [511, 234] on button "Move" at bounding box center [500, 223] width 53 height 21
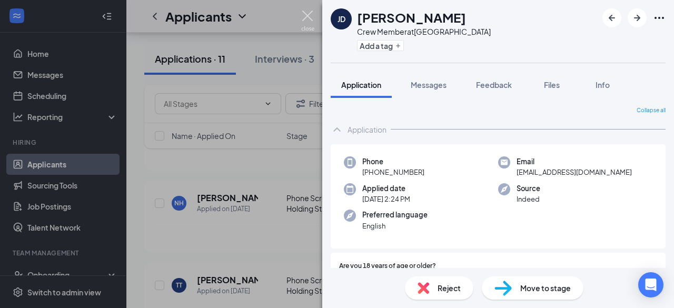
click at [312, 15] on img at bounding box center [307, 21] width 13 height 21
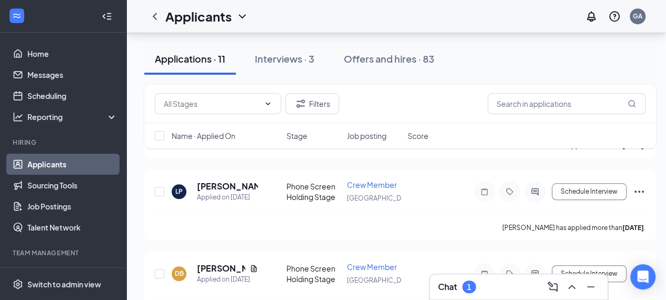
scroll to position [263, 0]
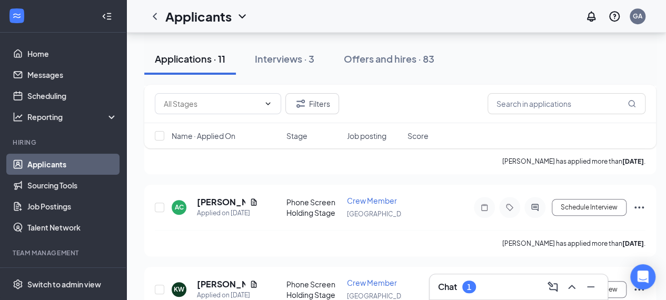
click at [43, 158] on link "Applicants" at bounding box center [72, 164] width 90 height 21
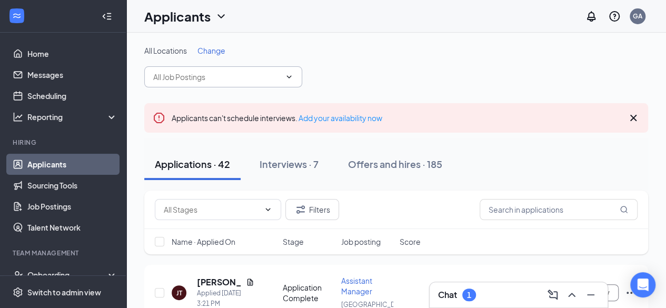
click at [245, 78] on input "text" at bounding box center [216, 77] width 127 height 12
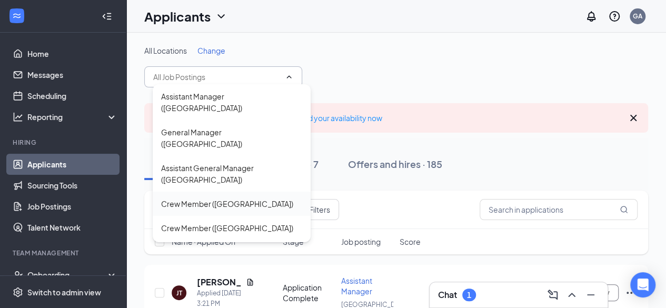
click at [235, 192] on div "Crew Member ([GEOGRAPHIC_DATA])" at bounding box center [232, 204] width 158 height 24
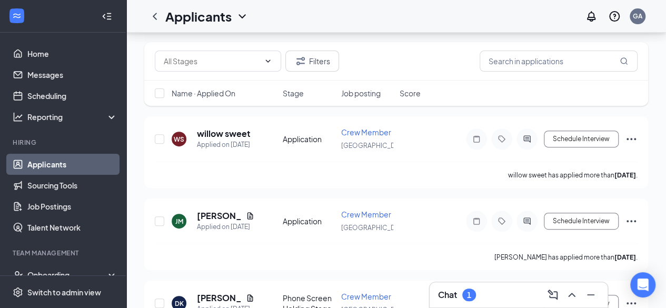
scroll to position [211, 0]
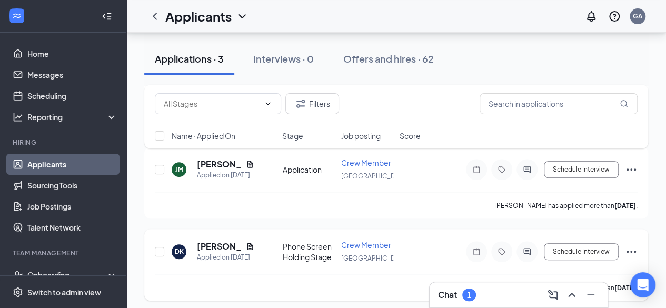
click at [634, 246] on icon "Ellipses" at bounding box center [631, 251] width 13 height 13
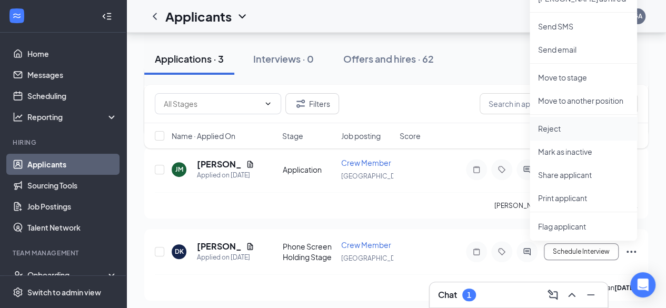
click at [571, 125] on p "Reject" at bounding box center [583, 128] width 91 height 11
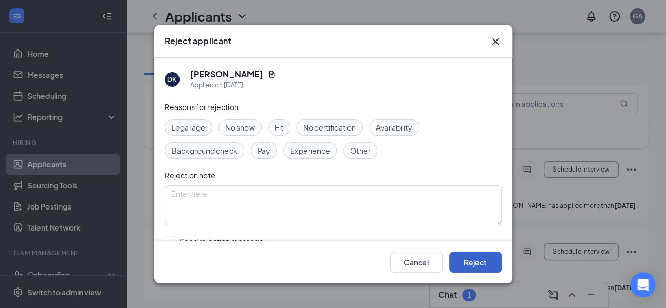
click at [472, 263] on button "Reject" at bounding box center [475, 262] width 53 height 21
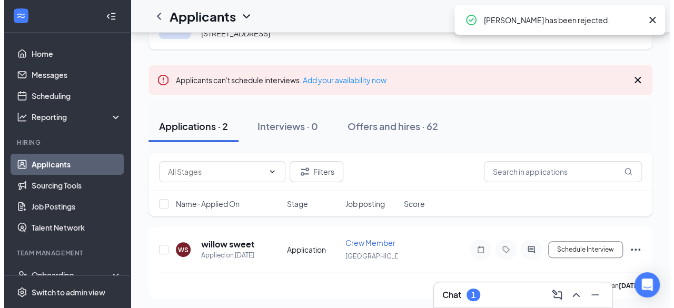
scroll to position [105, 0]
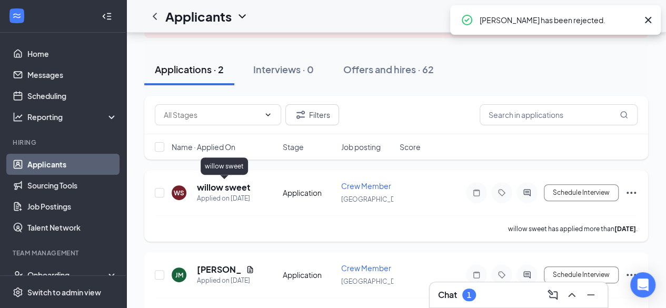
click at [240, 189] on h5 "willow sweet" at bounding box center [224, 188] width 54 height 12
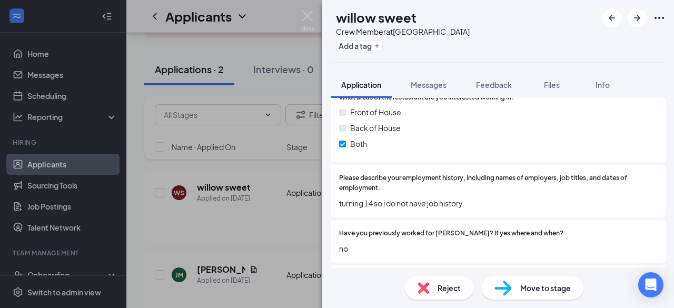
scroll to position [579, 0]
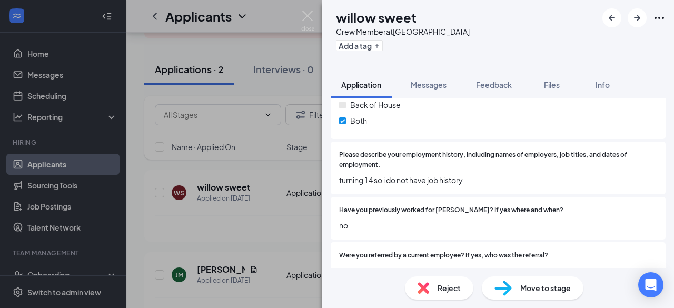
click at [443, 292] on span "Reject" at bounding box center [449, 288] width 23 height 12
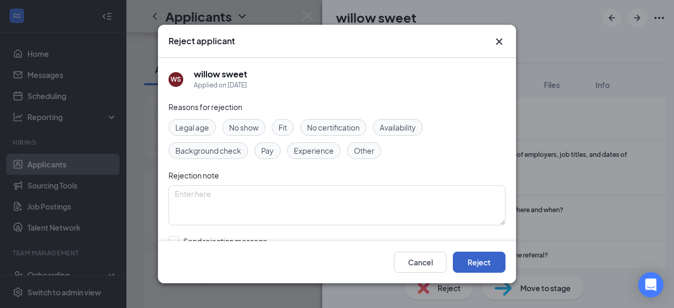
click at [466, 262] on button "Reject" at bounding box center [479, 262] width 53 height 21
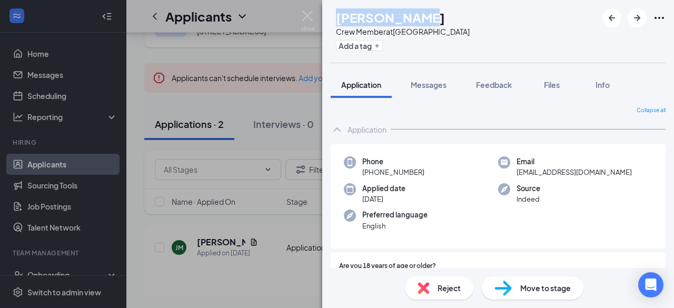
drag, startPoint x: 358, startPoint y: 18, endPoint x: 439, endPoint y: 15, distance: 81.2
click at [439, 15] on h1 "[PERSON_NAME]" at bounding box center [390, 17] width 109 height 18
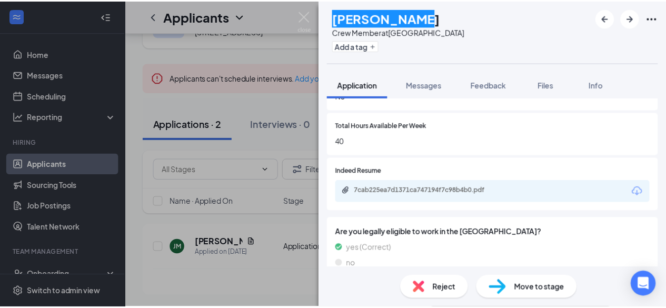
scroll to position [790, 0]
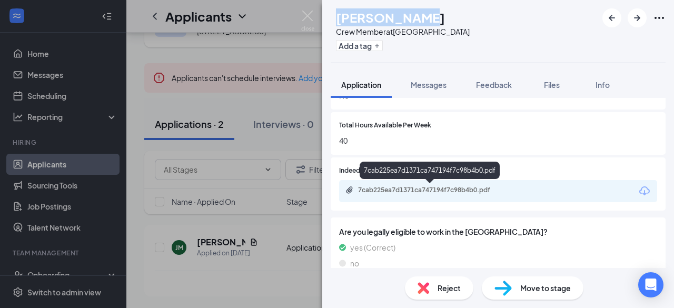
click at [451, 191] on div "7cab225ea7d1371ca747194f7c98b4b0.pdf" at bounding box center [431, 190] width 147 height 8
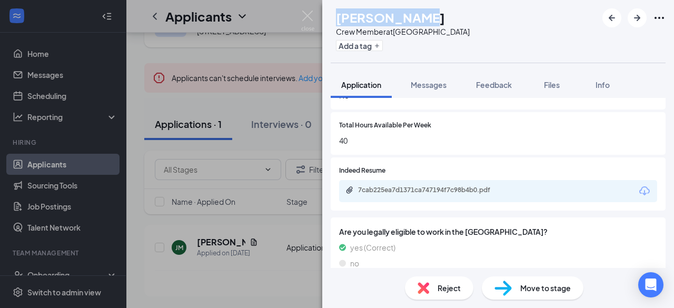
click at [510, 285] on img at bounding box center [503, 288] width 17 height 15
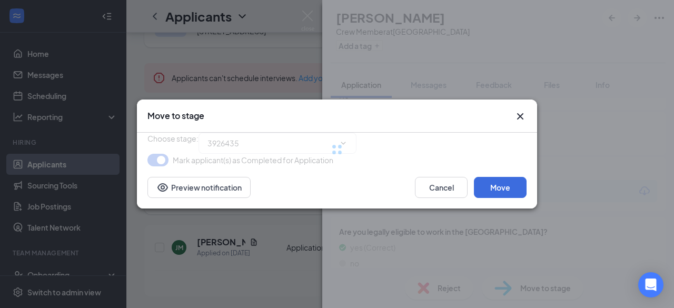
type input "Phone Screen Holding Stage (next stage)"
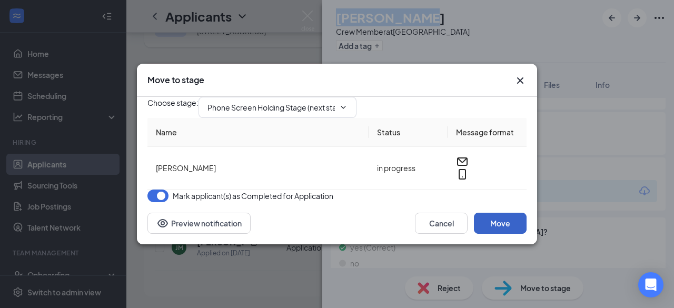
click at [489, 234] on button "Move" at bounding box center [500, 223] width 53 height 21
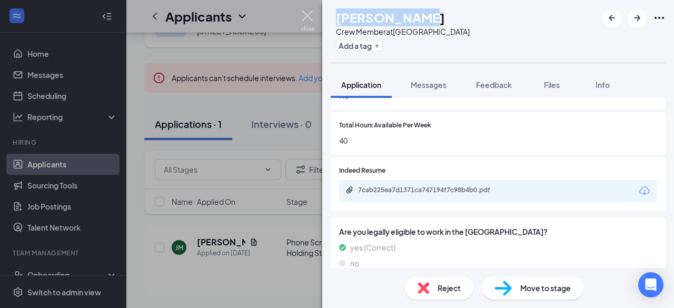
click at [307, 14] on img at bounding box center [307, 21] width 13 height 21
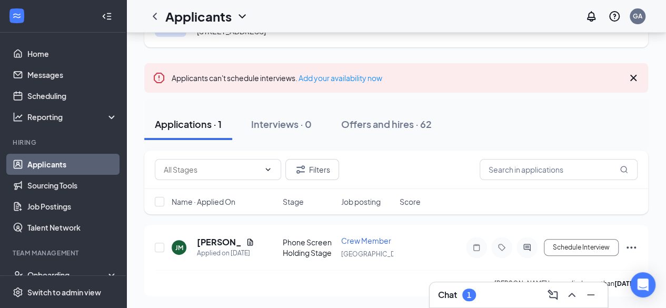
click at [54, 161] on link "Applicants" at bounding box center [72, 164] width 90 height 21
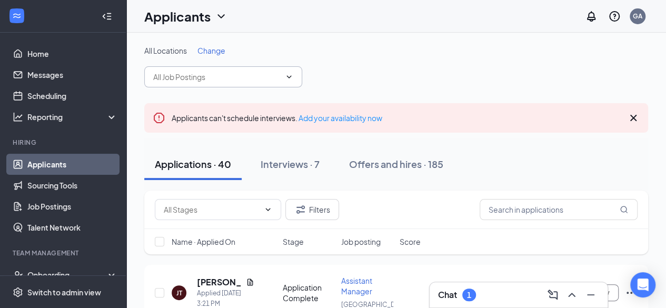
click at [210, 69] on span at bounding box center [223, 76] width 158 height 21
click at [290, 73] on icon "ChevronDown" at bounding box center [289, 77] width 8 height 8
click at [292, 78] on icon "ChevronDown" at bounding box center [289, 77] width 8 height 8
click at [249, 86] on span at bounding box center [223, 76] width 158 height 21
click at [266, 78] on input "text" at bounding box center [216, 77] width 127 height 12
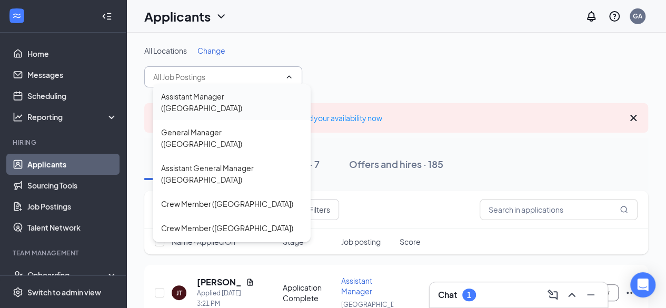
click at [258, 98] on div "Assistant Manager ([GEOGRAPHIC_DATA])" at bounding box center [231, 102] width 141 height 23
type input "Assistant Manager ([GEOGRAPHIC_DATA])"
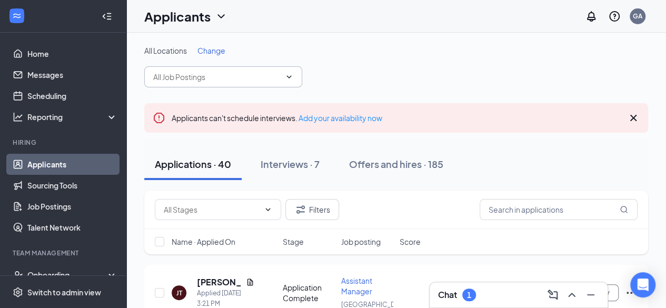
click at [281, 81] on span at bounding box center [223, 76] width 158 height 21
click at [287, 73] on icon "ChevronDown" at bounding box center [289, 77] width 8 height 8
click at [289, 77] on icon "ChevronDown" at bounding box center [289, 77] width 8 height 8
click at [290, 77] on icon "ChevronDown" at bounding box center [289, 77] width 8 height 8
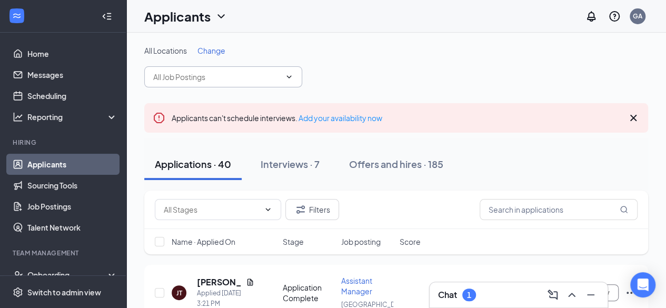
click at [284, 74] on span at bounding box center [288, 77] width 11 height 8
click at [290, 77] on icon "ChevronDown" at bounding box center [289, 76] width 5 height 3
click at [223, 75] on input "text" at bounding box center [216, 77] width 127 height 12
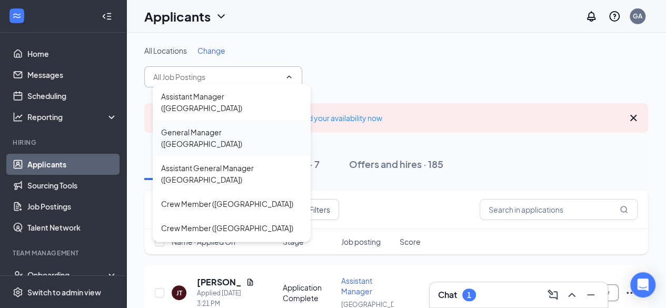
click at [195, 126] on div "General Manager ([GEOGRAPHIC_DATA])" at bounding box center [231, 137] width 141 height 23
type input "General Manager ([GEOGRAPHIC_DATA])"
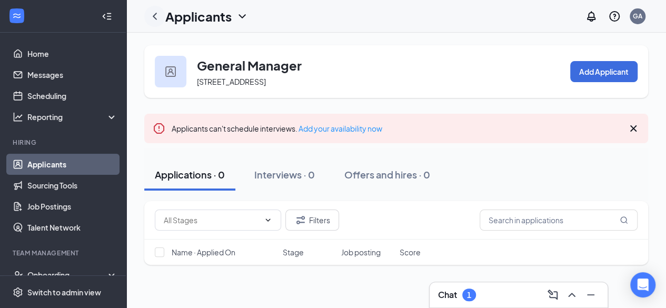
click at [157, 16] on icon "ChevronLeft" at bounding box center [155, 16] width 13 height 13
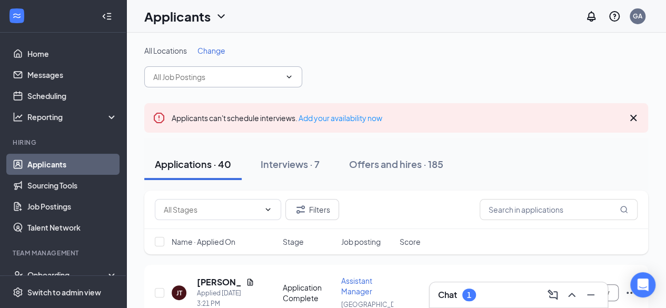
click at [228, 82] on input "text" at bounding box center [216, 77] width 127 height 12
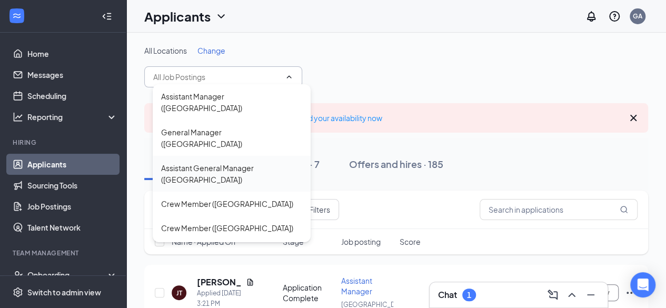
click at [210, 162] on div "Assistant General Manager ([GEOGRAPHIC_DATA])" at bounding box center [231, 173] width 141 height 23
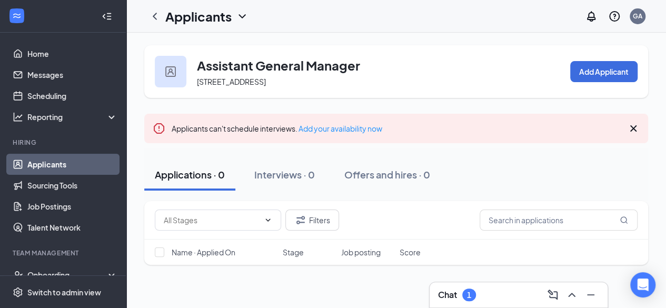
click at [49, 156] on link "Applicants" at bounding box center [72, 164] width 90 height 21
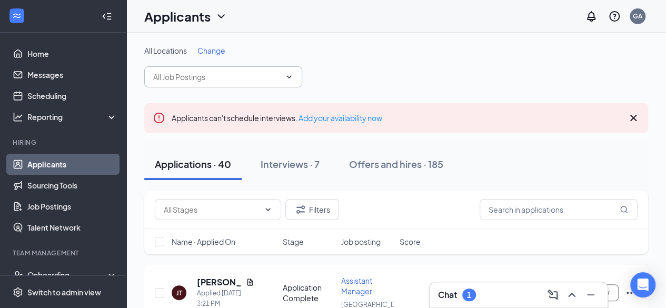
click at [211, 75] on input "text" at bounding box center [216, 77] width 127 height 12
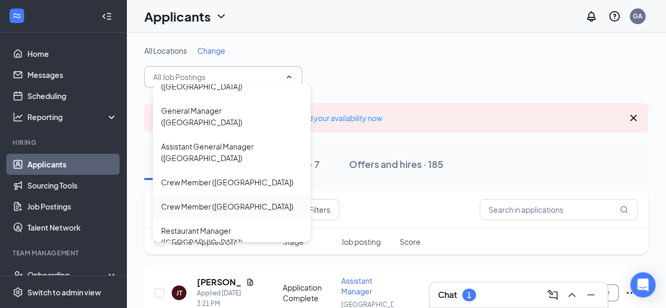
scroll to position [53, 0]
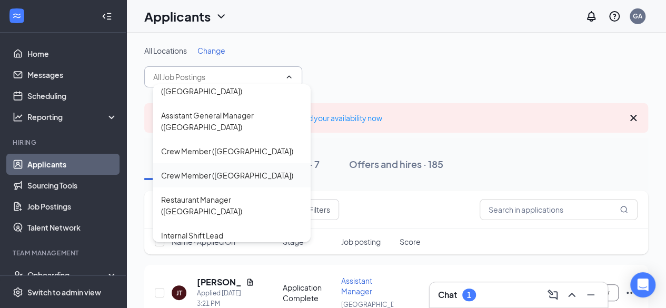
click at [204, 170] on div "Crew Member ([GEOGRAPHIC_DATA])" at bounding box center [227, 176] width 132 height 12
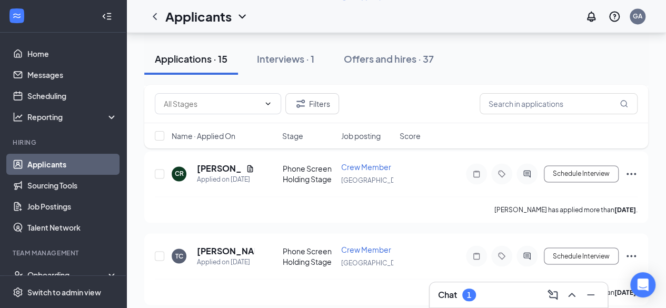
scroll to position [1188, 0]
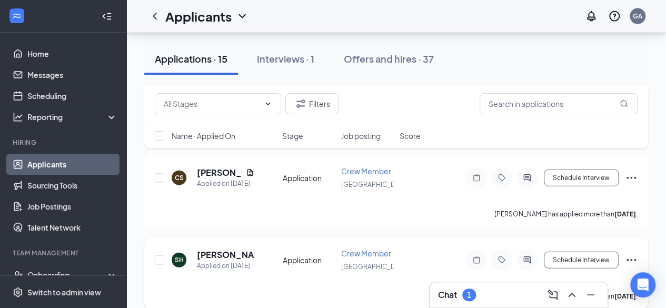
click at [630, 254] on icon "Ellipses" at bounding box center [631, 260] width 13 height 13
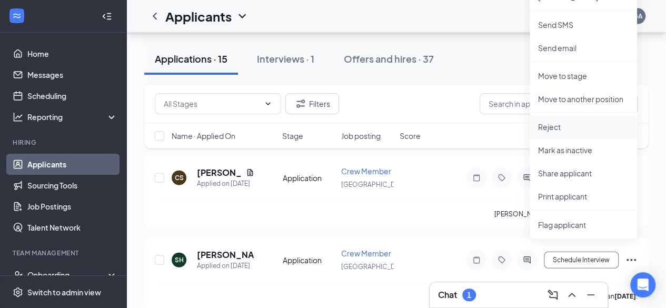
click at [596, 119] on li "Reject" at bounding box center [583, 126] width 107 height 23
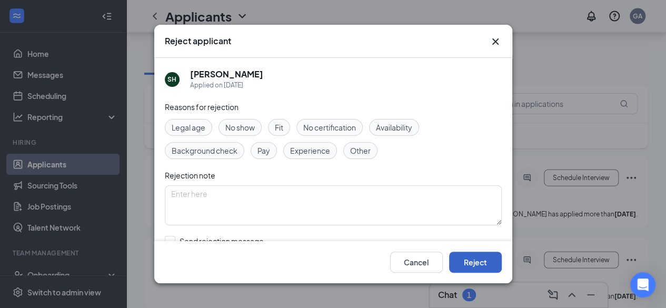
click at [480, 263] on button "Reject" at bounding box center [475, 262] width 53 height 21
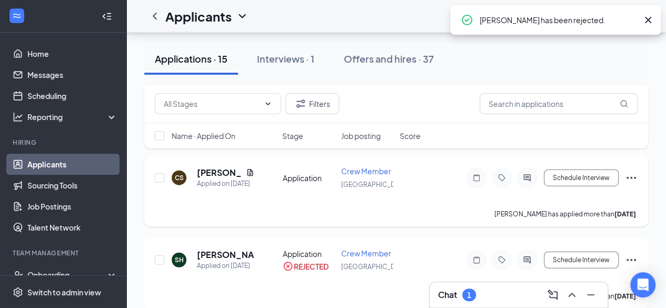
click at [631, 177] on icon "Ellipses" at bounding box center [631, 178] width 9 height 2
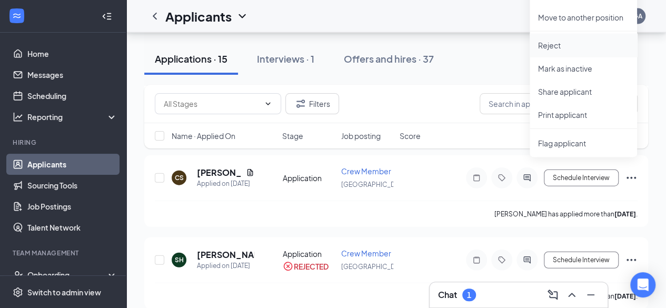
click at [567, 47] on p "Reject" at bounding box center [583, 45] width 91 height 11
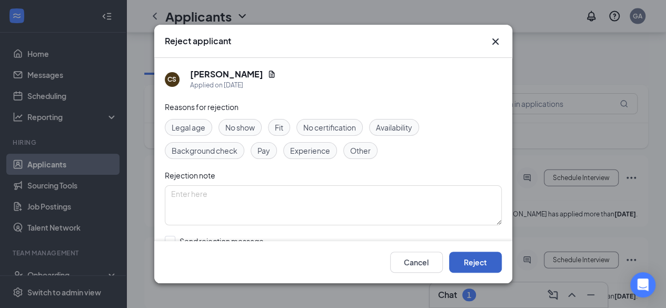
click at [482, 259] on button "Reject" at bounding box center [475, 262] width 53 height 21
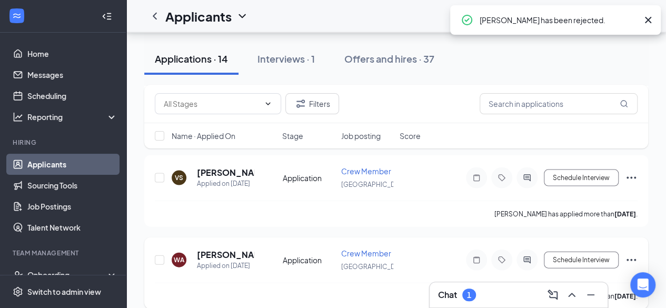
scroll to position [1026, 0]
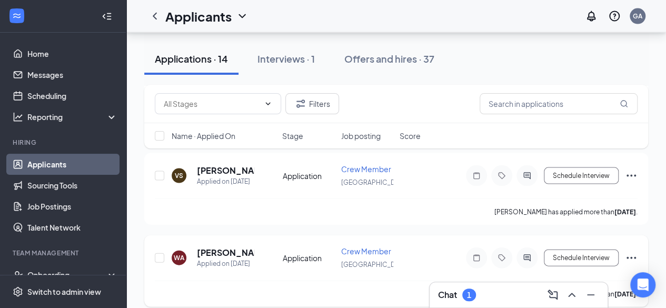
click at [636, 257] on icon "Ellipses" at bounding box center [631, 258] width 9 height 2
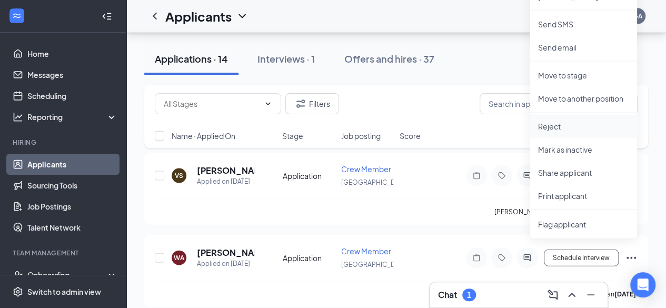
click at [582, 123] on p "Reject" at bounding box center [583, 126] width 91 height 11
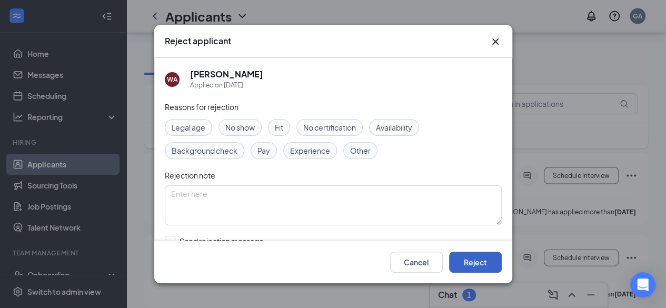
click at [474, 263] on button "Reject" at bounding box center [475, 262] width 53 height 21
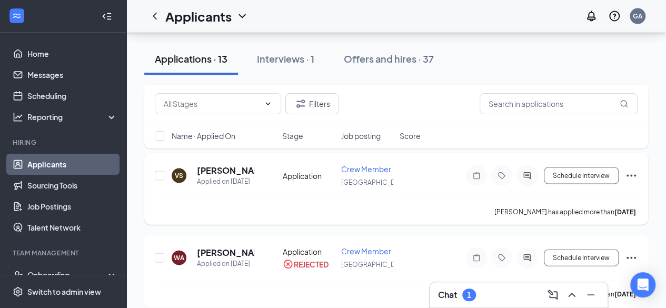
click at [629, 170] on icon "Ellipses" at bounding box center [631, 176] width 13 height 13
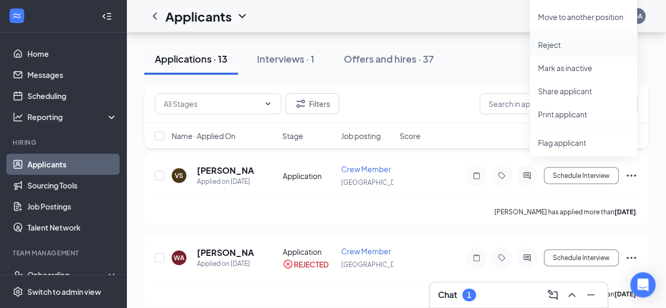
click at [557, 48] on p "Reject" at bounding box center [583, 44] width 91 height 11
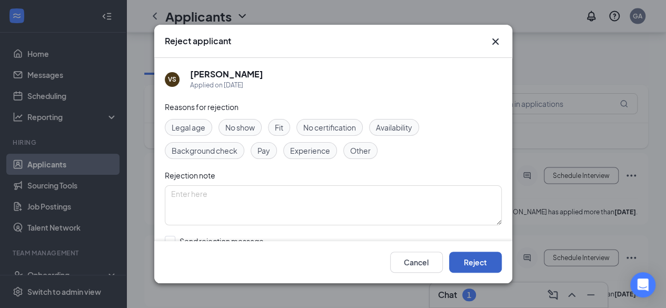
click at [487, 256] on button "Reject" at bounding box center [475, 262] width 53 height 21
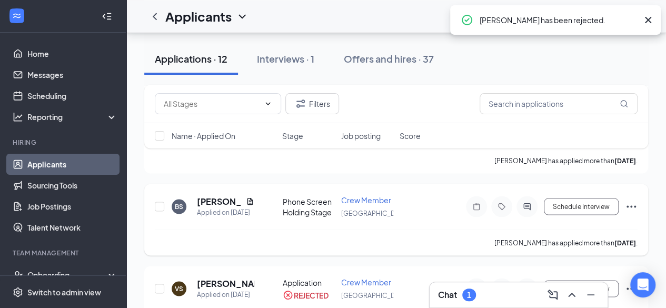
scroll to position [923, 0]
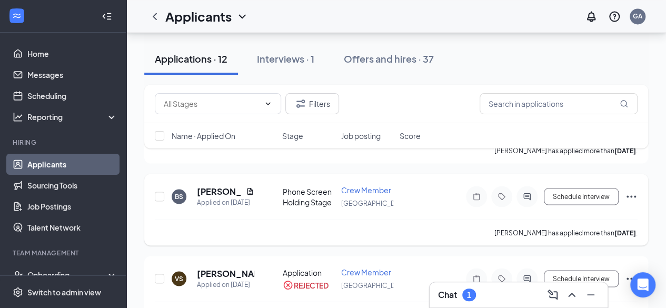
click at [629, 190] on icon "Ellipses" at bounding box center [631, 196] width 13 height 13
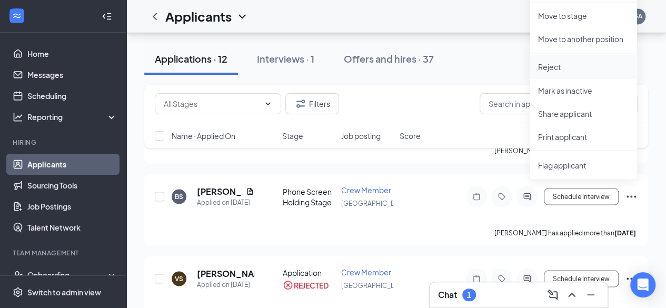
click at [586, 67] on p "Reject" at bounding box center [583, 67] width 91 height 11
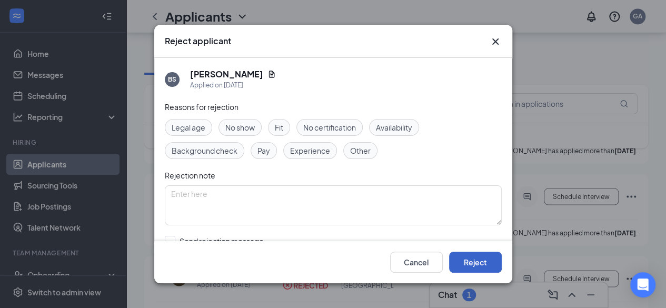
click at [481, 262] on button "Reject" at bounding box center [475, 262] width 53 height 21
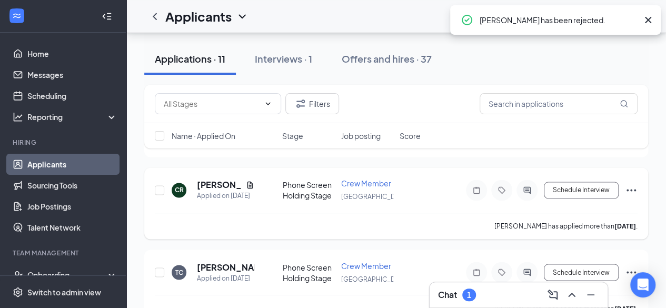
scroll to position [782, 0]
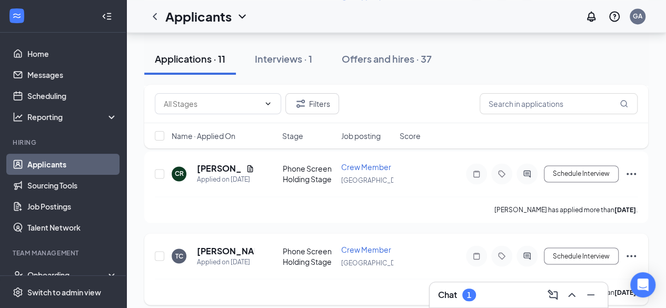
click at [631, 255] on icon "Ellipses" at bounding box center [631, 256] width 9 height 2
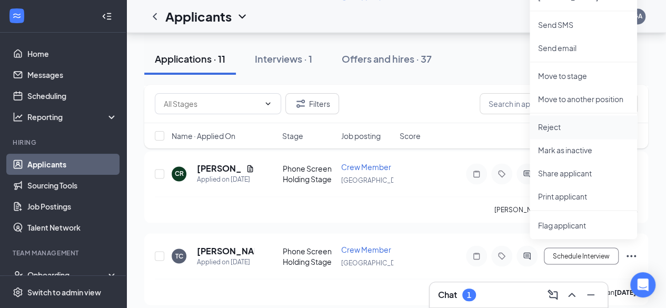
click at [593, 123] on p "Reject" at bounding box center [583, 127] width 91 height 11
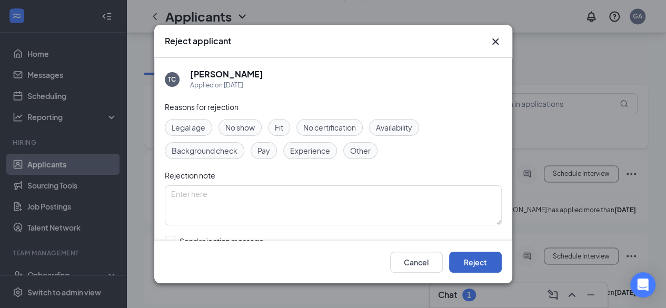
click at [482, 266] on button "Reject" at bounding box center [475, 262] width 53 height 21
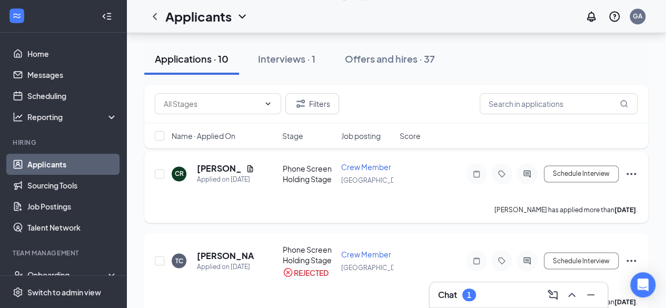
click at [632, 167] on icon "Ellipses" at bounding box center [631, 173] width 13 height 13
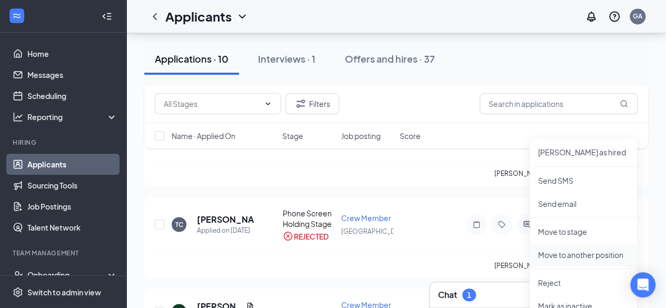
scroll to position [834, 0]
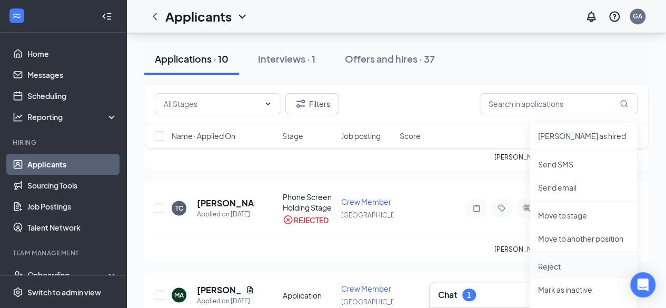
click at [576, 262] on p "Reject" at bounding box center [583, 266] width 91 height 11
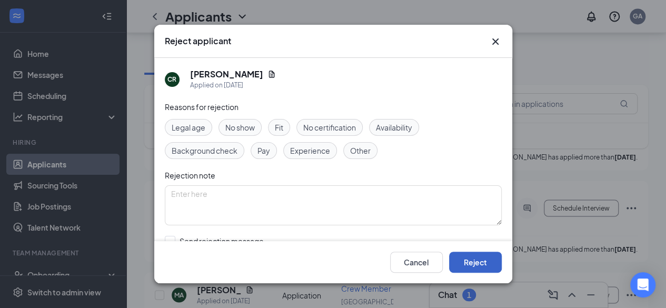
click at [495, 262] on button "Reject" at bounding box center [475, 262] width 53 height 21
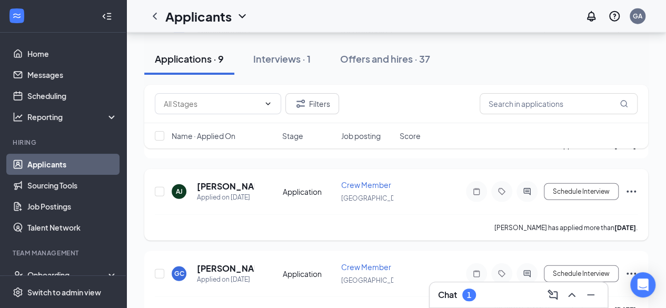
scroll to position [1361, 0]
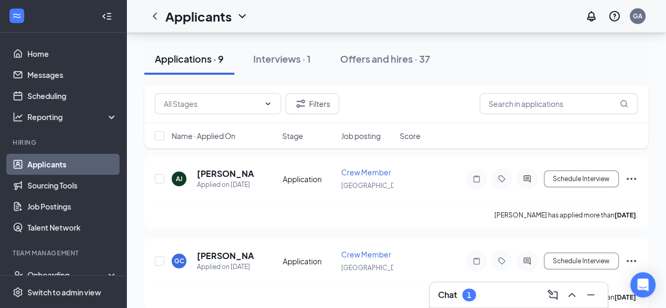
click at [52, 167] on link "Applicants" at bounding box center [72, 164] width 90 height 21
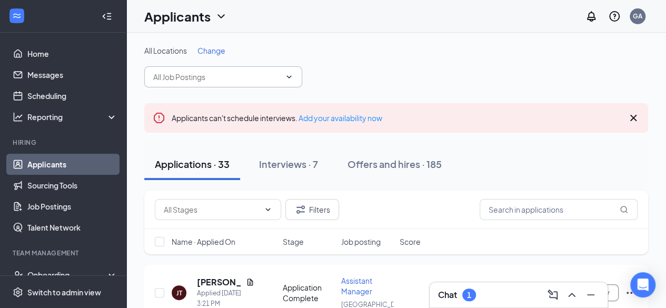
click at [257, 71] on input "text" at bounding box center [216, 77] width 127 height 12
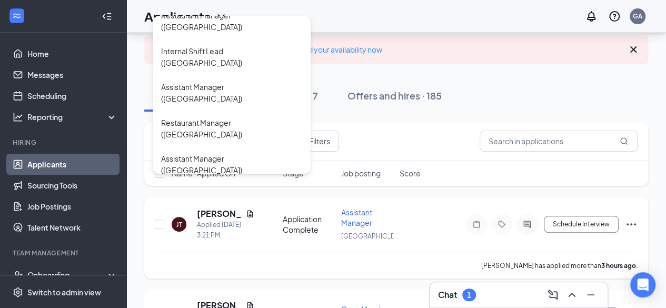
scroll to position [105, 0]
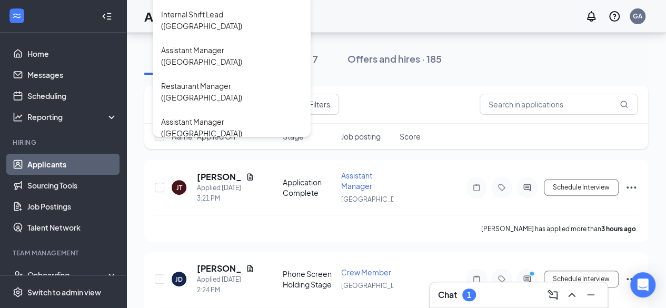
click at [226, 223] on div "Crew Member ([GEOGRAPHIC_DATA])" at bounding box center [227, 229] width 132 height 12
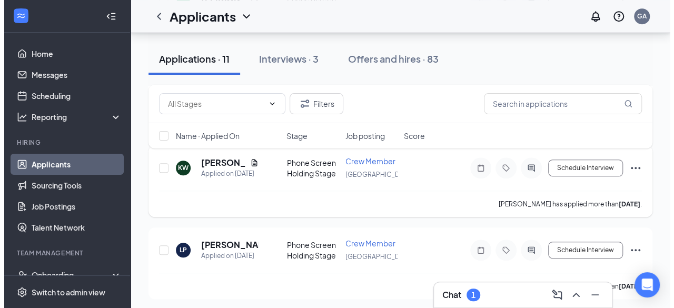
scroll to position [369, 0]
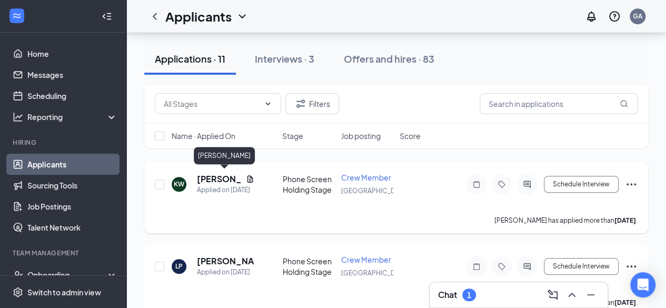
click at [220, 174] on h5 "[PERSON_NAME]" at bounding box center [219, 179] width 45 height 12
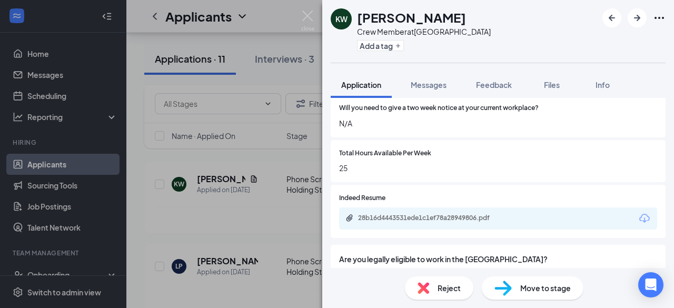
scroll to position [861, 0]
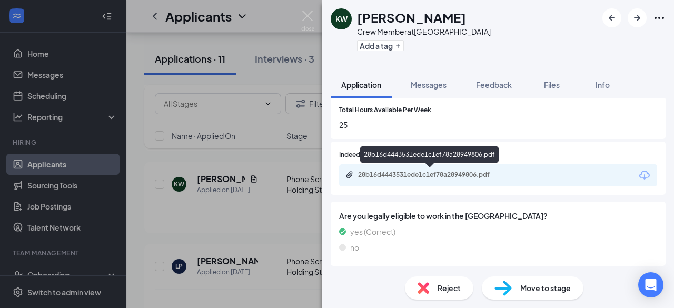
click at [420, 174] on div "28b16d4443531ede1c1ef78a28949806.pdf" at bounding box center [431, 175] width 147 height 8
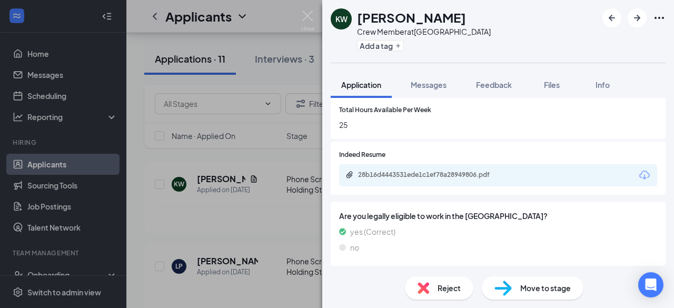
scroll to position [856, 0]
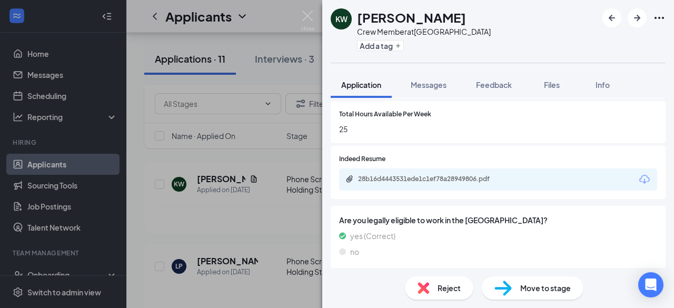
click at [512, 288] on div "Move to stage" at bounding box center [533, 287] width 102 height 23
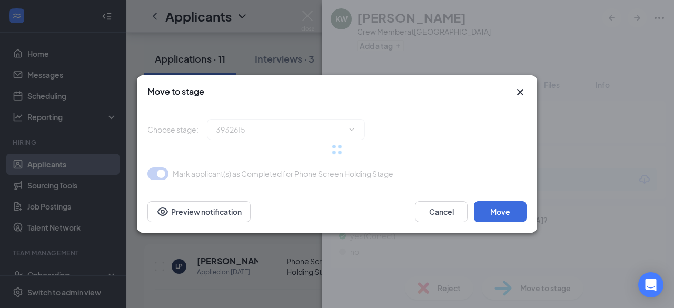
type input "Onsite Interview (next stage)"
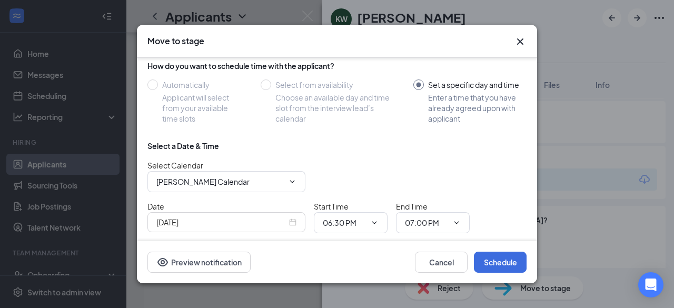
scroll to position [105, 0]
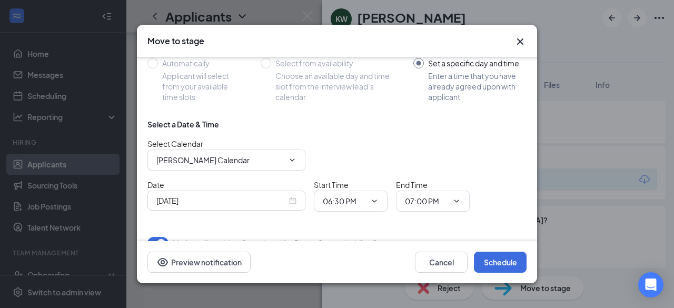
click at [292, 200] on div "[DATE]" at bounding box center [226, 201] width 140 height 12
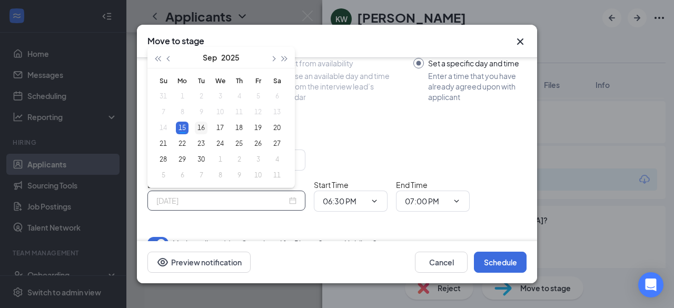
type input "[DATE]"
drag, startPoint x: 203, startPoint y: 126, endPoint x: 209, endPoint y: 126, distance: 5.8
click at [203, 126] on div "16" at bounding box center [201, 128] width 13 height 13
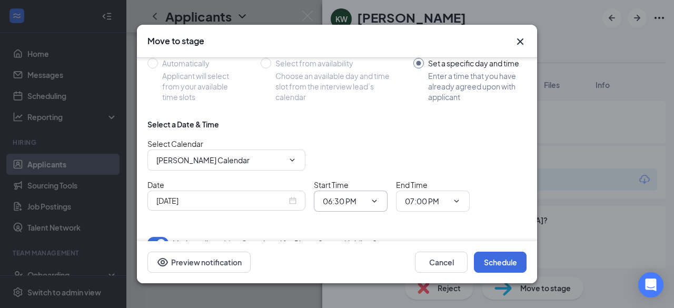
click at [373, 200] on icon "ChevronDown" at bounding box center [374, 201] width 5 height 3
click at [374, 197] on icon "ChevronDown" at bounding box center [374, 201] width 8 height 8
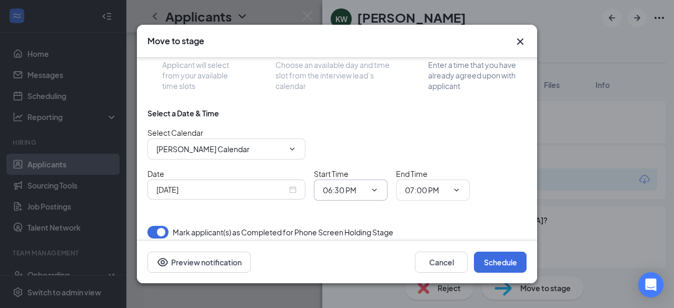
scroll to position [122, 0]
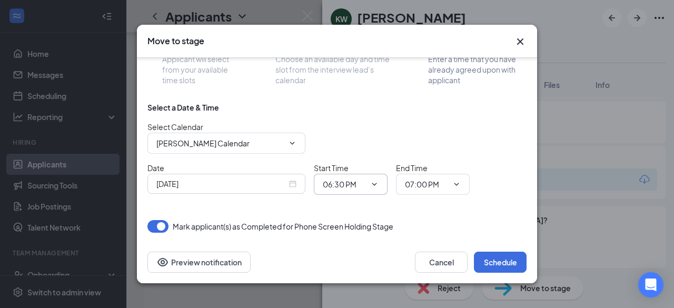
click at [352, 184] on input "06:30 PM" at bounding box center [344, 185] width 43 height 12
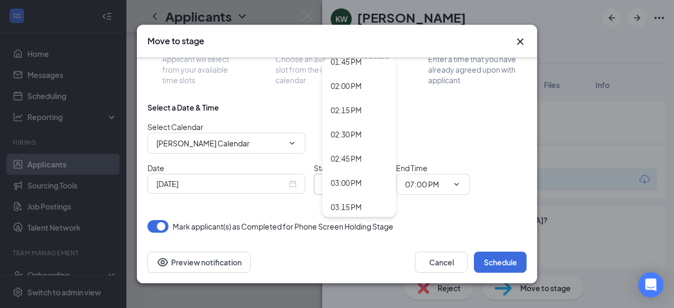
scroll to position [1483, 0]
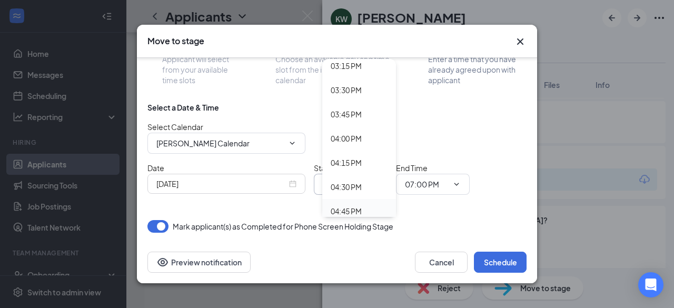
click at [348, 210] on div "04:45 PM" at bounding box center [346, 211] width 31 height 12
type input "04:45 PM"
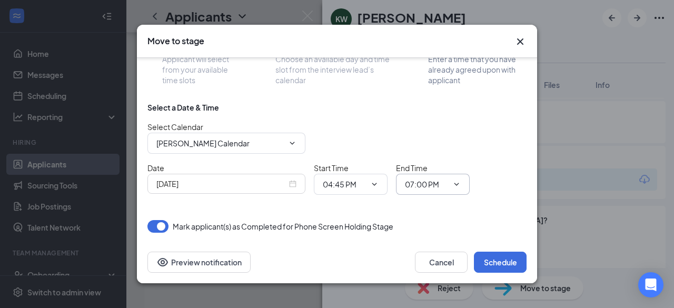
click at [429, 183] on input "07:00 PM" at bounding box center [426, 185] width 43 height 12
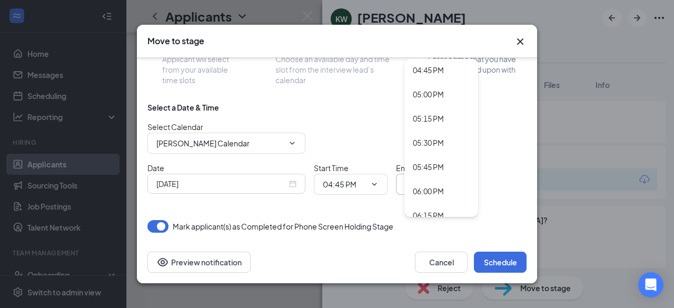
scroll to position [1589, 0]
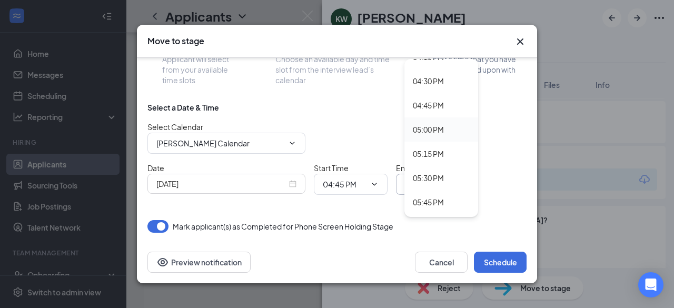
click at [448, 125] on div "05:00 PM" at bounding box center [441, 130] width 57 height 12
type input "05:00 PM"
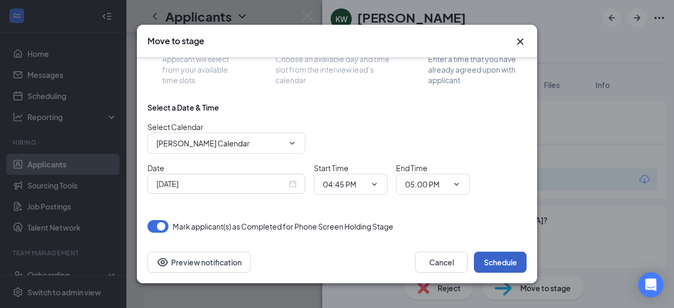
click at [501, 263] on button "Schedule" at bounding box center [500, 262] width 53 height 21
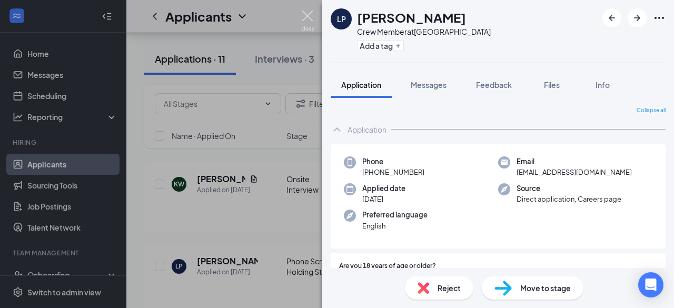
click at [314, 14] on img at bounding box center [307, 21] width 13 height 21
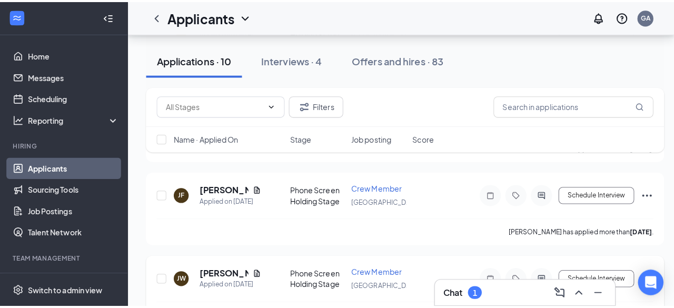
scroll to position [632, 0]
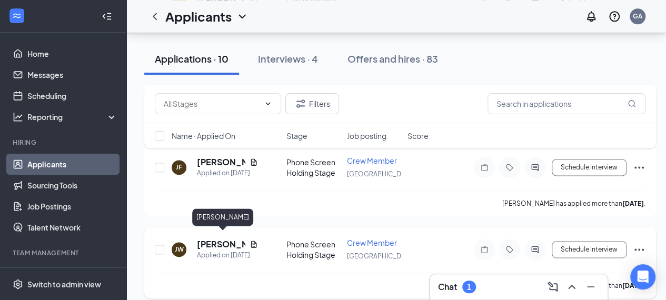
click at [212, 243] on h5 "[PERSON_NAME]" at bounding box center [221, 245] width 48 height 12
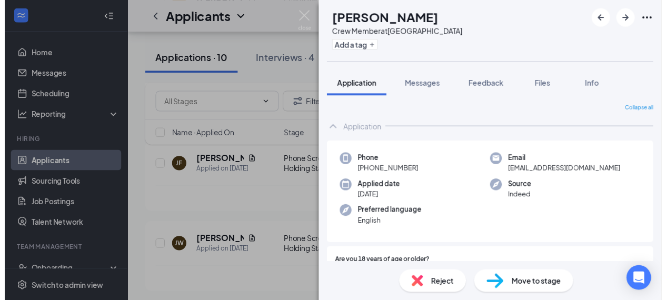
scroll to position [53, 0]
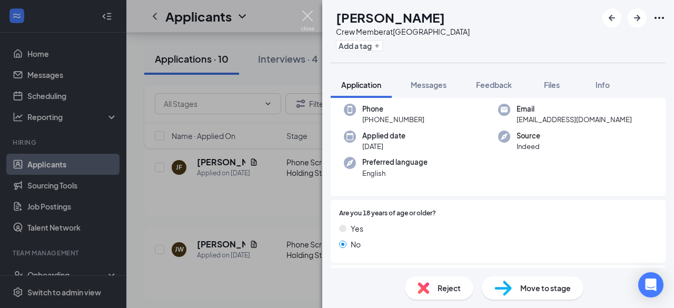
click at [317, 14] on div "[PERSON_NAME] Crew Member at [GEOGRAPHIC_DATA] Add a tag Application Messages F…" at bounding box center [337, 154] width 674 height 308
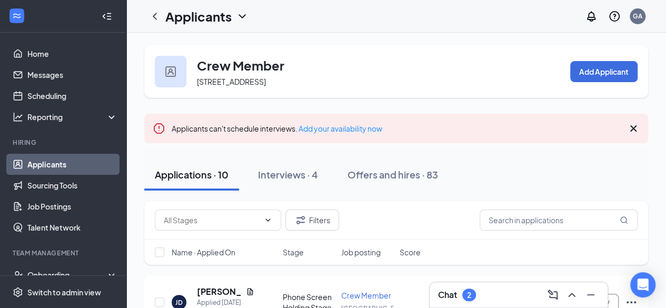
click at [48, 168] on link "Applicants" at bounding box center [72, 164] width 90 height 21
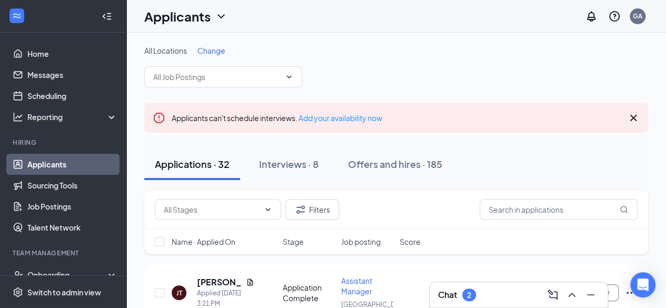
click at [493, 299] on div "Chat 2" at bounding box center [518, 295] width 161 height 17
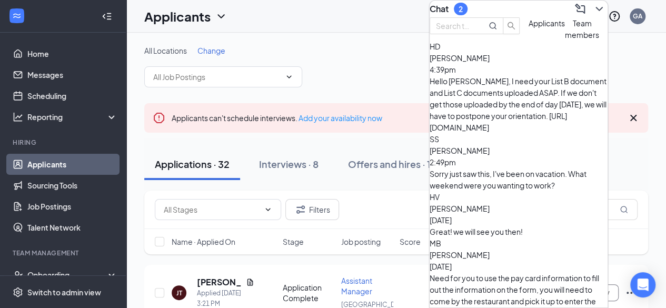
click at [529, 41] on button "Applicants" at bounding box center [547, 28] width 36 height 23
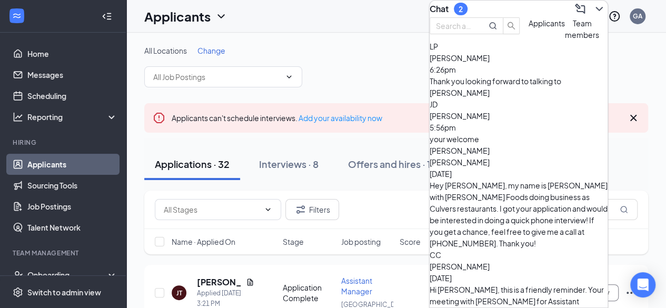
click at [490, 63] on span "[PERSON_NAME]" at bounding box center [460, 57] width 60 height 9
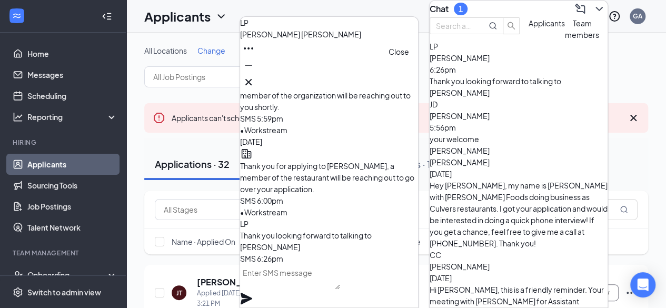
click at [255, 76] on icon "Cross" at bounding box center [248, 82] width 13 height 13
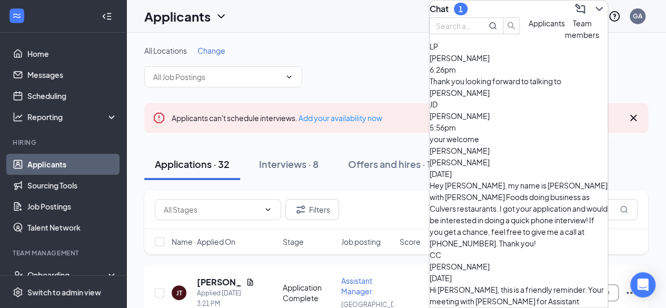
click at [539, 145] on div "your welcome" at bounding box center [519, 139] width 178 height 12
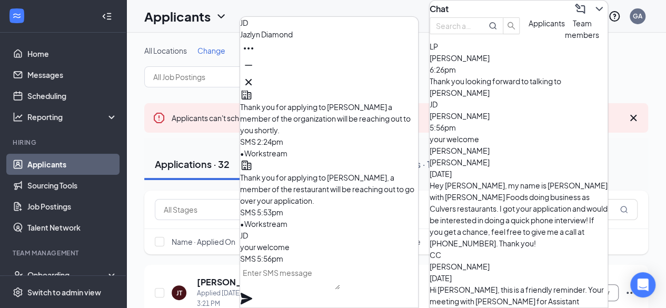
click at [596, 7] on icon "ChevronDown" at bounding box center [599, 9] width 13 height 13
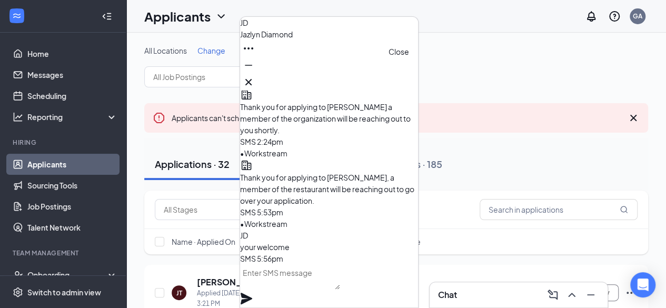
click at [255, 76] on icon "Cross" at bounding box center [248, 82] width 13 height 13
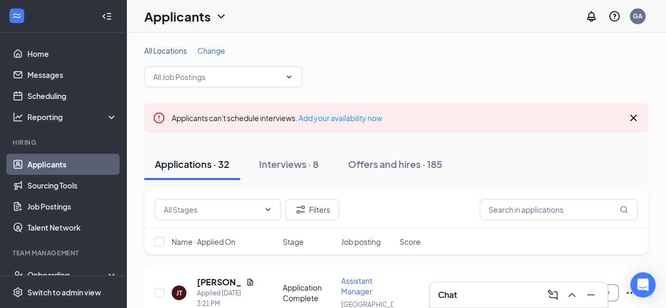
click at [56, 167] on link "Applicants" at bounding box center [72, 164] width 90 height 21
click at [223, 75] on input "text" at bounding box center [216, 77] width 127 height 12
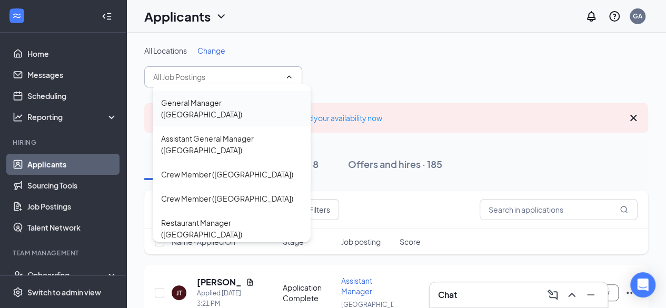
scroll to position [53, 0]
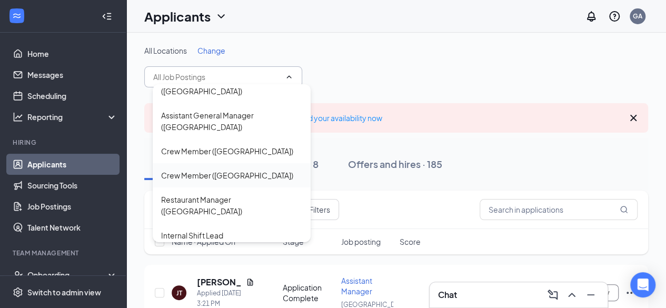
click at [216, 170] on div "Crew Member ([GEOGRAPHIC_DATA])" at bounding box center [227, 176] width 132 height 12
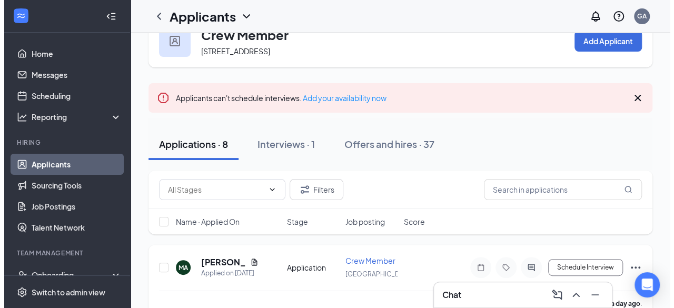
scroll to position [53, 0]
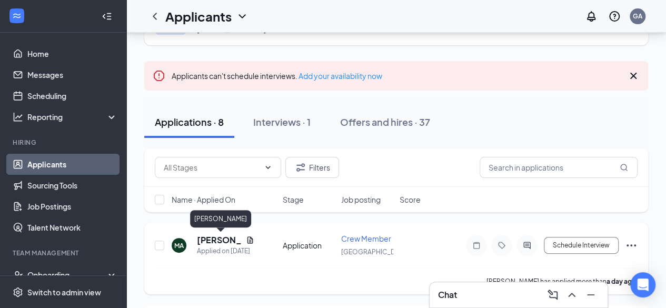
click at [222, 241] on h5 "[PERSON_NAME]" at bounding box center [219, 240] width 45 height 12
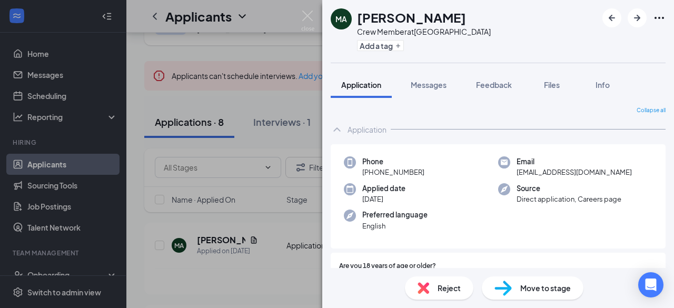
scroll to position [105, 0]
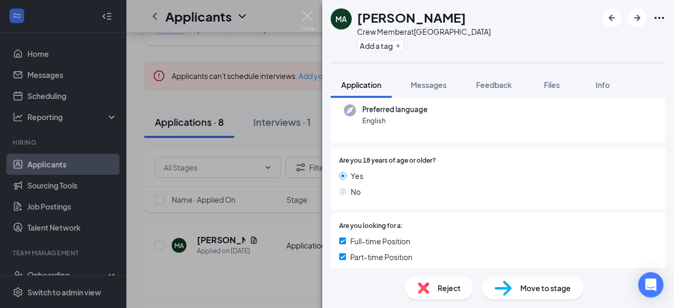
drag, startPoint x: 360, startPoint y: 17, endPoint x: 472, endPoint y: 18, distance: 111.7
click at [472, 18] on div "MA Momen Abdullah Crew Member at New Castle Add a tag" at bounding box center [498, 31] width 352 height 63
copy h1 "[PERSON_NAME]"
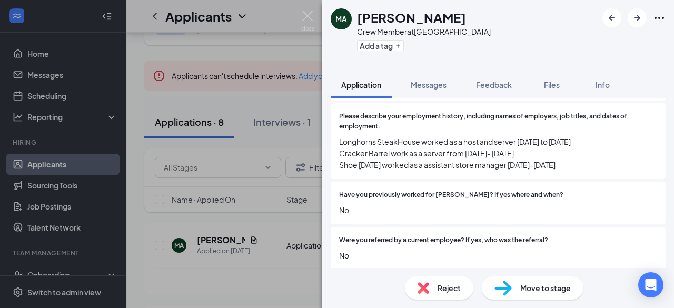
scroll to position [632, 0]
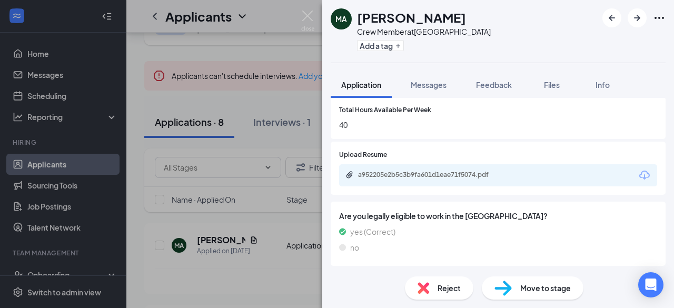
click at [431, 168] on div "a952205e2b5c3b9fa601d1eae71f5074.pdf" at bounding box center [498, 175] width 318 height 22
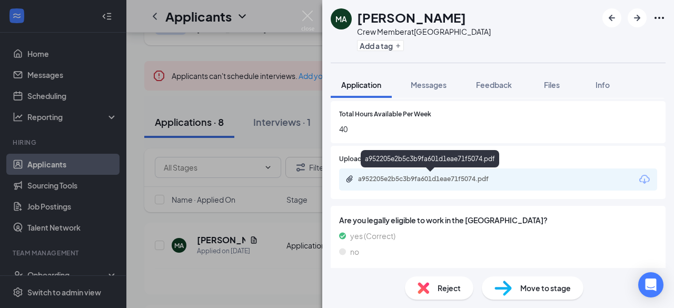
click at [425, 175] on div "a952205e2b5c3b9fa601d1eae71f5074.pdf" at bounding box center [431, 179] width 147 height 8
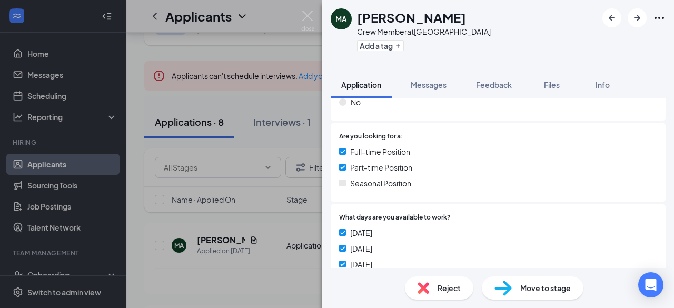
scroll to position [0, 0]
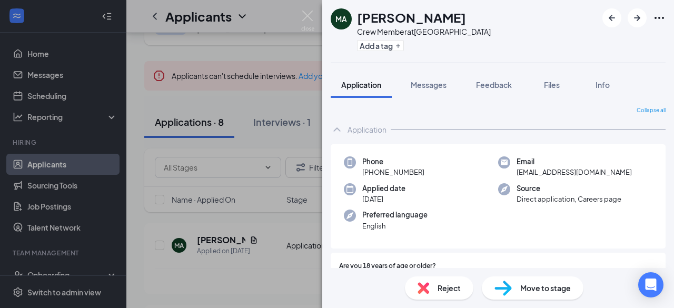
drag, startPoint x: 361, startPoint y: 17, endPoint x: 470, endPoint y: 18, distance: 109.6
click at [470, 18] on div "MA Momen Abdullah Crew Member at New Castle Add a tag" at bounding box center [498, 31] width 352 height 63
copy h1 "[PERSON_NAME]"
click at [512, 290] on div "Move to stage" at bounding box center [533, 287] width 102 height 23
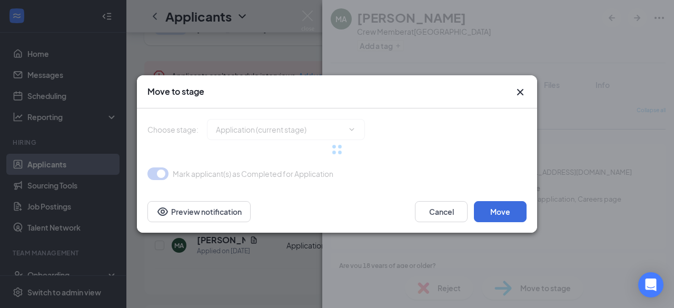
type input "Phone Screen Holding Stage (next stage)"
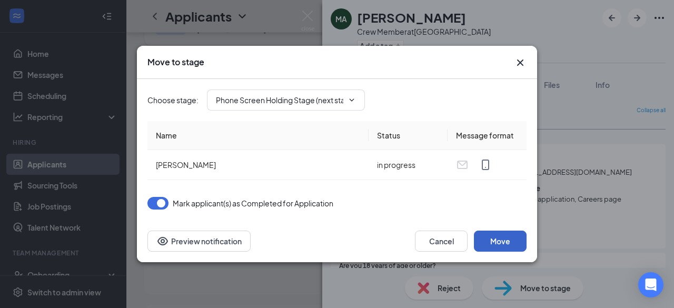
click at [498, 243] on button "Move" at bounding box center [500, 241] width 53 height 21
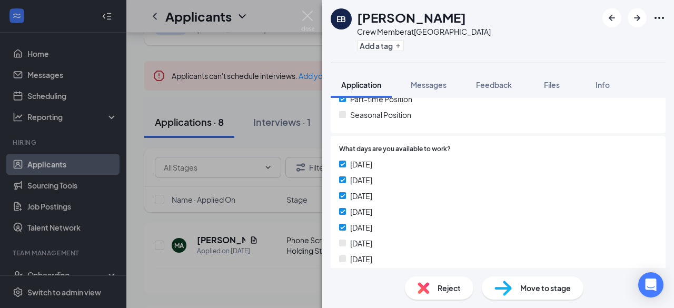
scroll to position [316, 0]
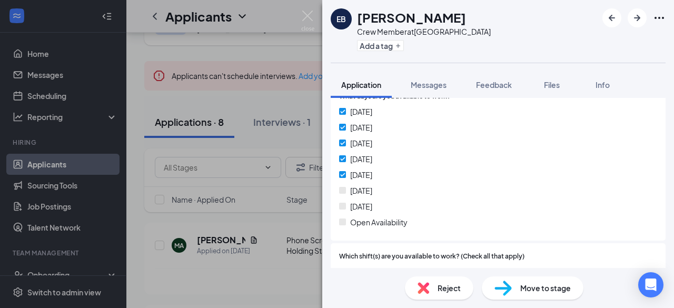
click at [420, 285] on img at bounding box center [424, 288] width 12 height 12
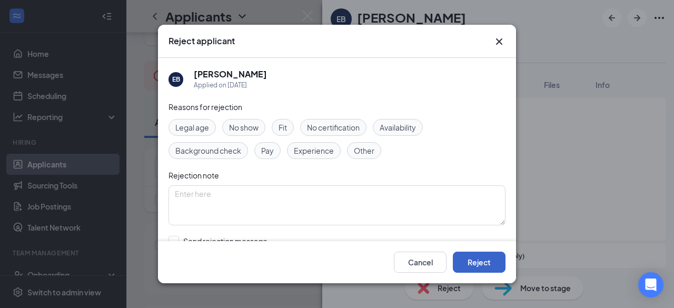
click at [470, 261] on button "Reject" at bounding box center [479, 262] width 53 height 21
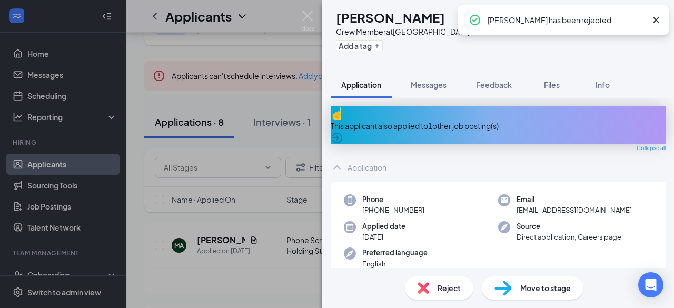
click at [458, 121] on div "This applicant also applied to 1 other job posting(s)" at bounding box center [498, 126] width 335 height 12
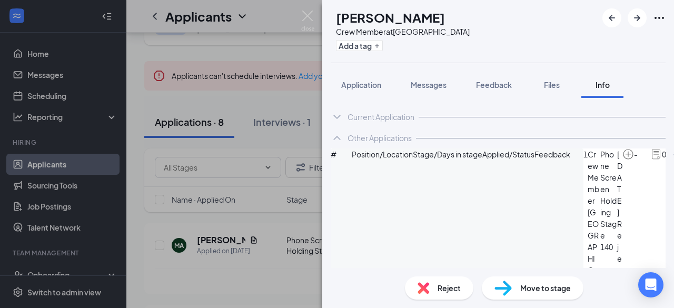
click at [449, 289] on span "Reject" at bounding box center [449, 288] width 23 height 12
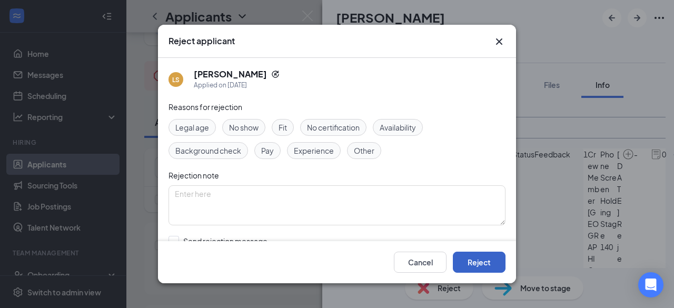
click at [484, 255] on button "Reject" at bounding box center [479, 262] width 53 height 21
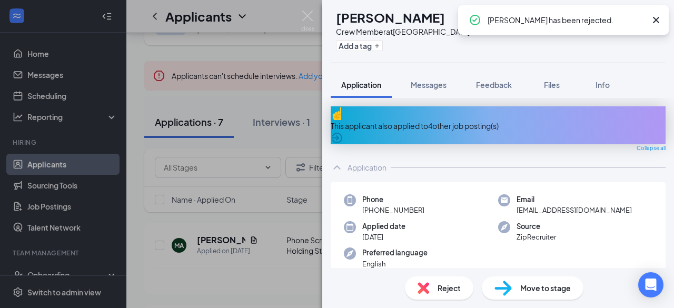
click at [467, 113] on div "This applicant also applied to 4 other job posting(s)" at bounding box center [498, 125] width 335 height 38
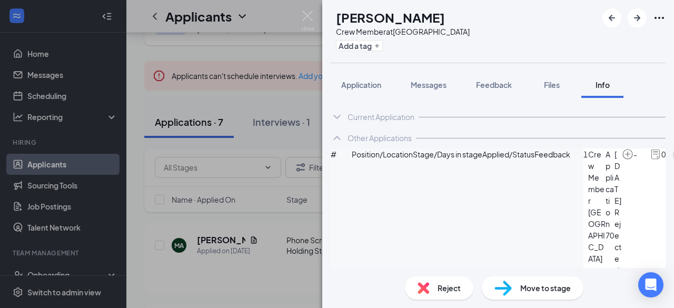
click at [435, 293] on div "Reject" at bounding box center [439, 287] width 68 height 23
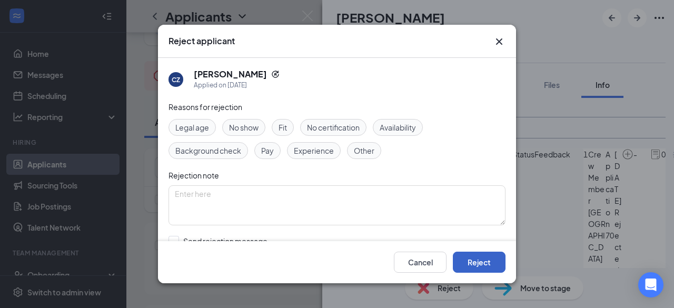
click at [495, 253] on button "Reject" at bounding box center [479, 262] width 53 height 21
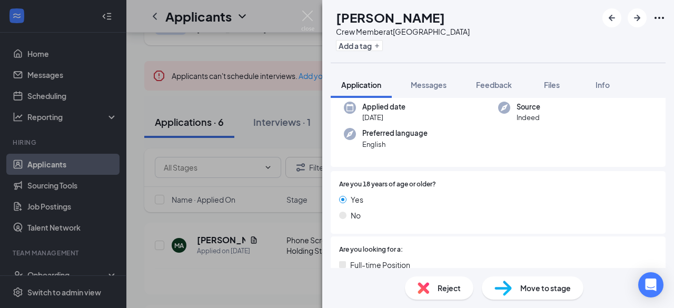
scroll to position [105, 0]
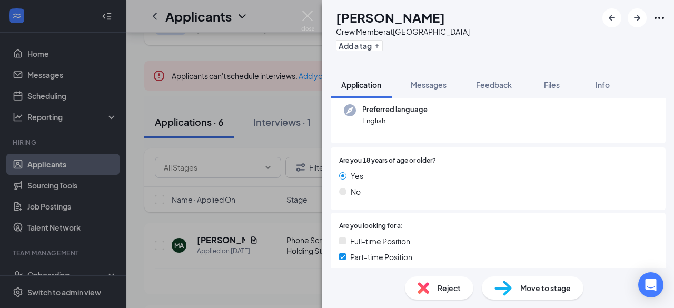
drag, startPoint x: 360, startPoint y: 15, endPoint x: 448, endPoint y: 16, distance: 88.0
click at [448, 16] on div "Chasity hollar" at bounding box center [403, 17] width 134 height 18
copy h1 "Chasity hollar"
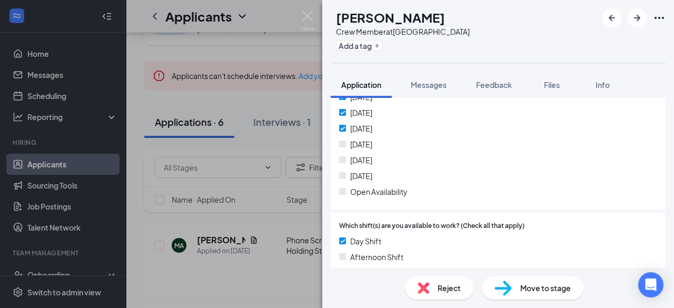
scroll to position [369, 0]
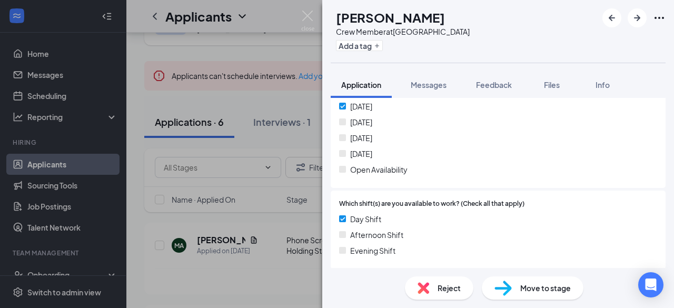
click at [443, 291] on span "Reject" at bounding box center [449, 288] width 23 height 12
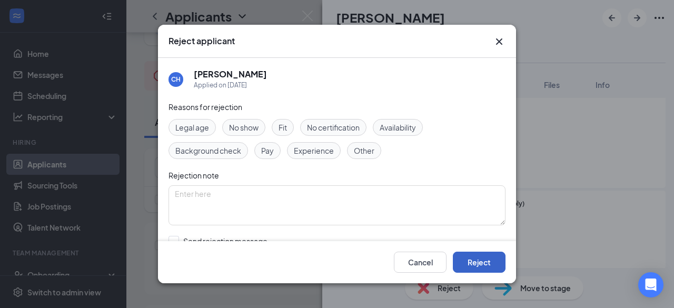
click at [468, 266] on button "Reject" at bounding box center [479, 262] width 53 height 21
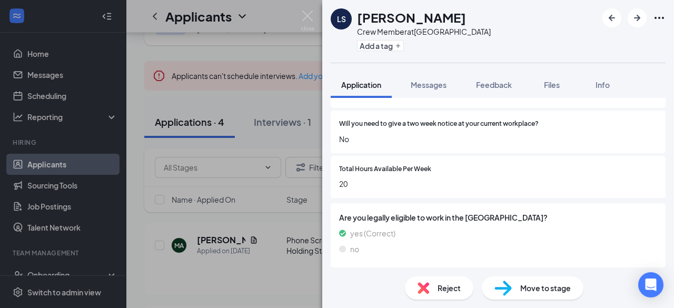
scroll to position [803, 0]
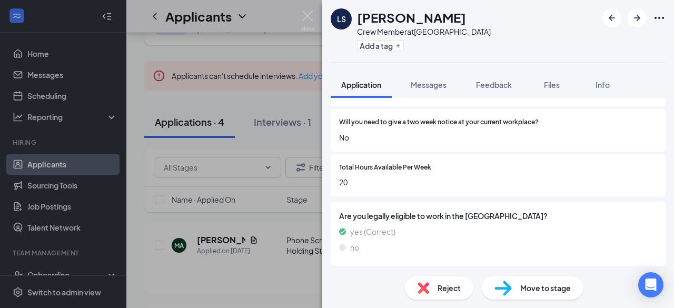
click at [455, 287] on span "Reject" at bounding box center [449, 288] width 23 height 12
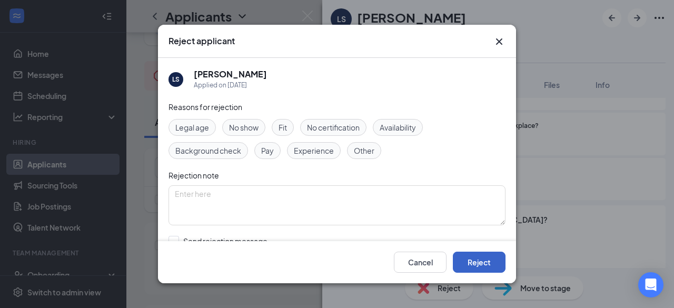
click at [474, 266] on button "Reject" at bounding box center [479, 262] width 53 height 21
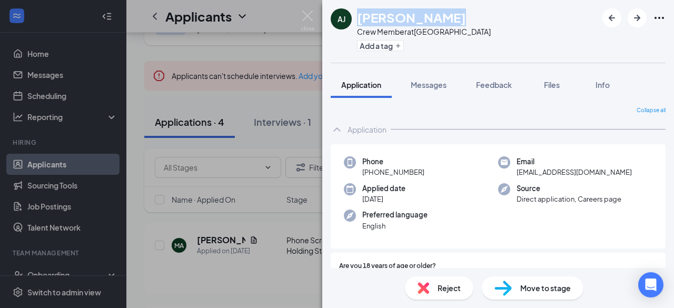
drag, startPoint x: 360, startPoint y: 19, endPoint x: 445, endPoint y: 13, distance: 85.0
click at [445, 13] on h1 "Aaron Johnson" at bounding box center [411, 17] width 109 height 18
copy h1 "Aaron Johnson"
click at [468, 288] on div "Reject" at bounding box center [439, 287] width 68 height 23
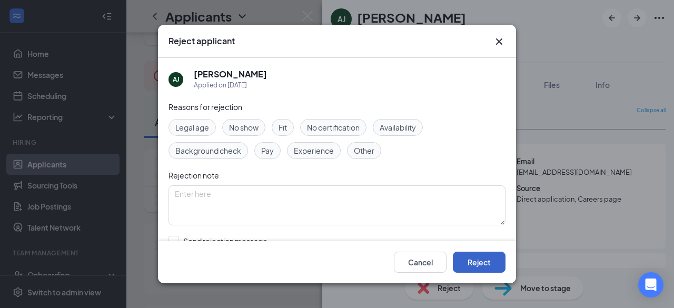
click at [483, 268] on button "Reject" at bounding box center [479, 262] width 53 height 21
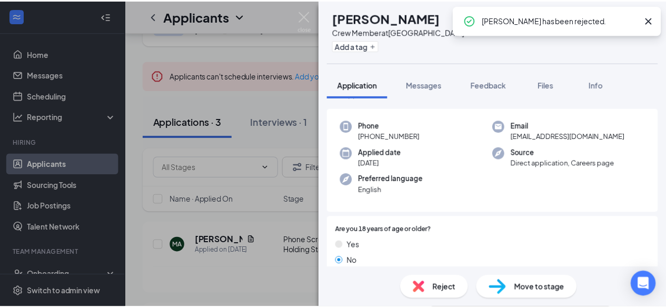
scroll to position [53, 0]
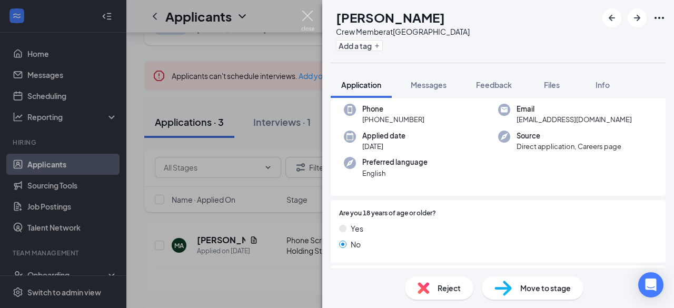
click at [310, 14] on img at bounding box center [307, 21] width 13 height 21
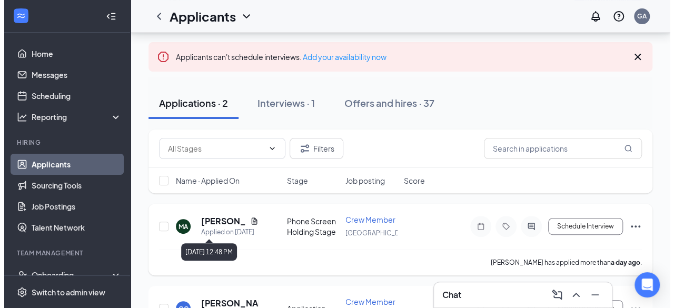
scroll to position [132, 0]
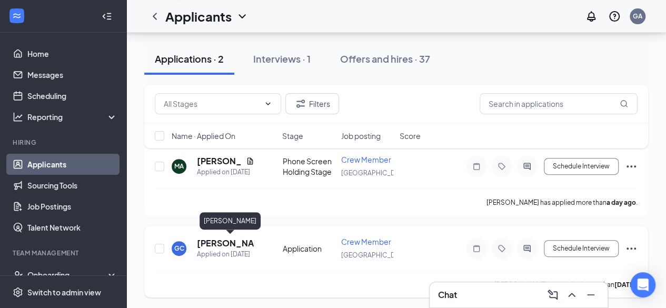
click at [232, 240] on h5 "Gia Coleman" at bounding box center [225, 244] width 57 height 12
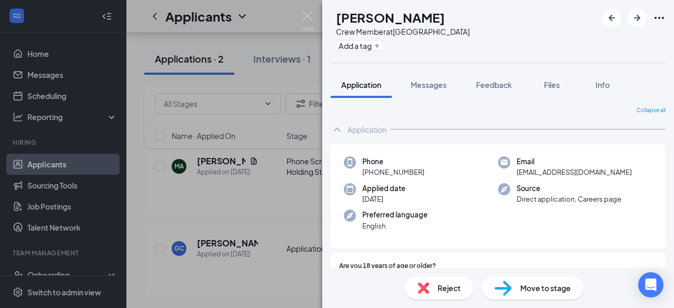
click at [445, 289] on span "Reject" at bounding box center [449, 288] width 23 height 12
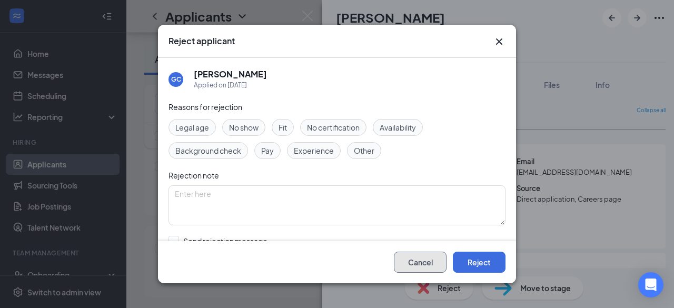
drag, startPoint x: 419, startPoint y: 261, endPoint x: 436, endPoint y: 259, distance: 17.1
click at [422, 260] on button "Cancel" at bounding box center [420, 262] width 53 height 21
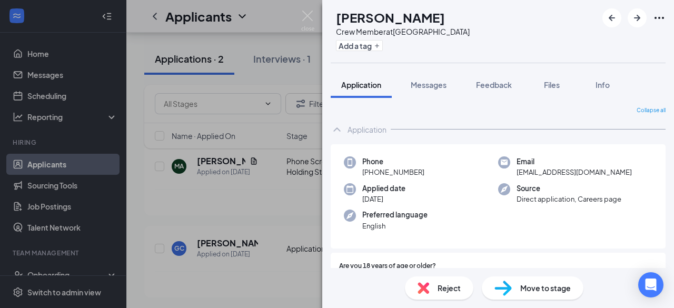
click at [530, 287] on span "Move to stage" at bounding box center [545, 288] width 51 height 12
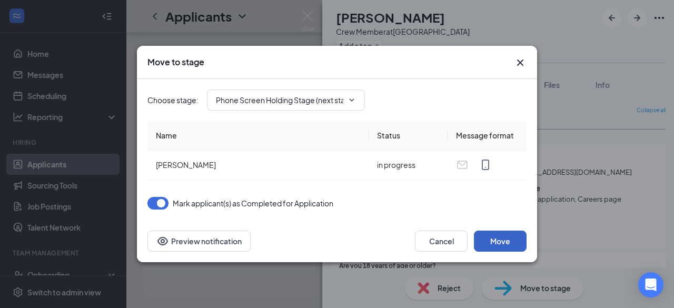
click at [502, 236] on button "Move" at bounding box center [500, 241] width 53 height 21
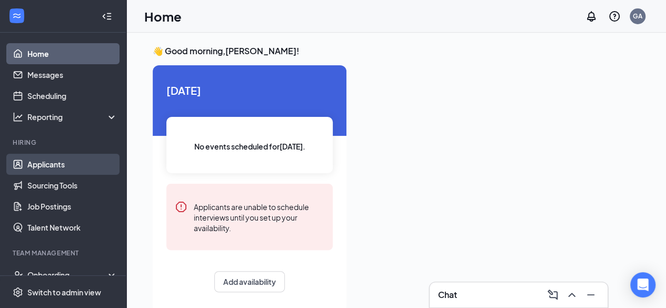
click at [50, 169] on link "Applicants" at bounding box center [72, 164] width 90 height 21
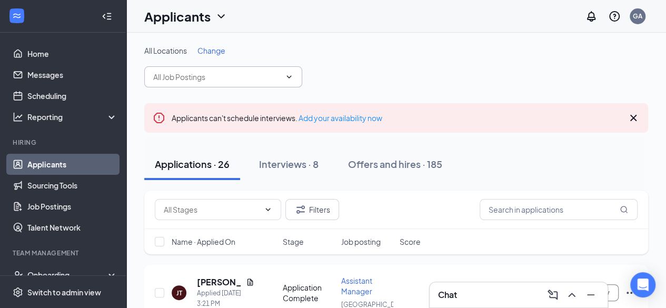
click at [215, 72] on input "text" at bounding box center [216, 77] width 127 height 12
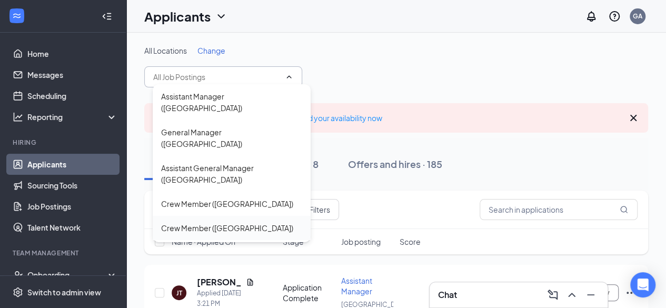
click at [220, 216] on div "Crew Member ([GEOGRAPHIC_DATA])" at bounding box center [232, 228] width 158 height 24
type input "Crew Member ([GEOGRAPHIC_DATA])"
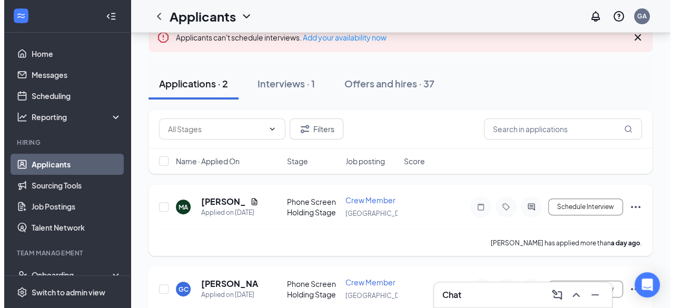
scroll to position [105, 0]
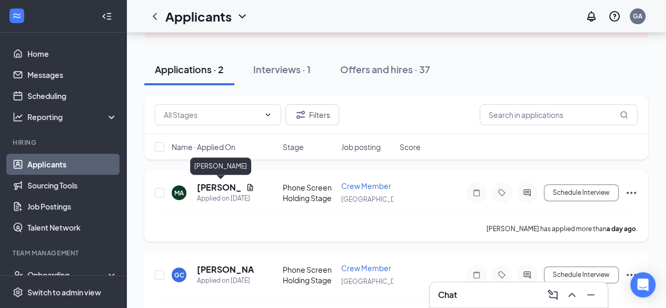
click at [222, 190] on h5 "[PERSON_NAME]" at bounding box center [219, 188] width 45 height 12
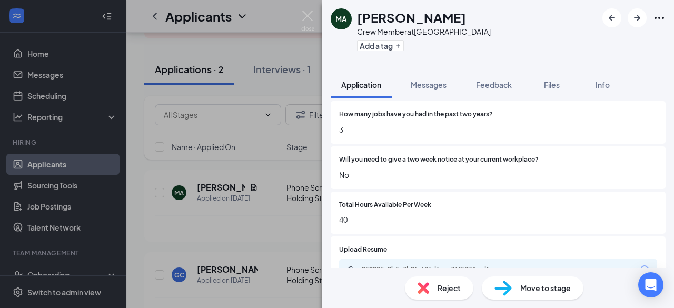
scroll to position [790, 0]
click at [401, 263] on div "a952205e2b5c3b9fa601d1eae71f5074.pdf" at bounding box center [498, 269] width 318 height 22
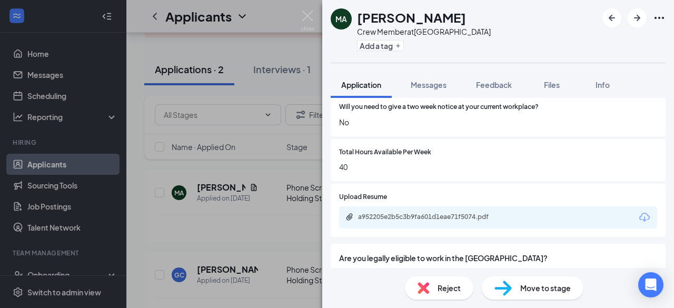
scroll to position [843, 0]
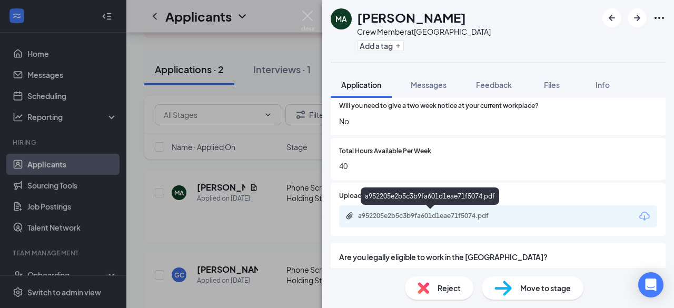
click at [399, 219] on div "a952205e2b5c3b9fa601d1eae71f5074.pdf" at bounding box center [431, 216] width 147 height 8
